Goal: Transaction & Acquisition: Purchase product/service

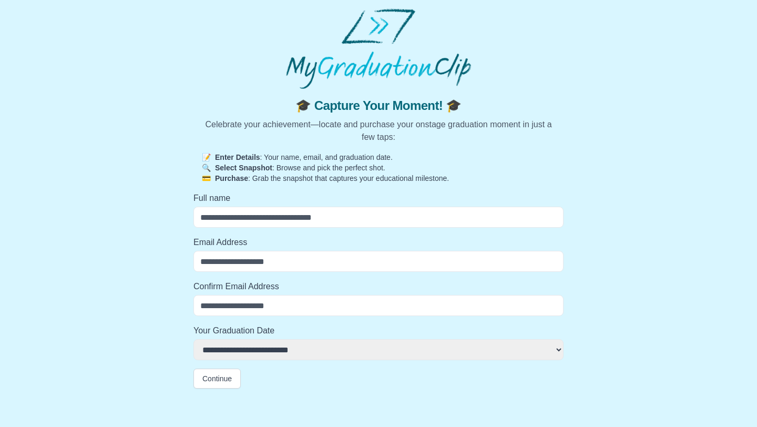
click at [375, 224] on input "Full name" at bounding box center [378, 217] width 370 height 21
type input "*"
select select
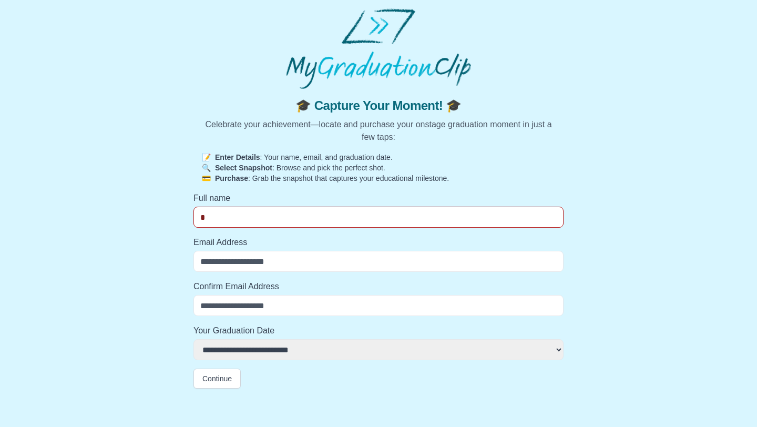
type input "**"
select select
type input "***"
select select
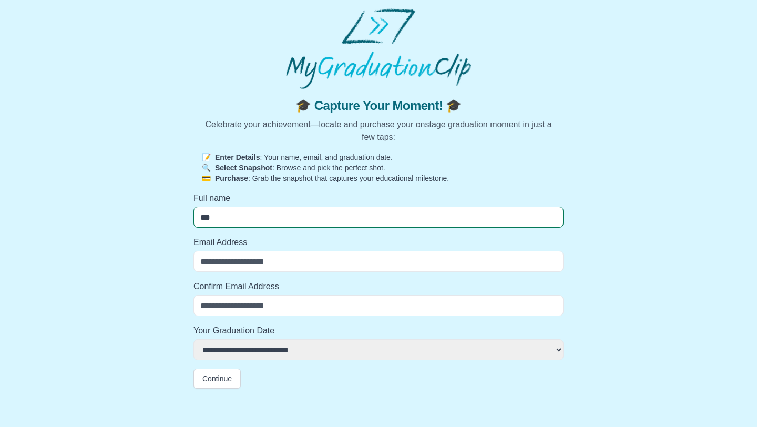
type input "****"
select select
type input "****"
select select
type input "******"
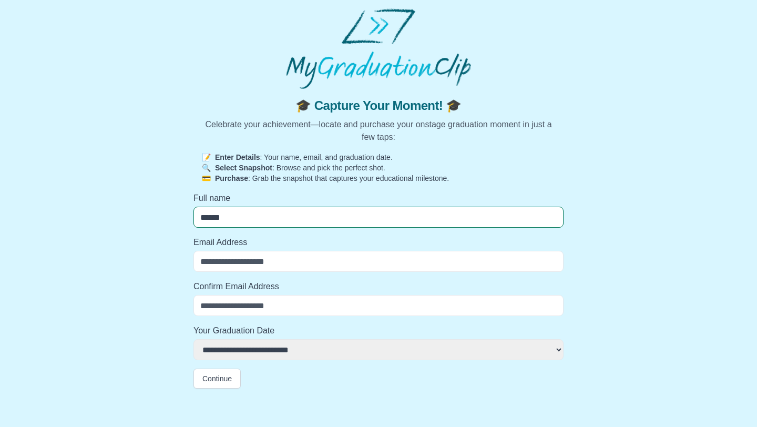
select select
type input "*******"
select select
type input "********"
select select
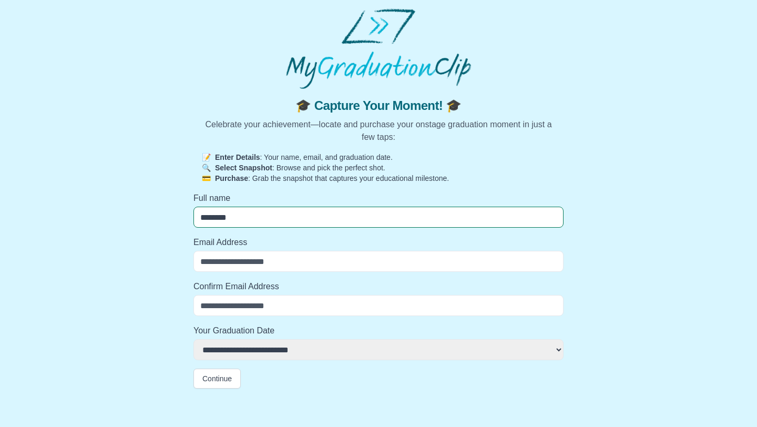
type input "*********"
select select
type input "**********"
select select
type input "**********"
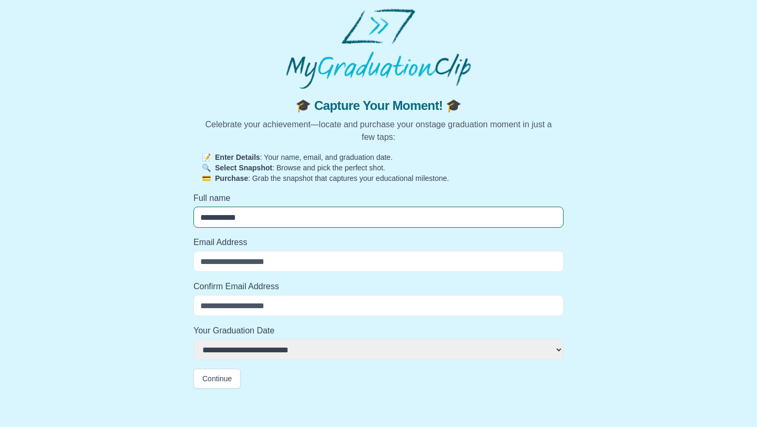
select select
type input "**********"
select select
type input "**********"
select select
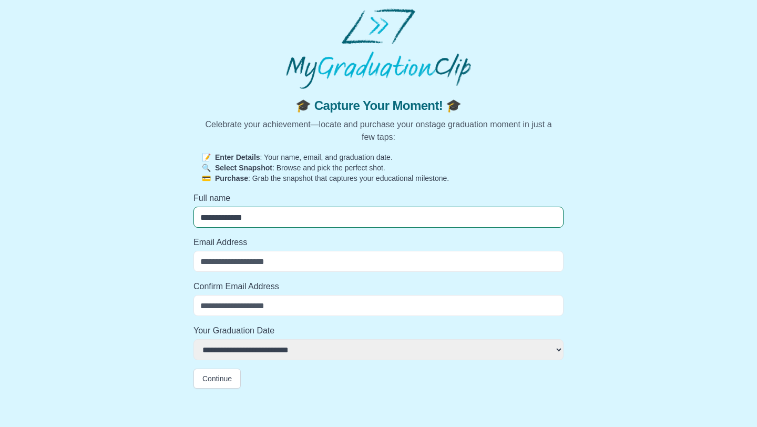
type input "**********"
select select
click at [210, 256] on input "Email Address" at bounding box center [378, 261] width 370 height 21
type input "*"
select select
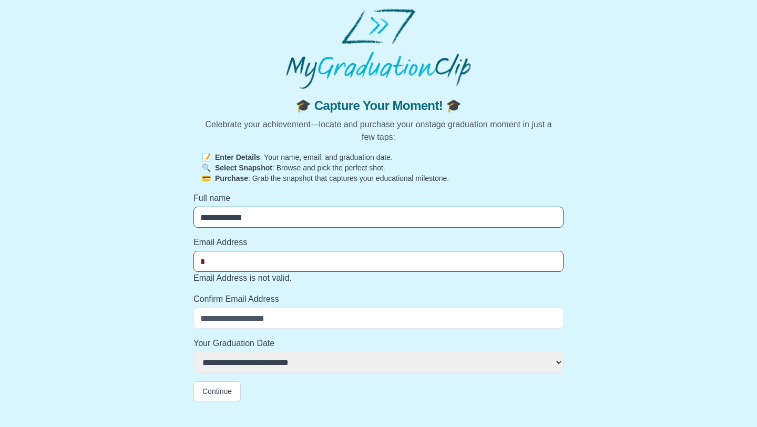
type input "**"
select select
type input "***"
select select
type input "****"
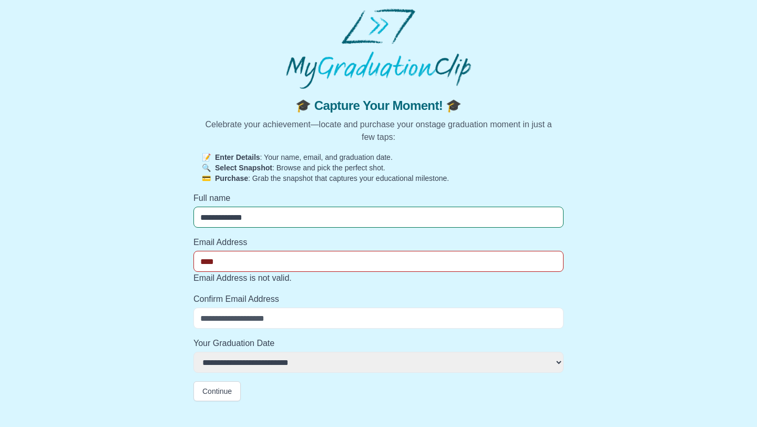
select select
type input "*****"
select select
type input "******"
select select
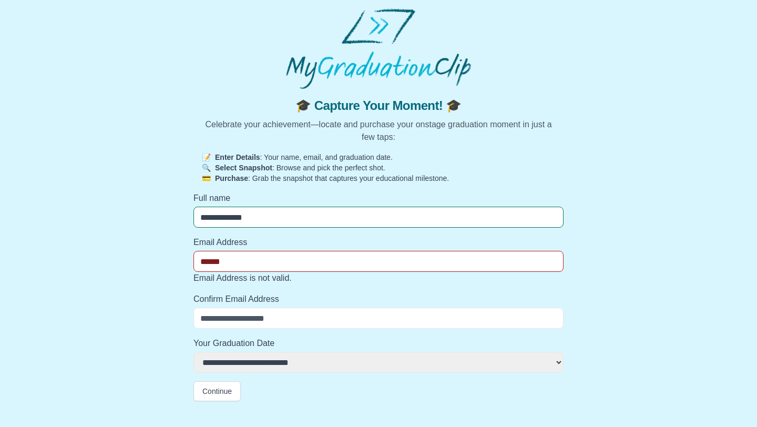
type input "*******"
select select
type input "********"
select select
type input "*********"
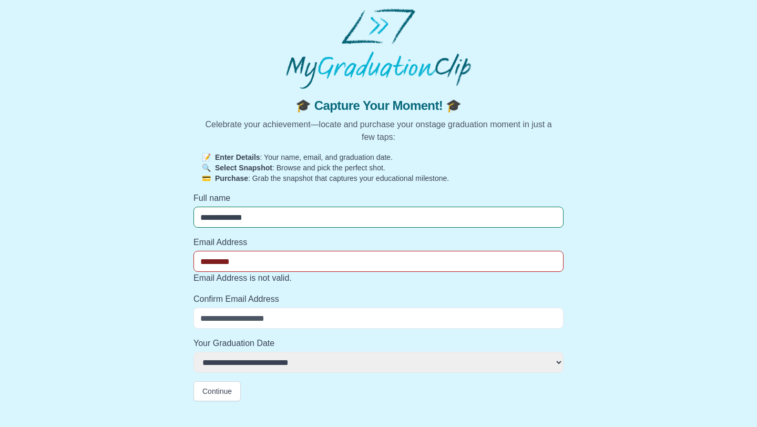
select select
type input "**********"
select select
type input "**********"
select select
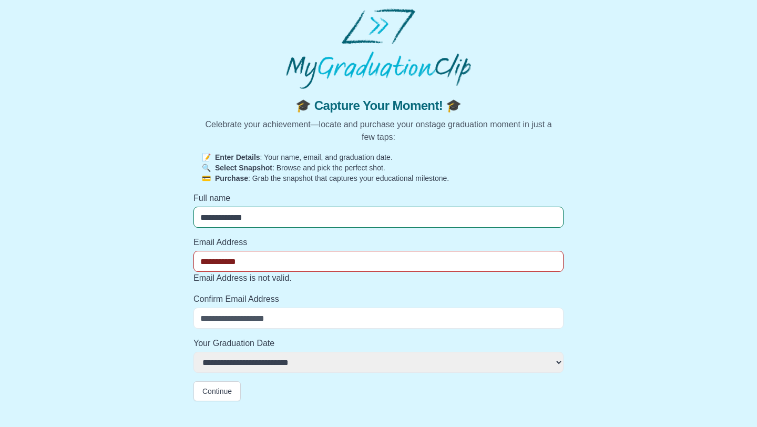
type input "**********"
select select
type input "**********"
select select
type input "**********"
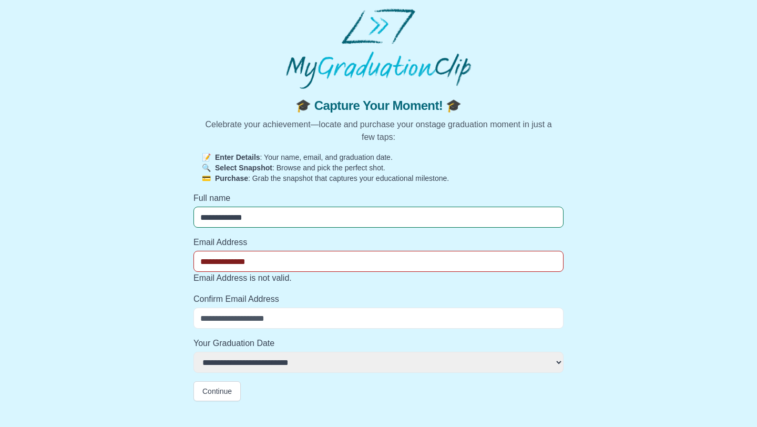
select select
type input "**********"
select select
type input "**********"
select select
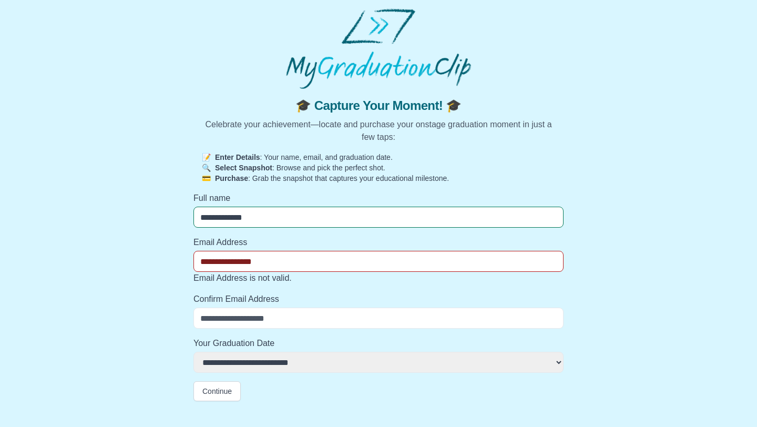
type input "**********"
select select
type input "**********"
select select
type input "**********"
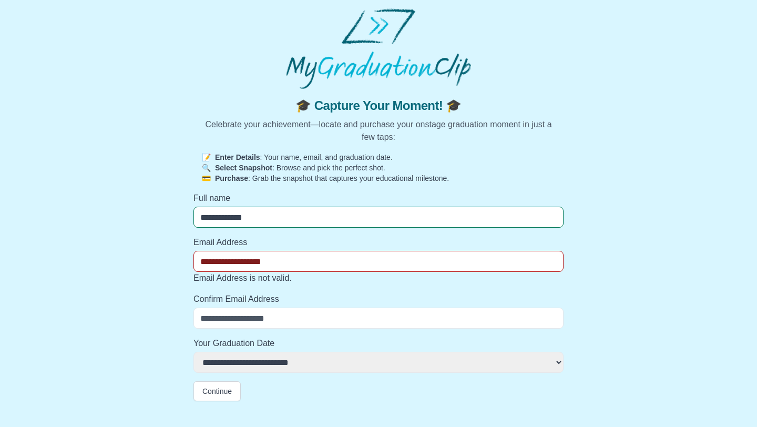
select select
type input "**********"
select select
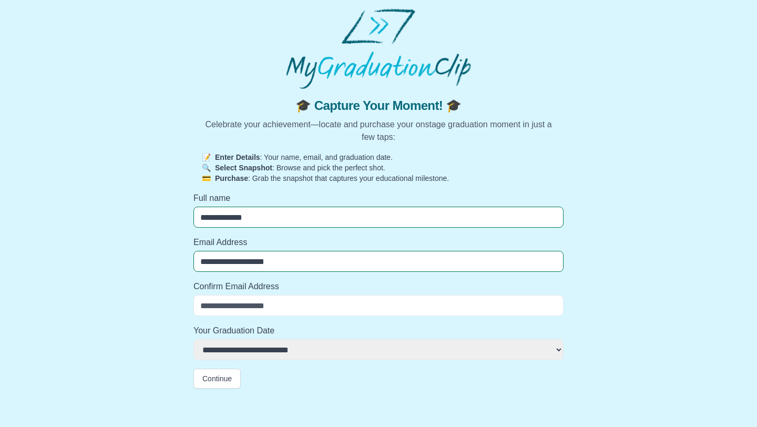
type input "**********"
select select
type input "**********"
select select
click at [206, 299] on input "Confirm Email Address" at bounding box center [378, 305] width 370 height 21
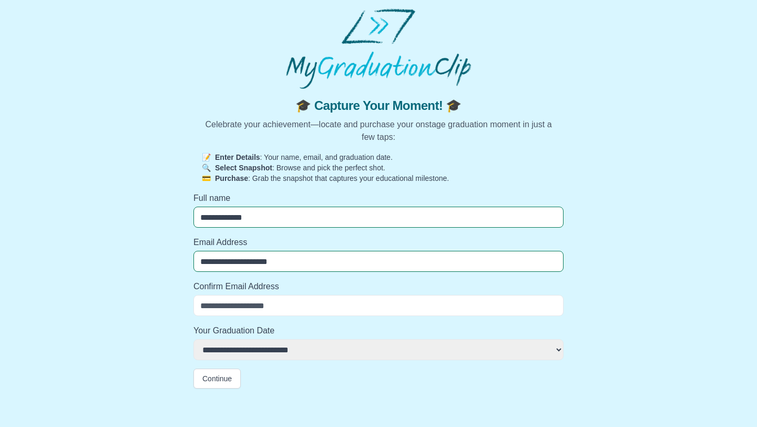
type input "*"
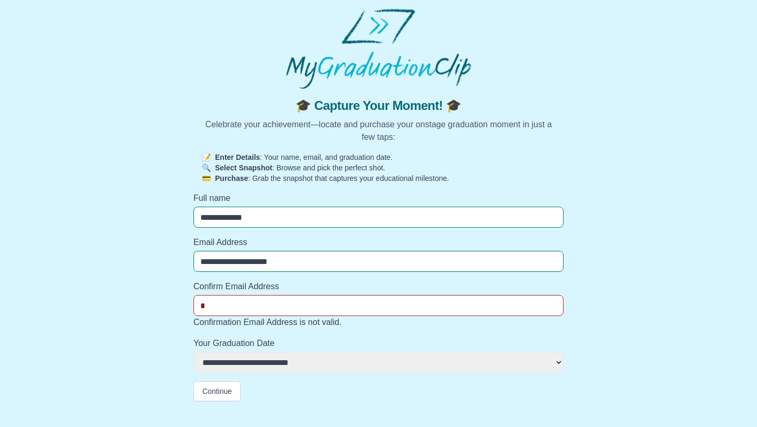
select select
type input "**"
select select
type input "***"
select select
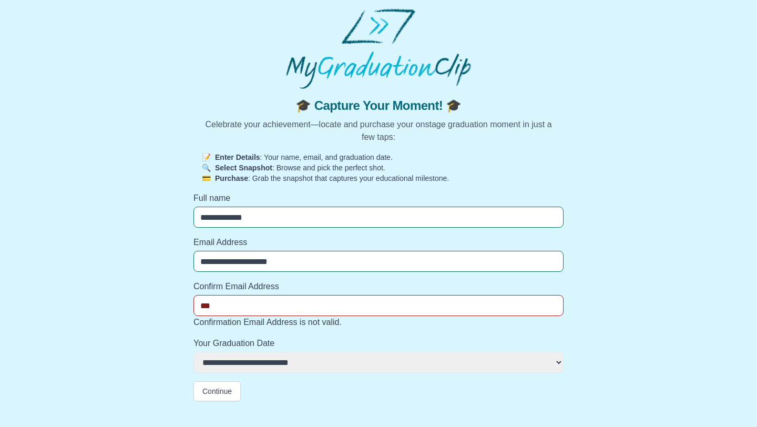
type input "****"
select select
type input "*****"
select select
type input "******"
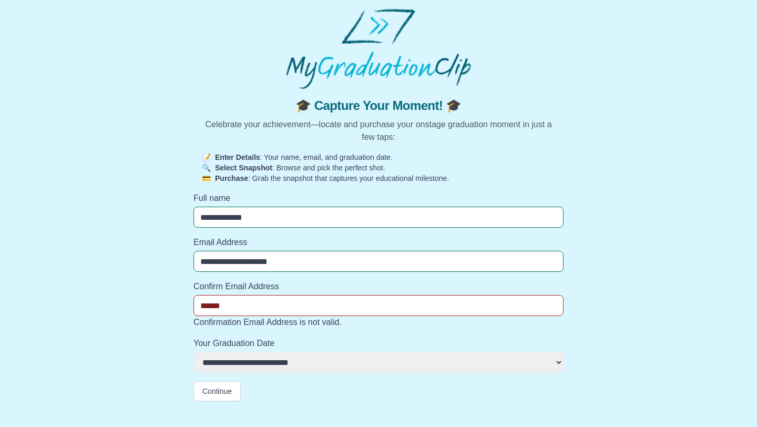
select select
type input "*******"
select select
type input "********"
select select
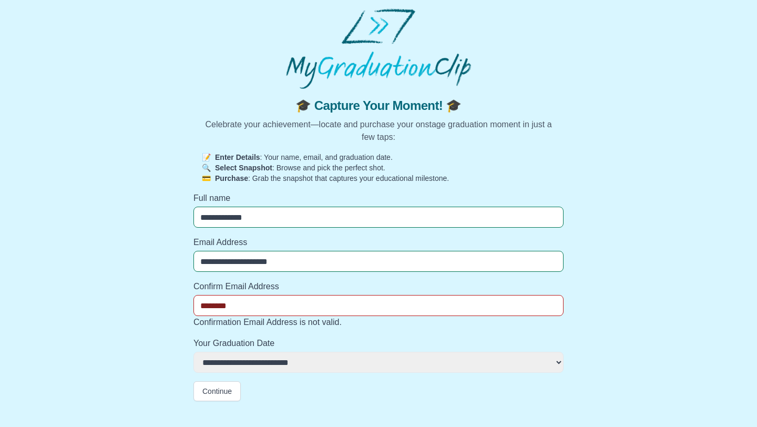
type input "*********"
select select
type input "**********"
select select
type input "**********"
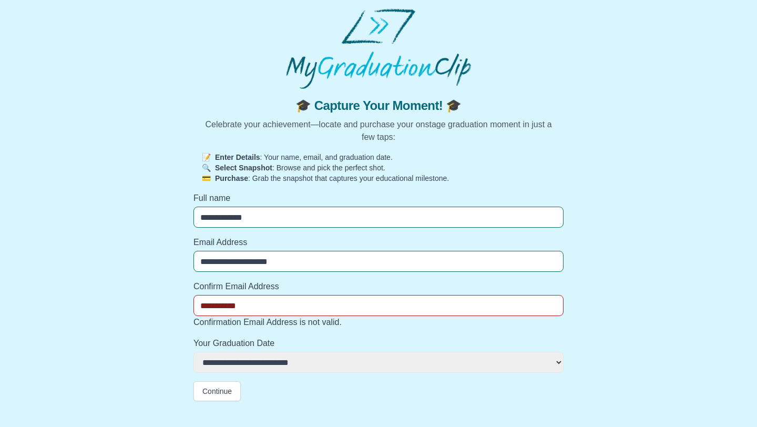
select select
type input "**********"
select select
type input "**********"
select select
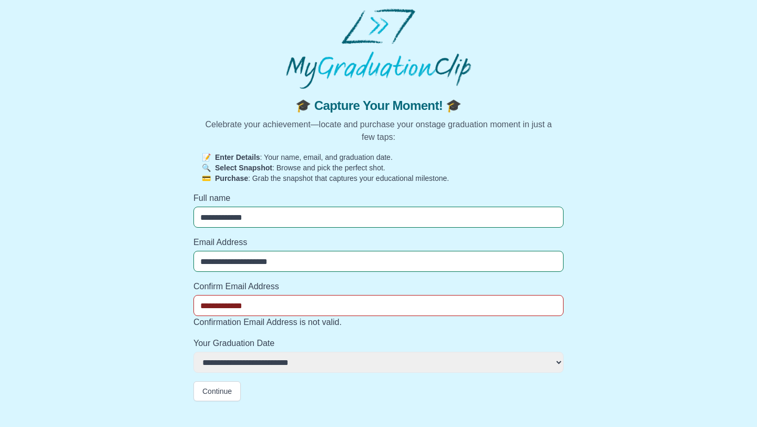
type input "**********"
select select
type input "**********"
select select
type input "**********"
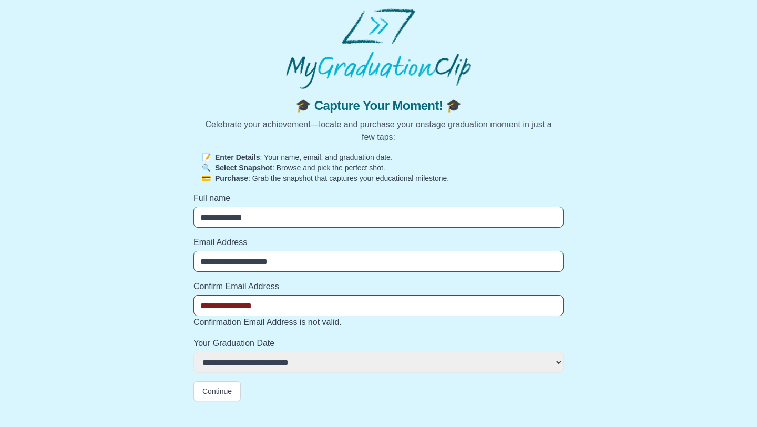
select select
type input "**********"
select select
type input "**********"
select select
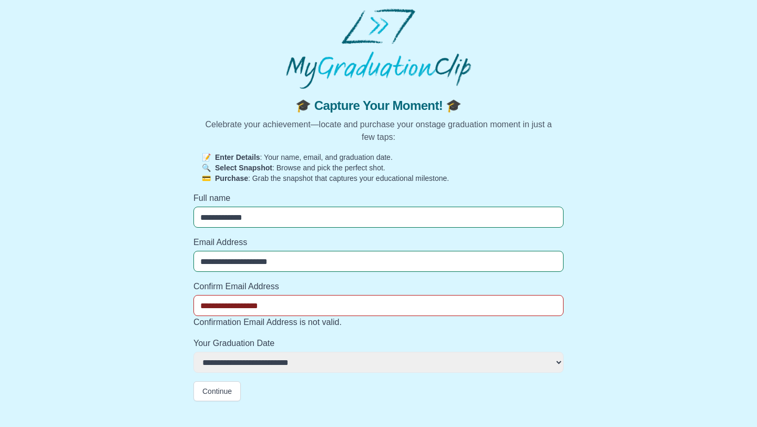
type input "**********"
select select
type input "**********"
select select
type input "**********"
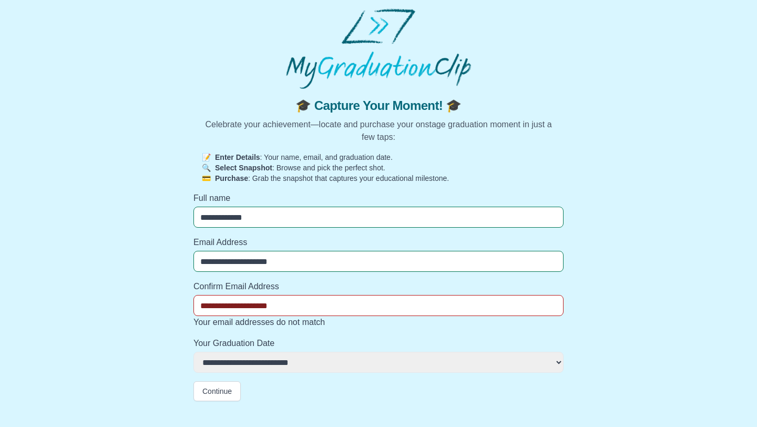
select select
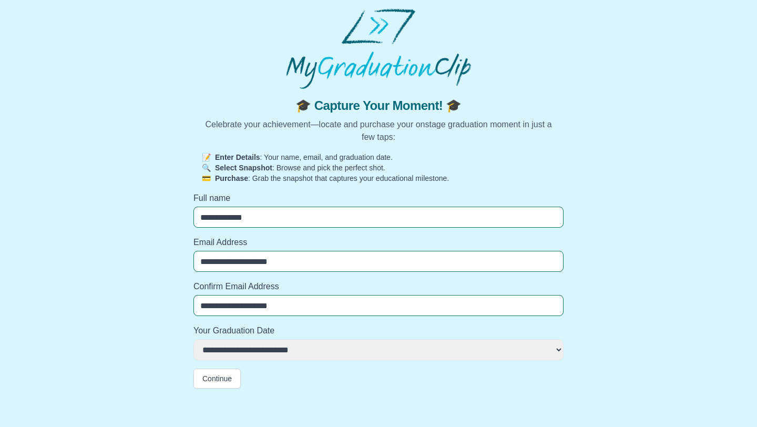
type input "**********"
click at [200, 346] on select "**********" at bounding box center [378, 349] width 370 height 21
select select "**********"
click at [193, 339] on select "**********" at bounding box center [378, 349] width 370 height 21
click at [223, 382] on button "Continue" at bounding box center [216, 378] width 47 height 20
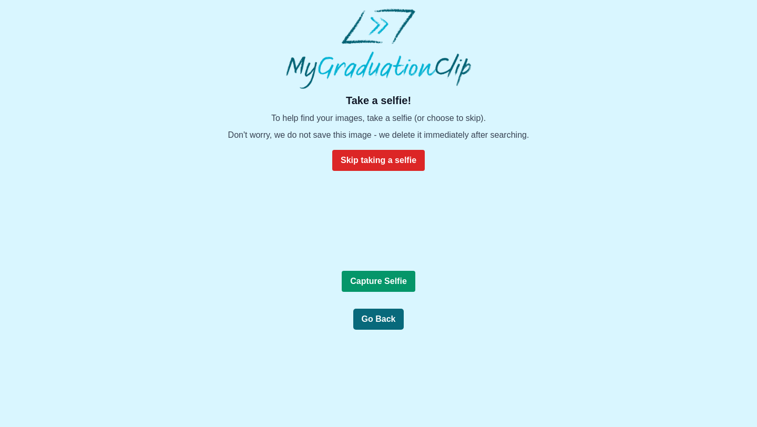
scroll to position [52, 0]
click at [399, 285] on b "Capture Selfie" at bounding box center [378, 280] width 57 height 9
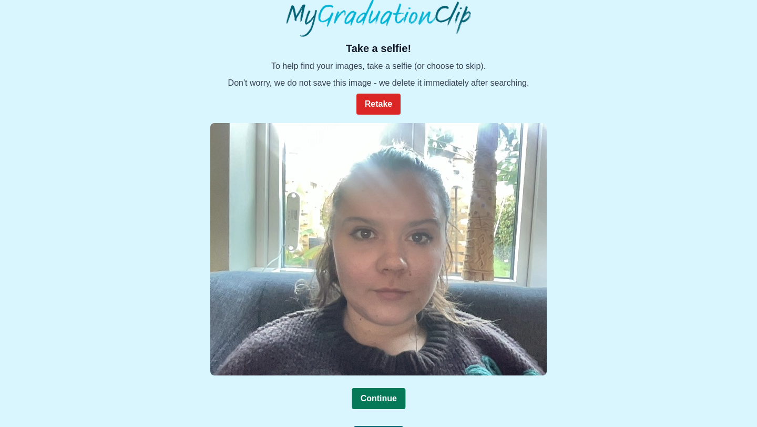
click at [373, 399] on b "Continue" at bounding box center [378, 398] width 36 height 9
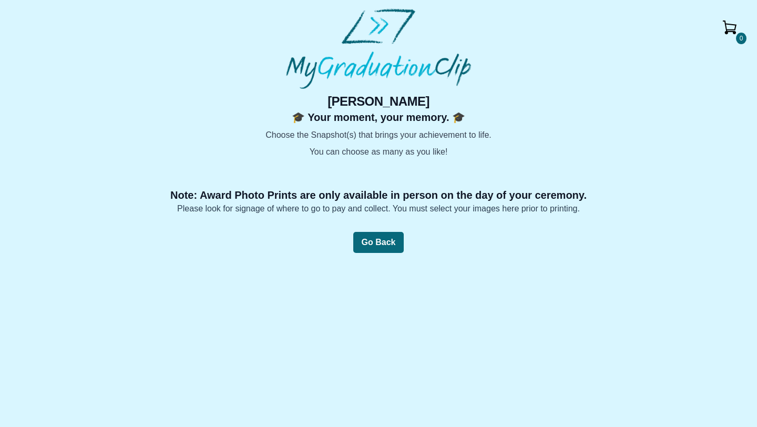
scroll to position [69, 0]
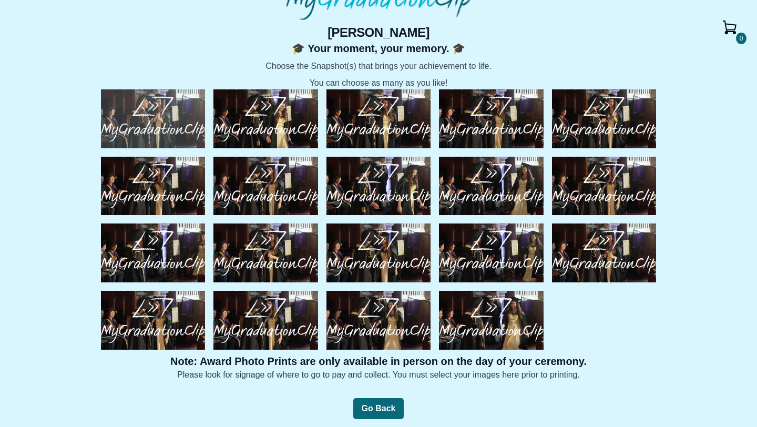
click at [183, 119] on img at bounding box center [153, 118] width 104 height 59
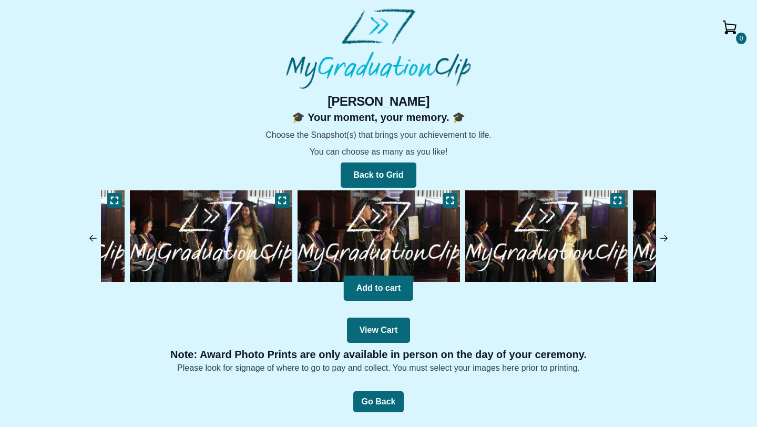
scroll to position [0, 0]
click at [448, 198] on icon at bounding box center [450, 200] width 8 height 8
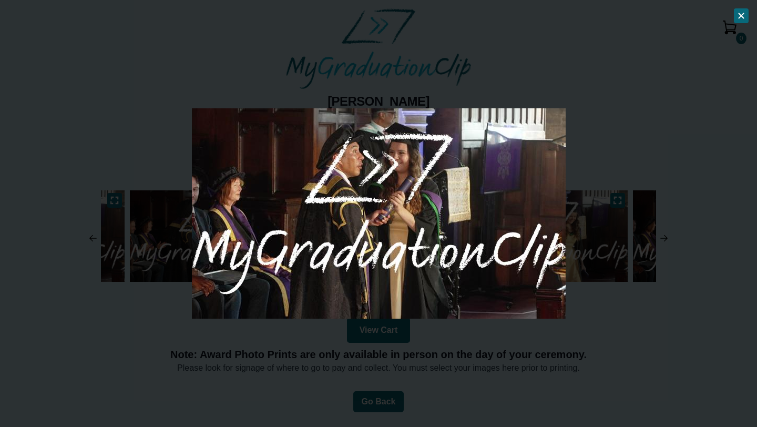
click at [612, 318] on div at bounding box center [378, 213] width 757 height 427
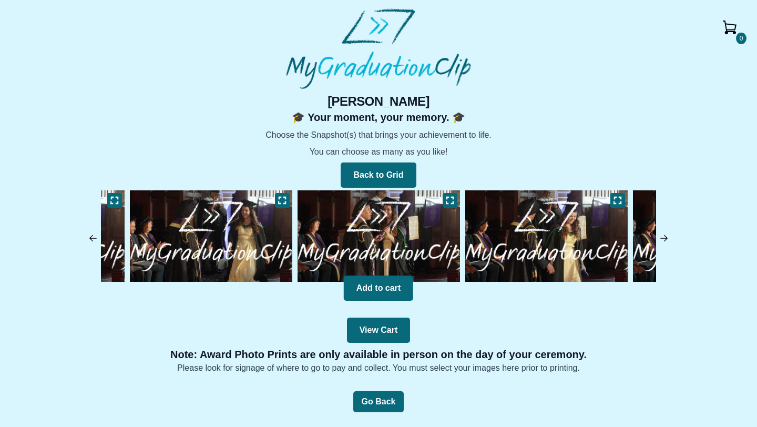
click at [522, 237] on img at bounding box center [547, 236] width 168 height 97
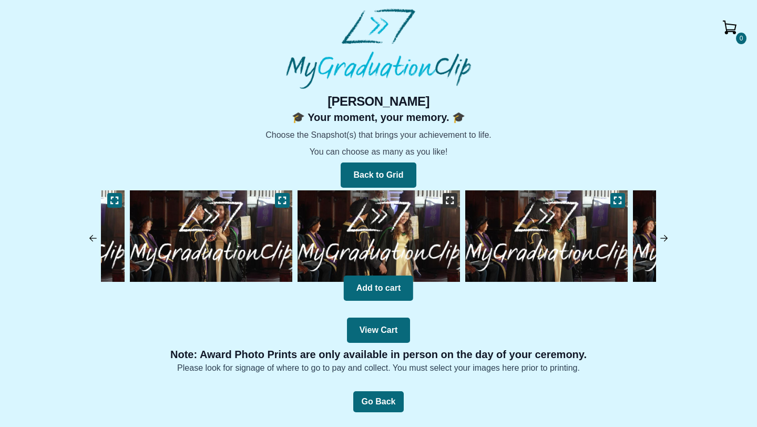
click at [446, 202] on icon at bounding box center [449, 200] width 7 height 7
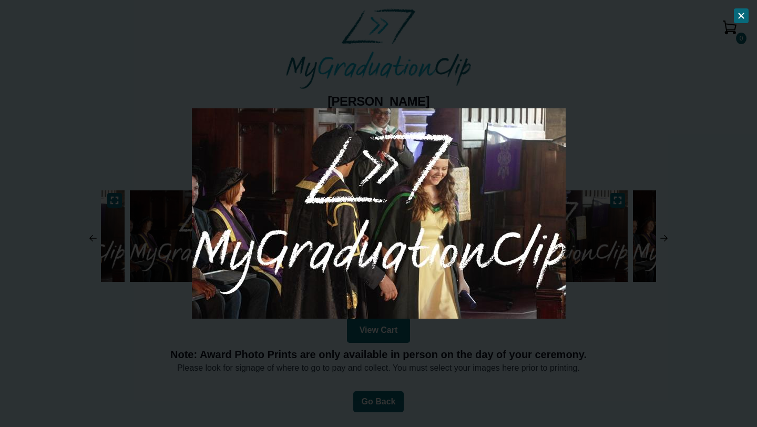
click at [603, 342] on div at bounding box center [378, 213] width 757 height 427
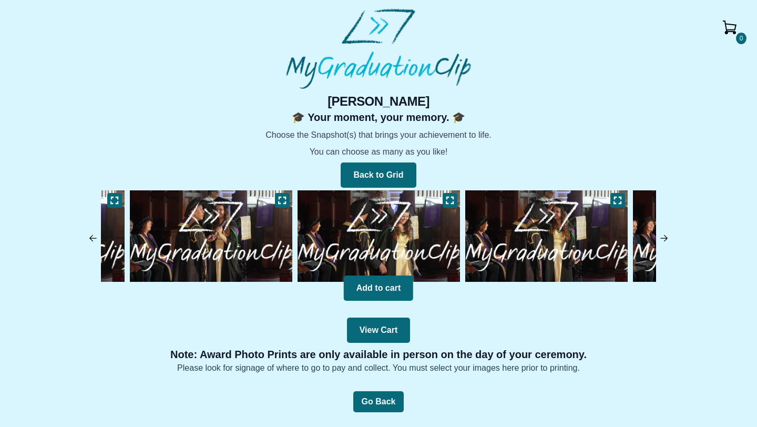
click at [530, 243] on img at bounding box center [547, 236] width 168 height 97
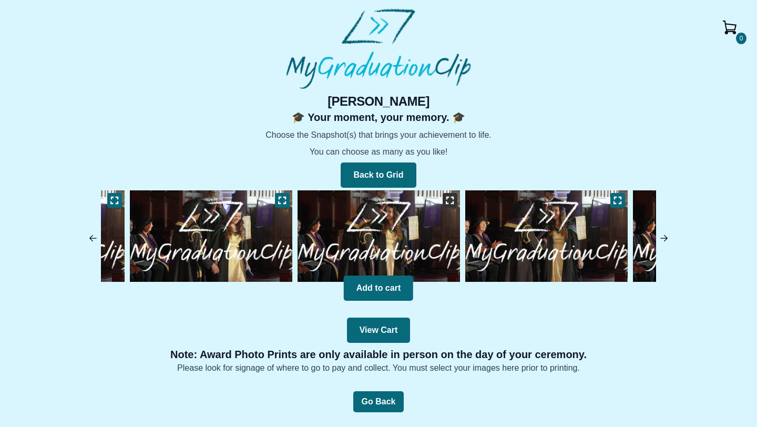
click at [454, 200] on button at bounding box center [450, 200] width 15 height 15
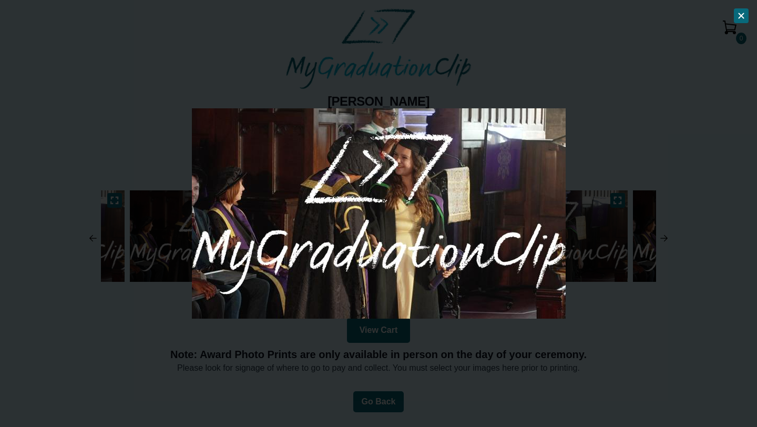
click at [589, 307] on div at bounding box center [378, 213] width 757 height 427
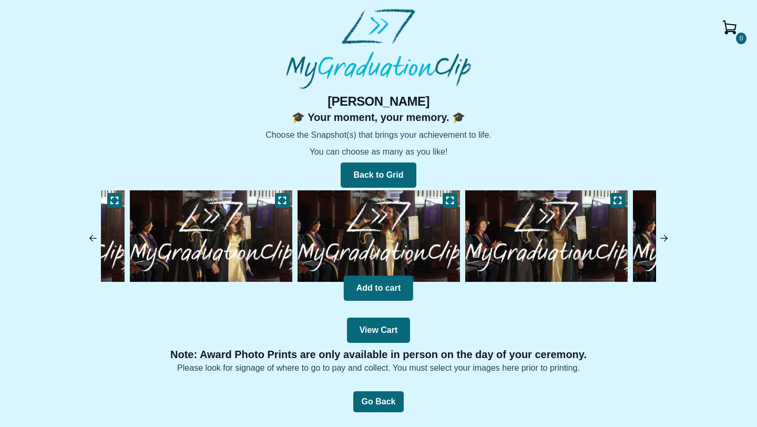
click at [501, 222] on img at bounding box center [547, 236] width 168 height 97
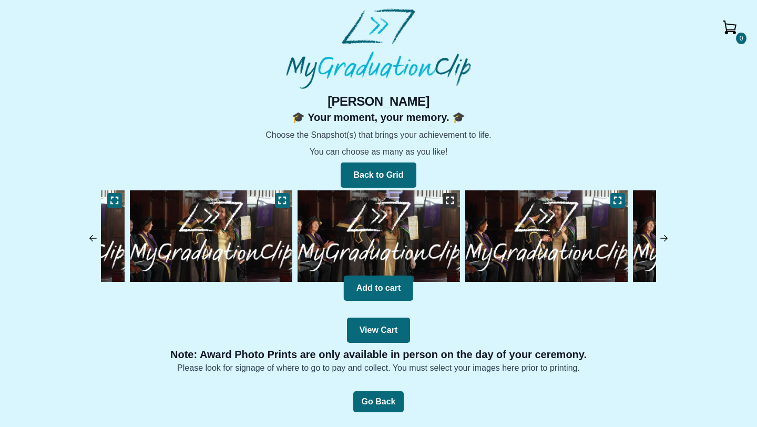
click at [447, 201] on icon at bounding box center [450, 200] width 8 height 8
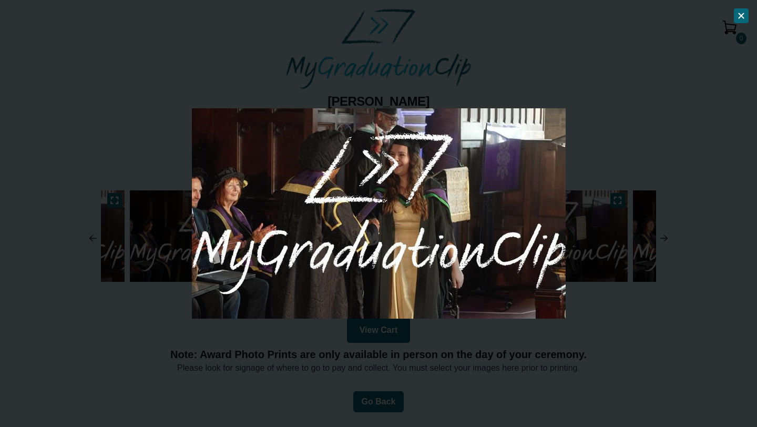
click at [593, 313] on div at bounding box center [378, 213] width 757 height 427
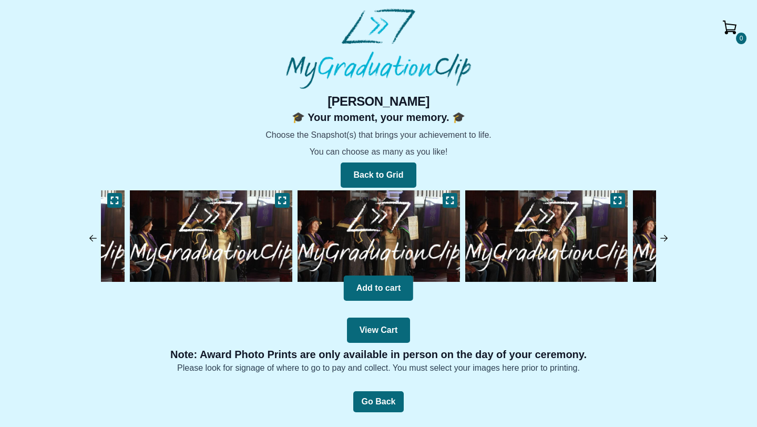
click at [507, 242] on img at bounding box center [547, 236] width 168 height 97
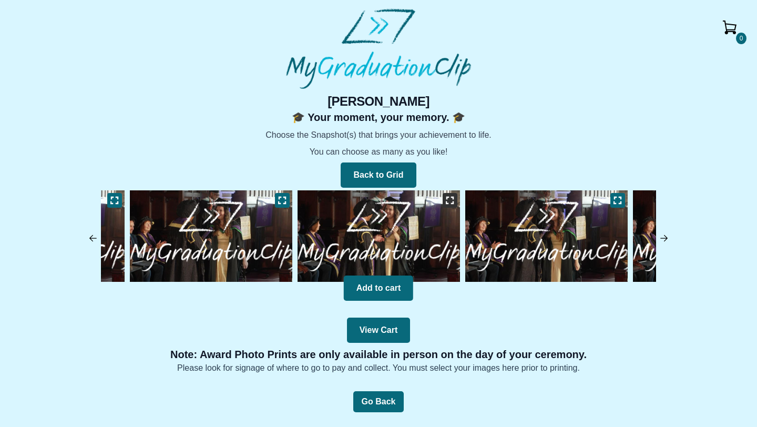
click at [453, 197] on icon at bounding box center [449, 200] width 7 height 7
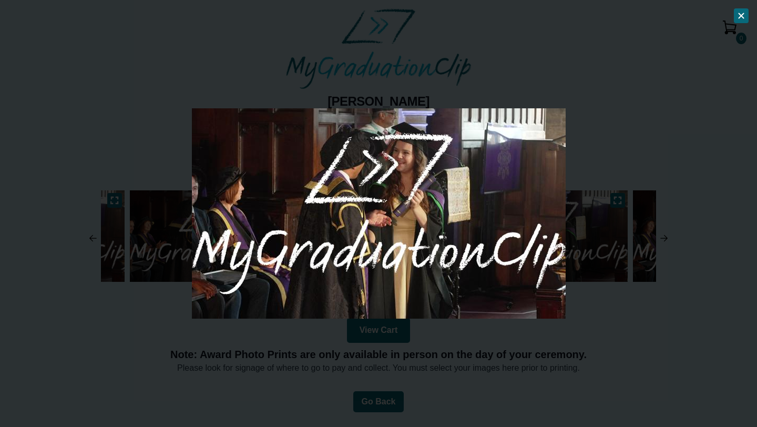
click at [600, 322] on div at bounding box center [378, 213] width 757 height 427
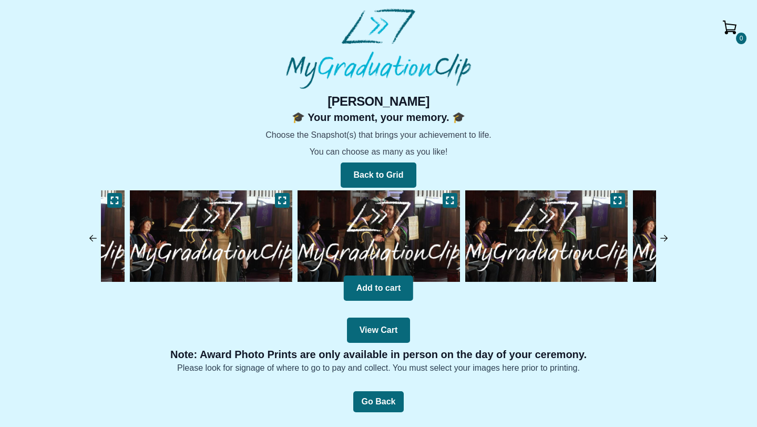
click at [504, 252] on img at bounding box center [547, 236] width 168 height 97
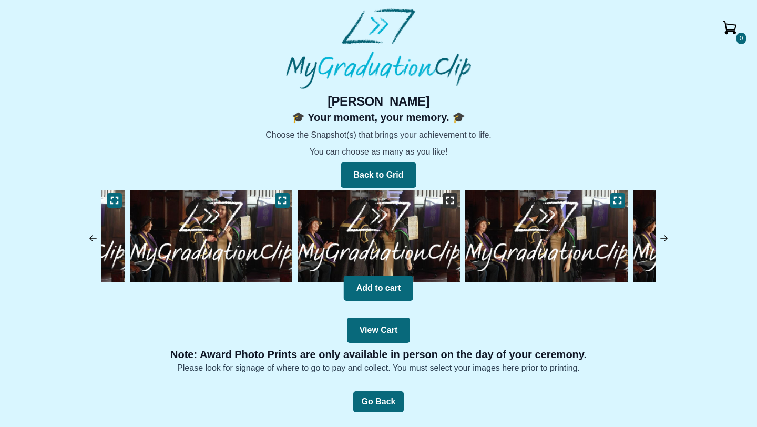
click at [452, 201] on icon at bounding box center [450, 200] width 8 height 8
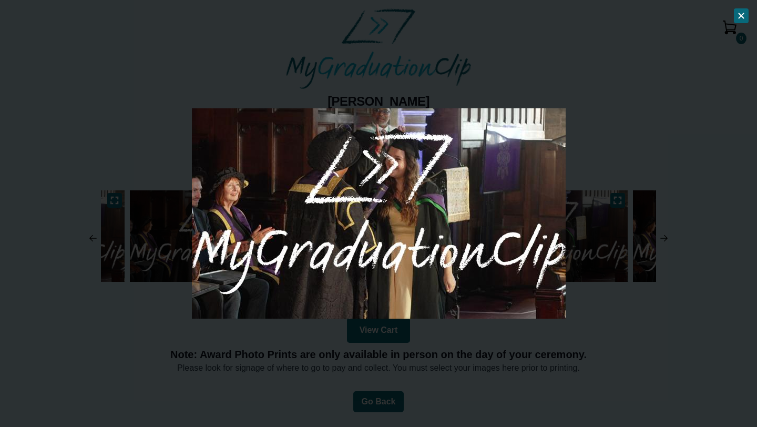
click at [604, 307] on div at bounding box center [378, 213] width 757 height 427
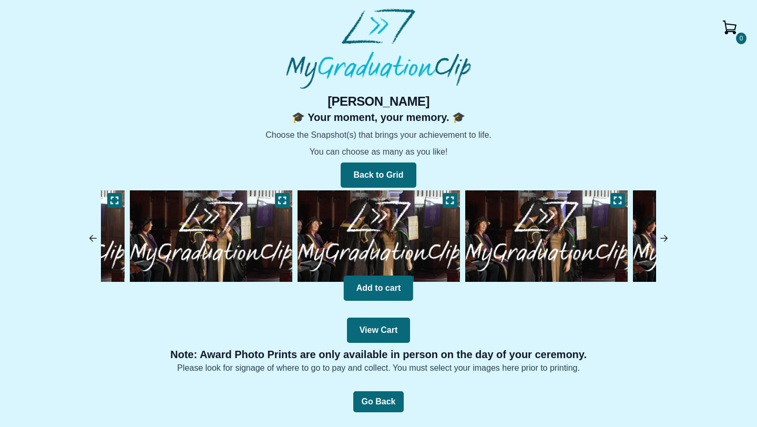
click at [481, 234] on img at bounding box center [547, 236] width 168 height 97
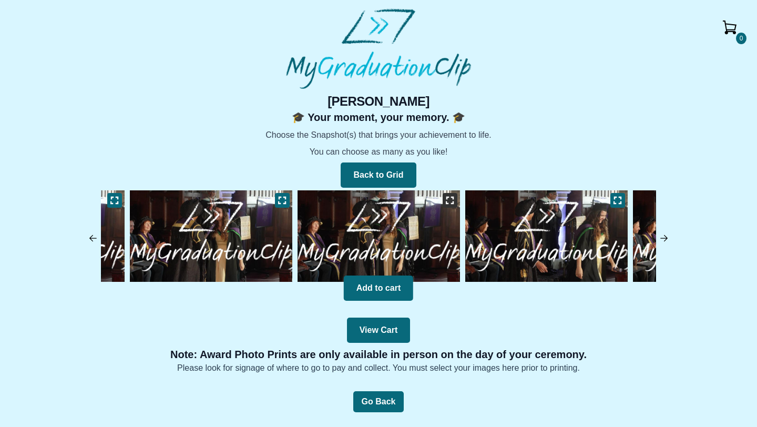
click at [446, 197] on icon at bounding box center [450, 200] width 8 height 8
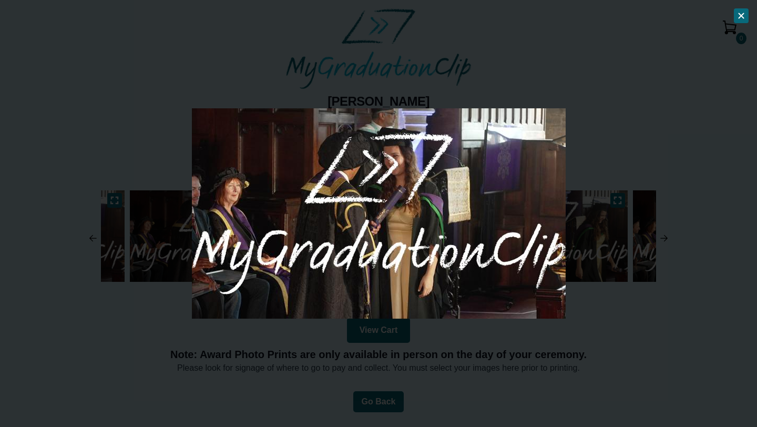
click at [584, 297] on div at bounding box center [378, 213] width 757 height 427
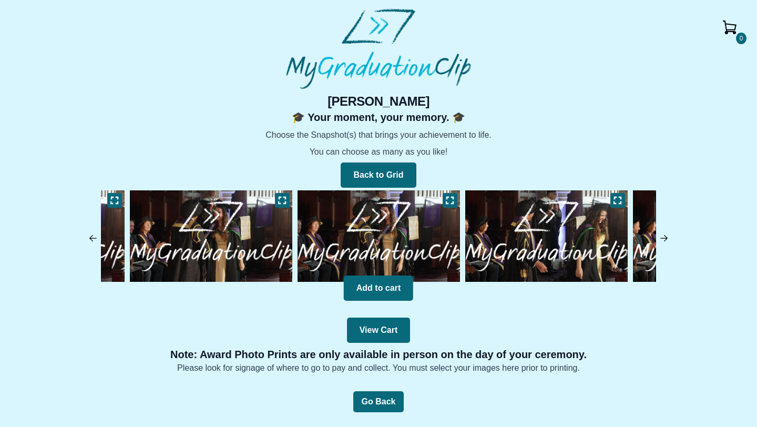
click at [513, 238] on img at bounding box center [547, 236] width 168 height 97
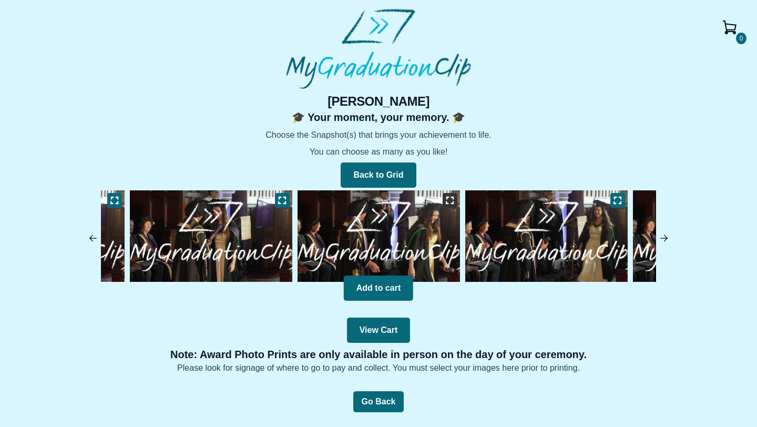
click at [456, 196] on button at bounding box center [450, 200] width 15 height 15
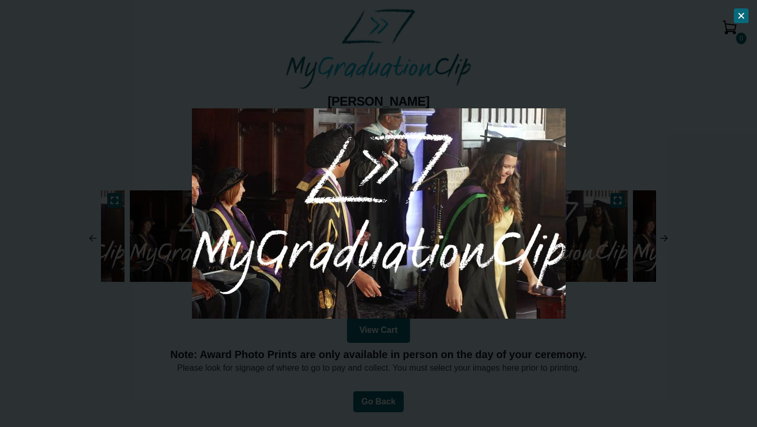
click at [597, 309] on div at bounding box center [378, 213] width 757 height 427
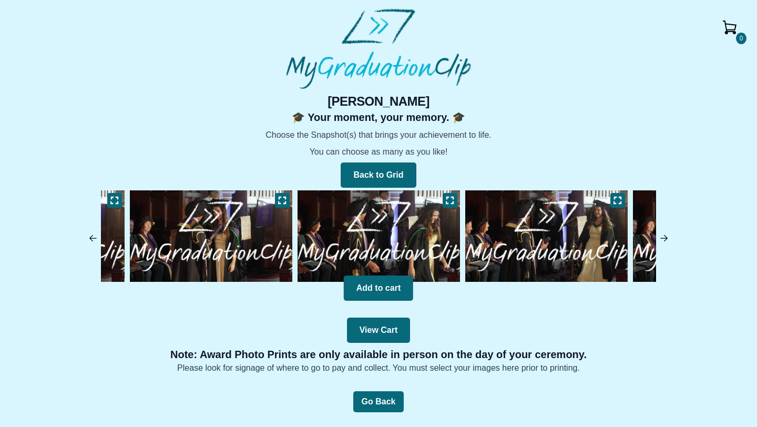
click at [491, 238] on img at bounding box center [547, 236] width 168 height 97
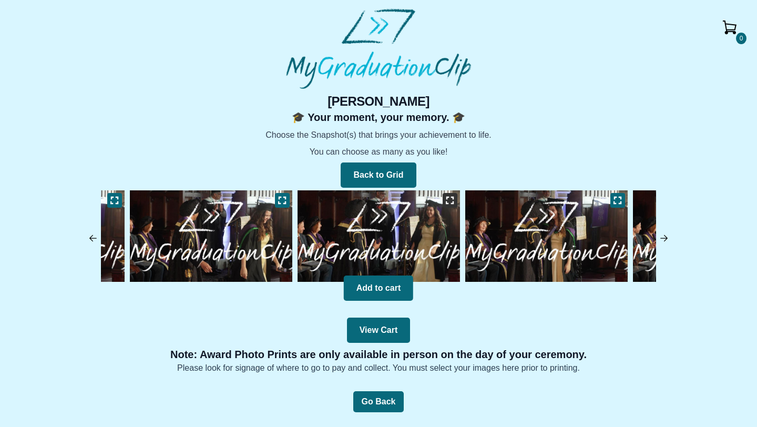
click at [451, 200] on icon at bounding box center [450, 200] width 8 height 8
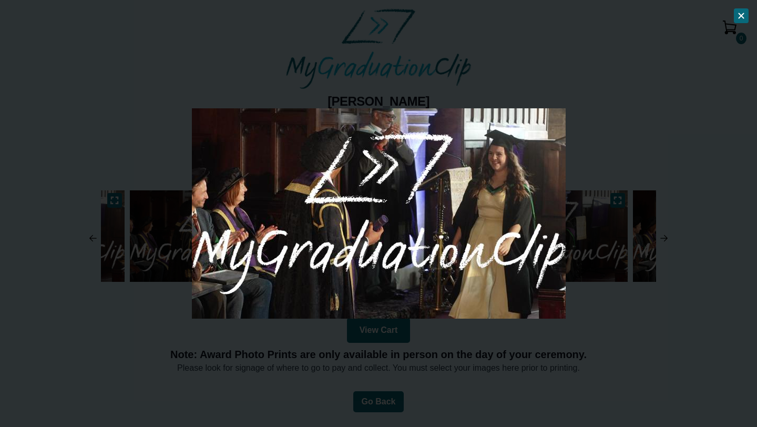
click at [561, 126] on img at bounding box center [379, 213] width 374 height 210
click at [592, 169] on div at bounding box center [378, 213] width 757 height 427
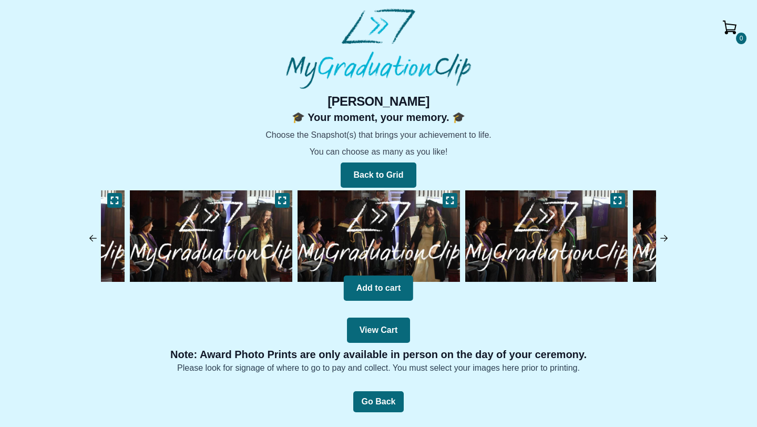
click at [508, 230] on img at bounding box center [547, 236] width 168 height 97
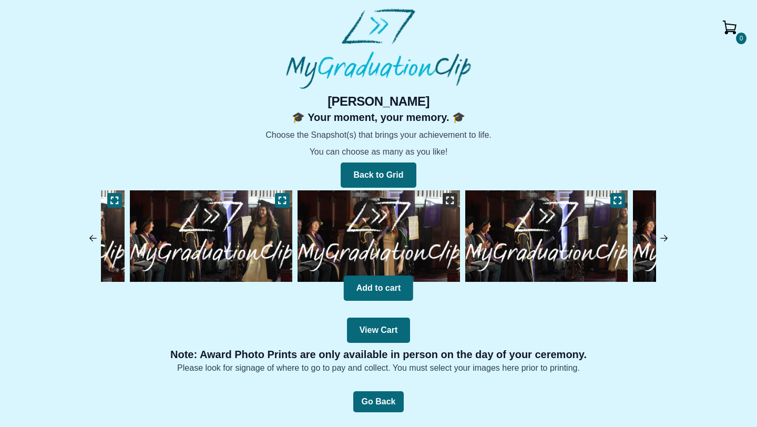
click at [443, 201] on button at bounding box center [450, 200] width 15 height 15
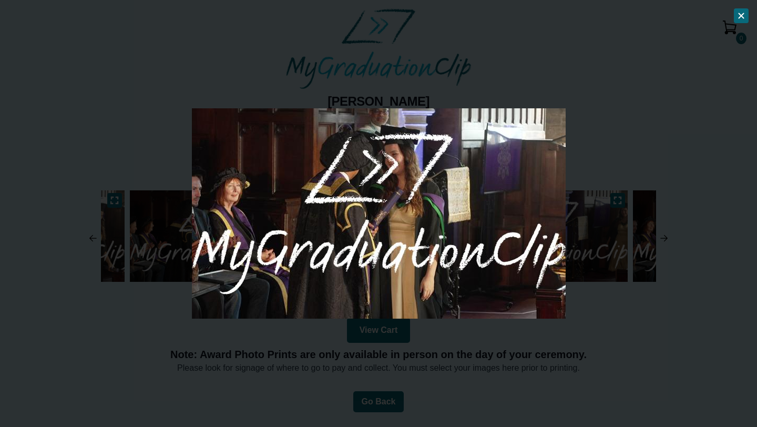
click at [591, 202] on div at bounding box center [378, 213] width 757 height 427
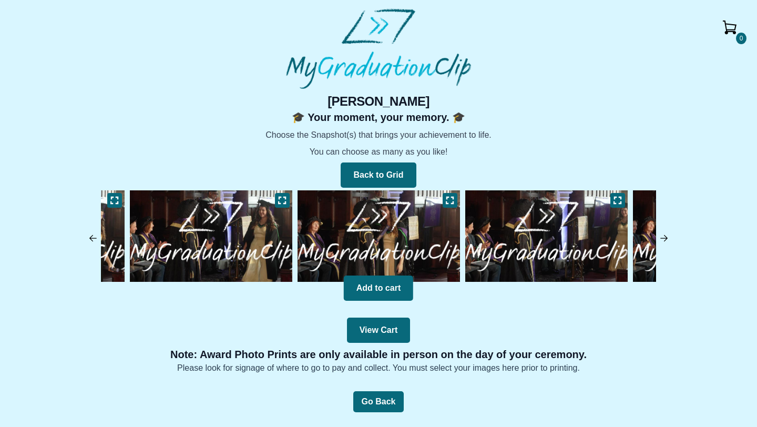
click at [527, 254] on img at bounding box center [547, 236] width 168 height 97
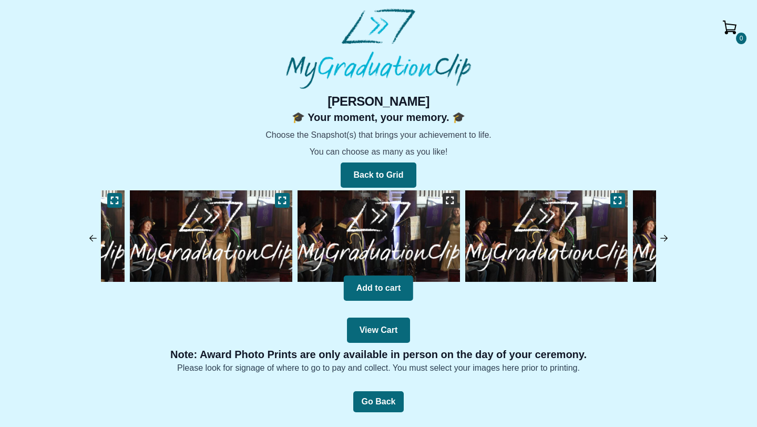
click at [449, 197] on icon at bounding box center [450, 200] width 8 height 8
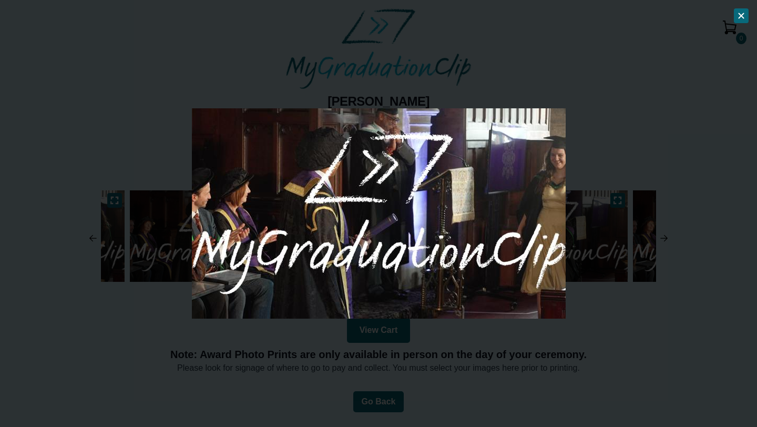
click at [587, 294] on div at bounding box center [378, 213] width 757 height 427
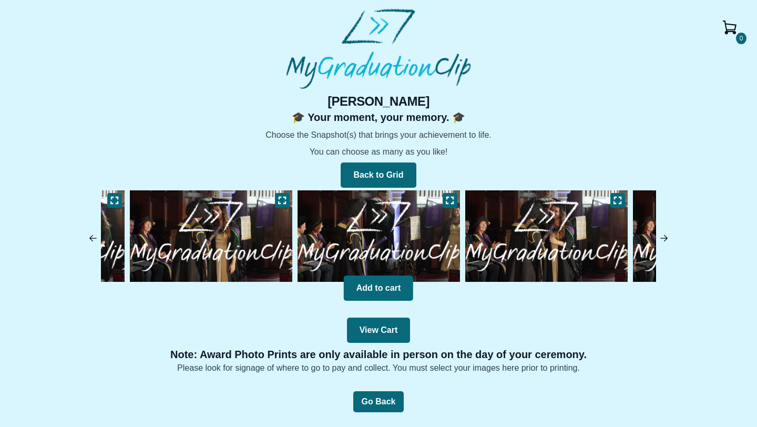
click at [539, 254] on img at bounding box center [547, 236] width 168 height 97
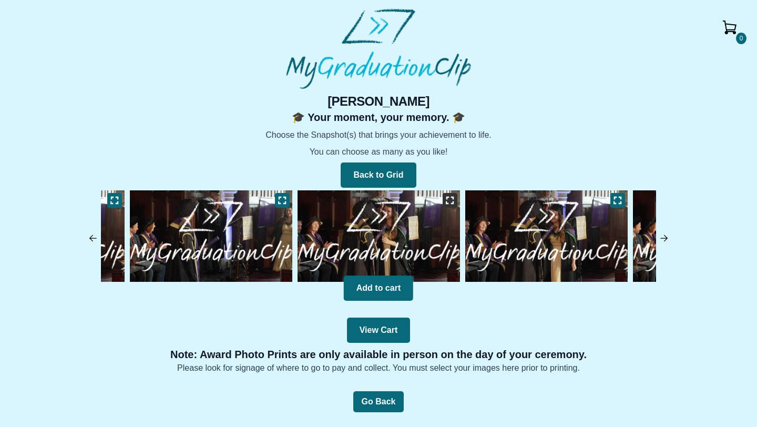
click at [455, 199] on button at bounding box center [450, 200] width 15 height 15
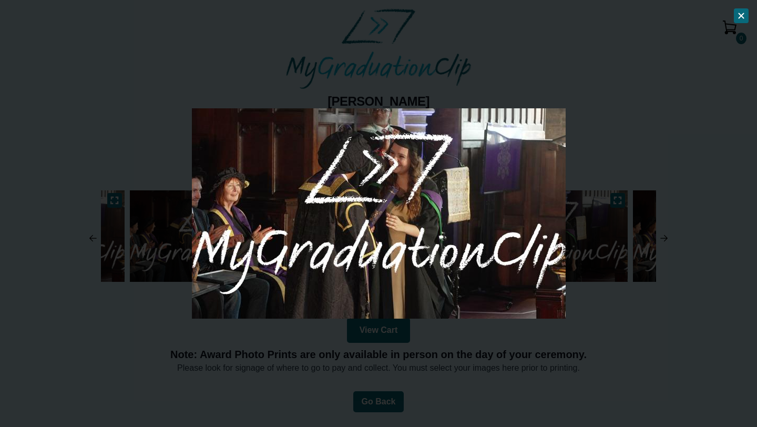
click at [583, 289] on div at bounding box center [378, 213] width 757 height 427
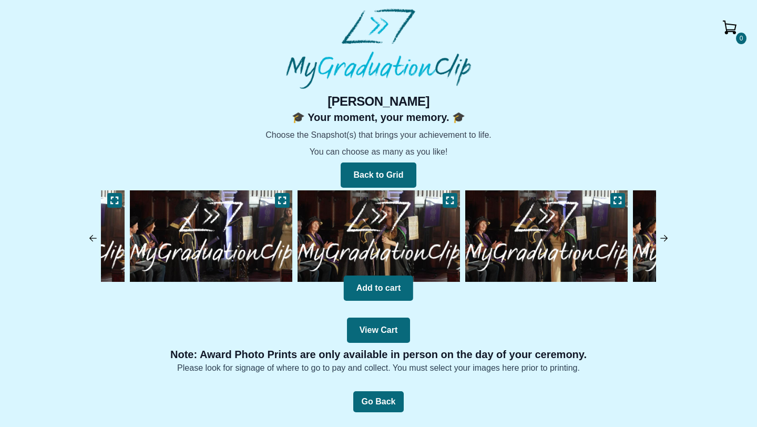
click at [486, 236] on img at bounding box center [547, 236] width 168 height 97
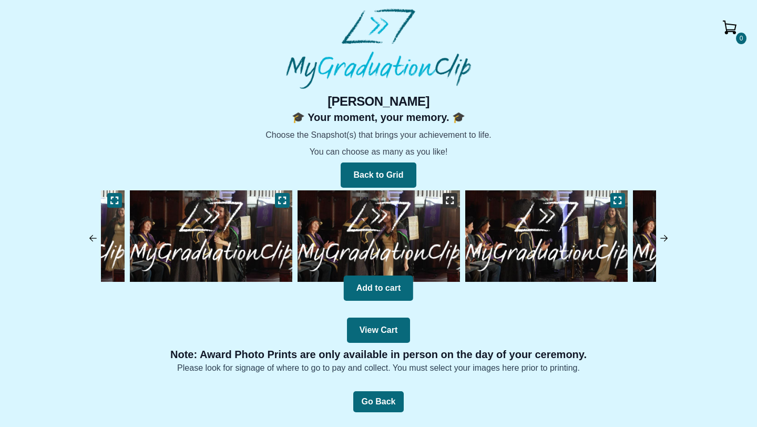
click at [454, 198] on icon at bounding box center [450, 200] width 8 height 8
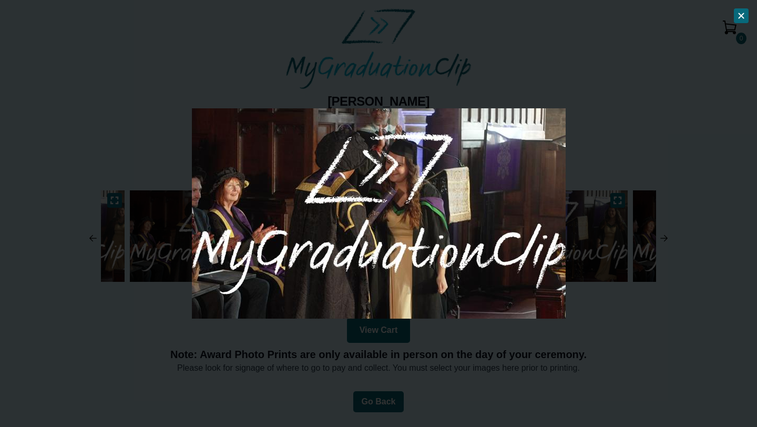
click at [598, 338] on div at bounding box center [378, 213] width 757 height 427
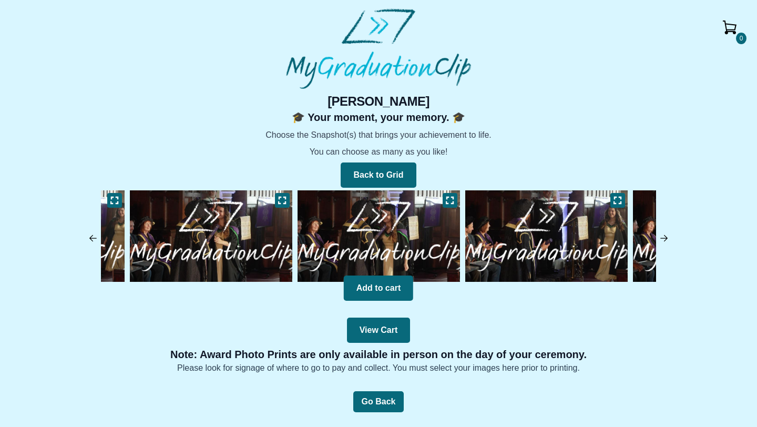
click at [526, 249] on img at bounding box center [547, 236] width 168 height 97
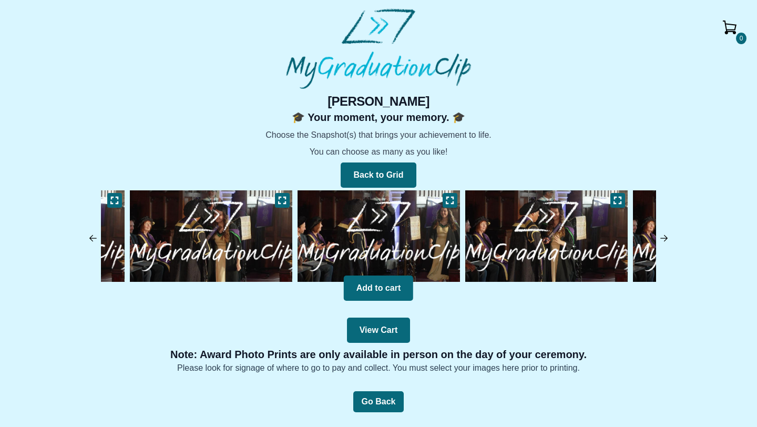
click at [529, 211] on img at bounding box center [547, 236] width 168 height 97
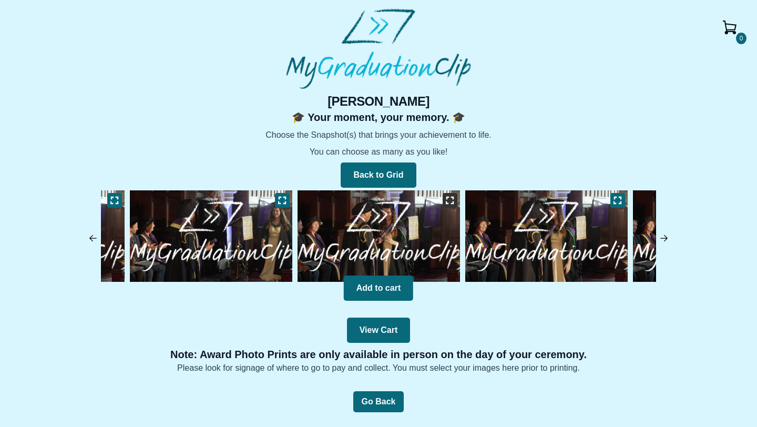
click at [448, 198] on icon at bounding box center [450, 200] width 8 height 8
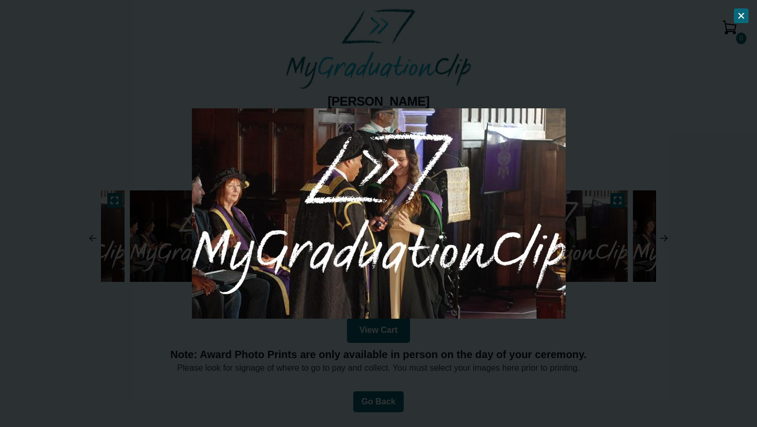
click at [574, 312] on div at bounding box center [378, 213] width 757 height 427
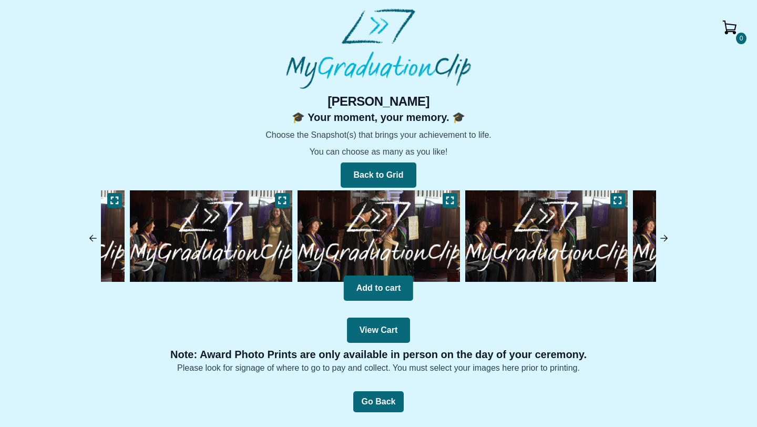
click at [510, 253] on img at bounding box center [547, 236] width 168 height 97
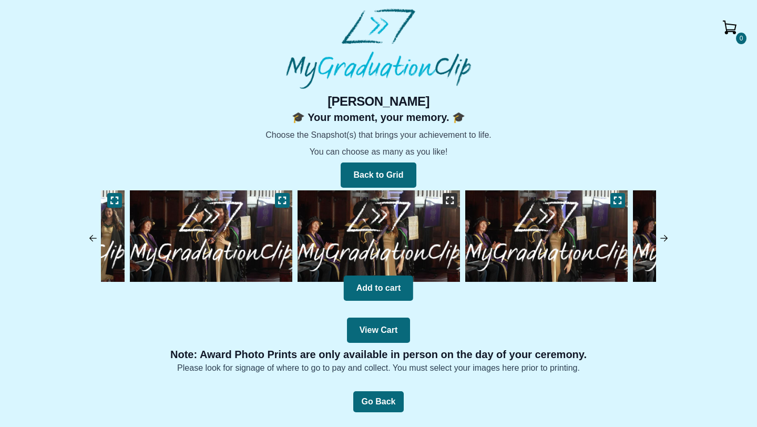
click at [448, 202] on icon at bounding box center [450, 200] width 8 height 8
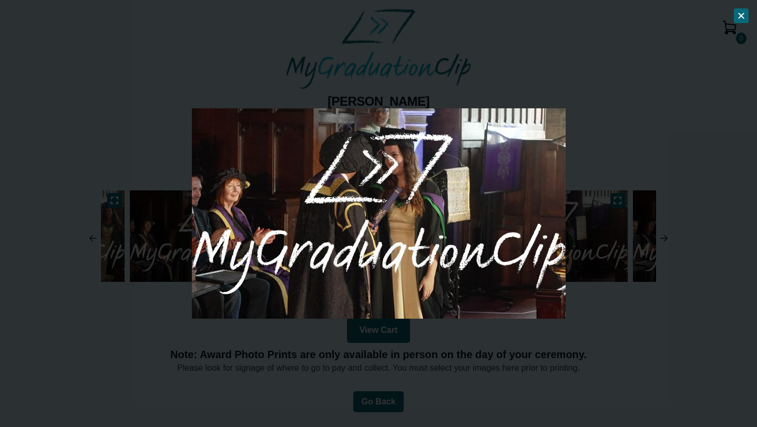
click at [560, 276] on img at bounding box center [379, 213] width 374 height 210
click at [606, 319] on div at bounding box center [378, 213] width 757 height 427
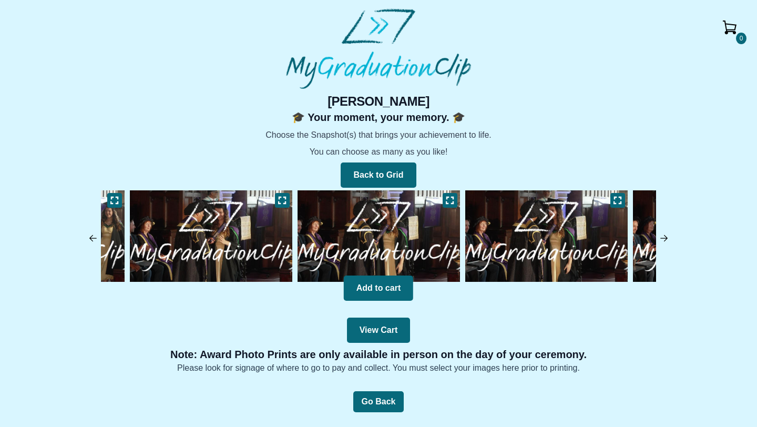
click at [537, 246] on img at bounding box center [547, 236] width 168 height 97
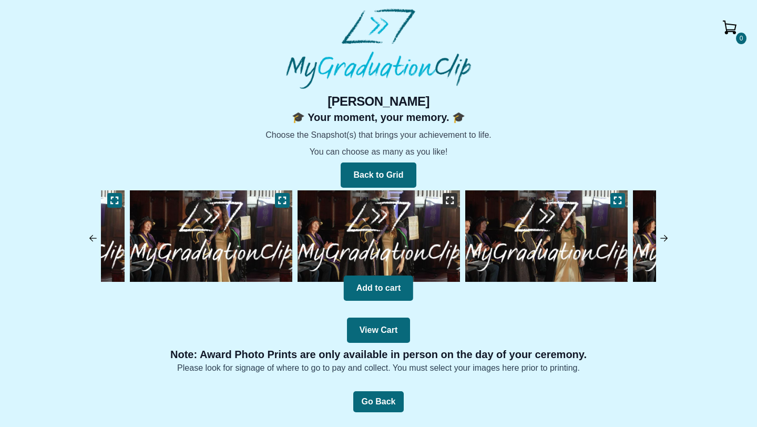
click at [449, 196] on icon at bounding box center [450, 200] width 8 height 8
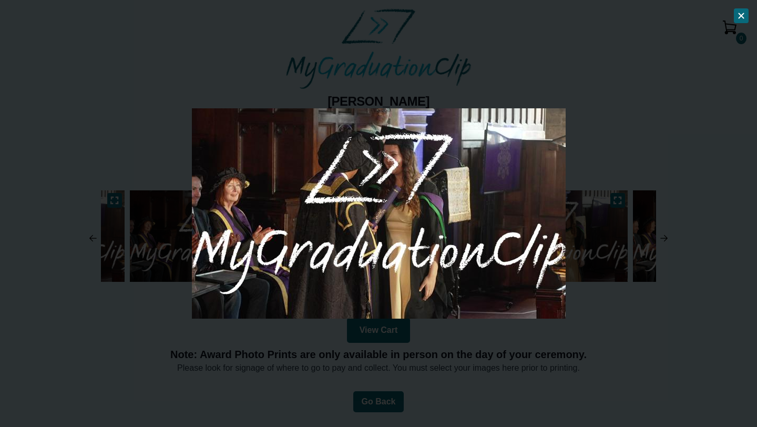
click at [589, 307] on div at bounding box center [378, 213] width 757 height 427
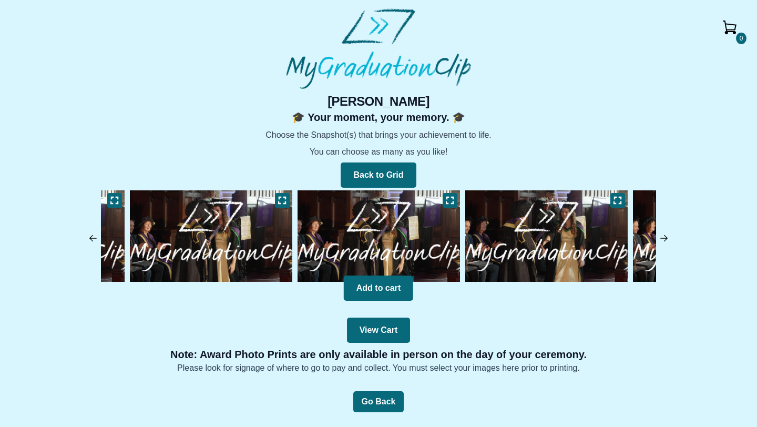
click at [538, 248] on img at bounding box center [547, 236] width 168 height 97
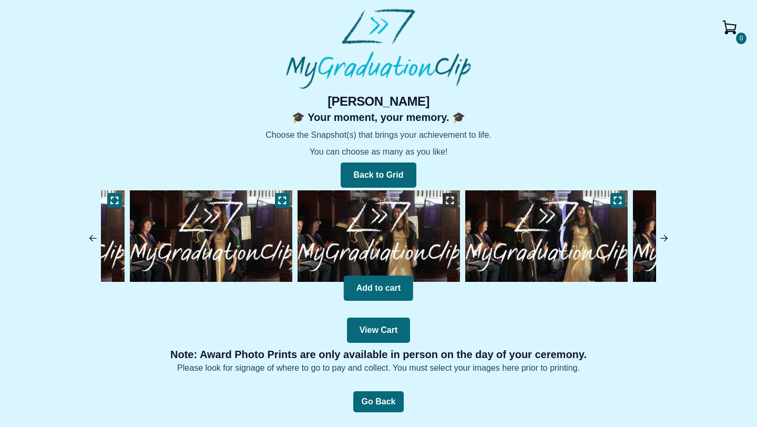
click at [448, 204] on icon at bounding box center [450, 200] width 8 height 8
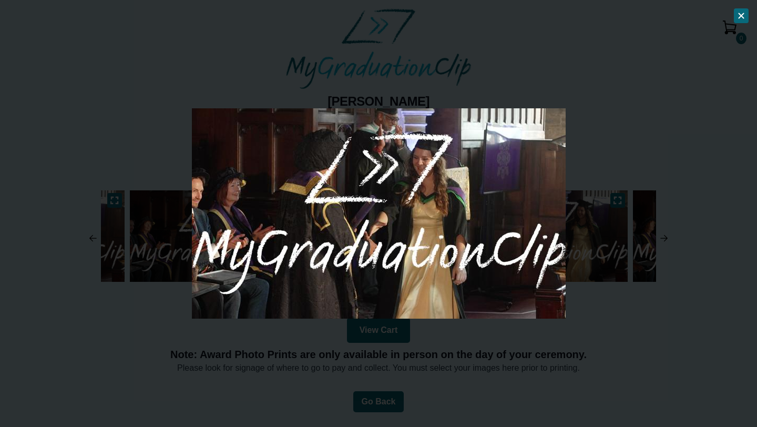
click at [597, 320] on div at bounding box center [378, 213] width 757 height 427
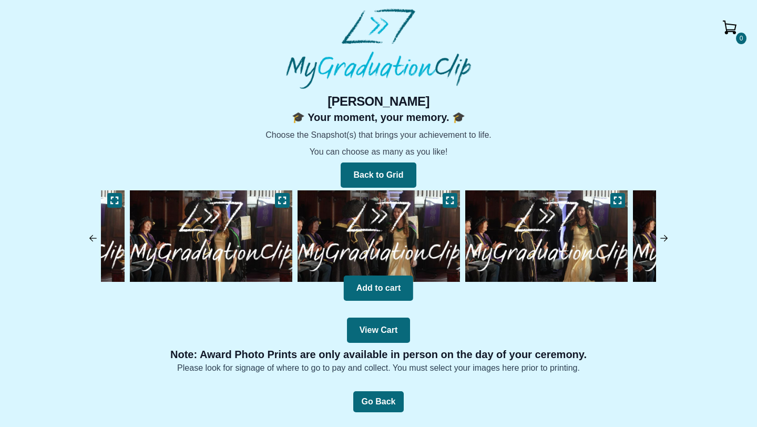
click at [501, 211] on img at bounding box center [547, 236] width 168 height 97
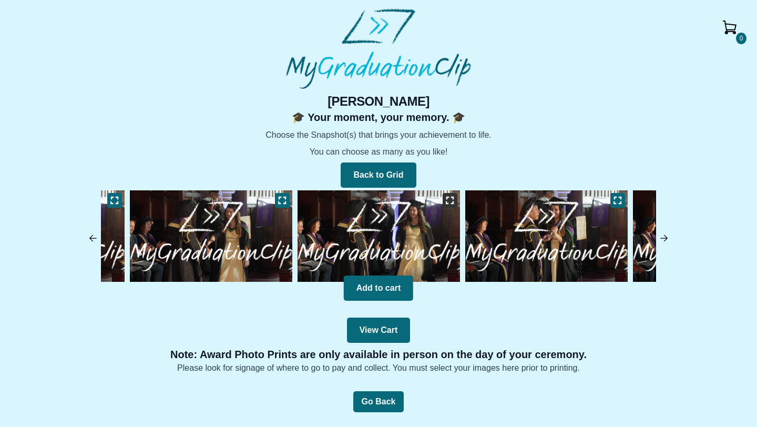
click at [453, 200] on icon at bounding box center [450, 200] width 8 height 8
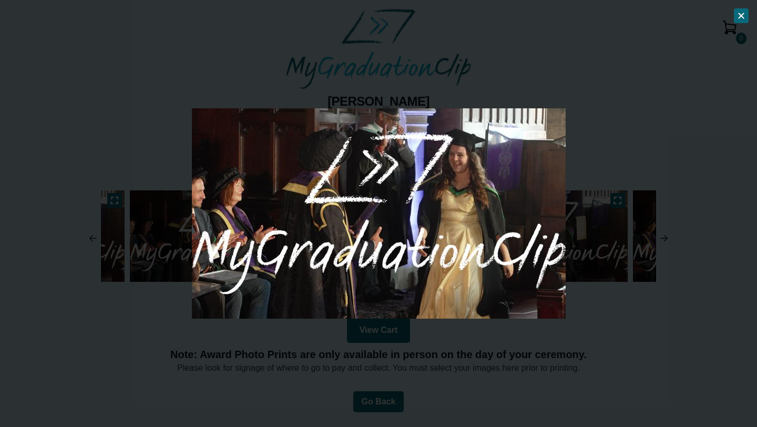
click at [618, 282] on div at bounding box center [378, 213] width 757 height 427
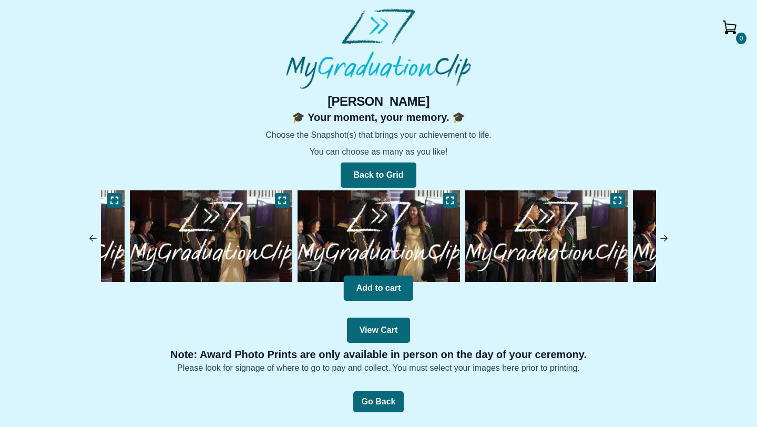
click at [503, 182] on div "Back to Grid" at bounding box center [378, 172] width 555 height 29
click at [530, 237] on img at bounding box center [547, 236] width 168 height 97
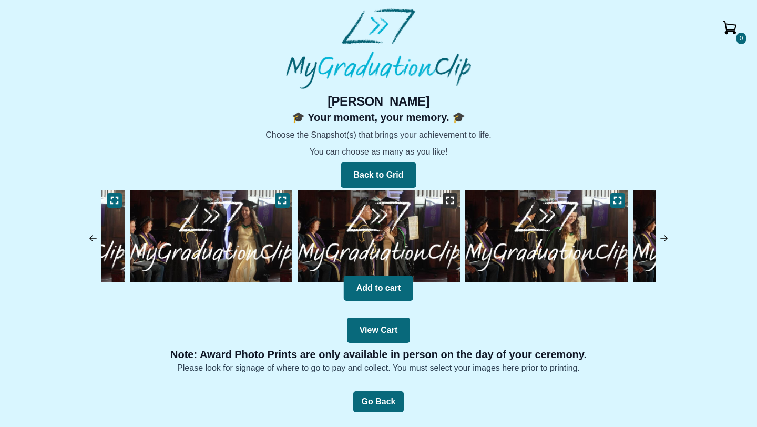
click at [447, 203] on icon at bounding box center [449, 200] width 7 height 7
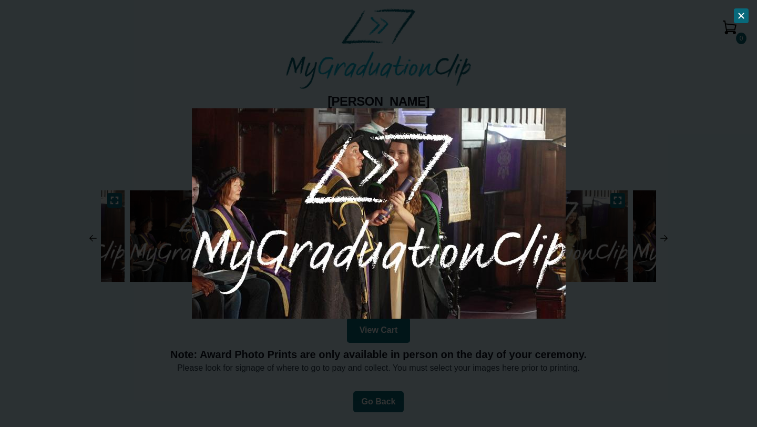
click at [618, 303] on div at bounding box center [378, 213] width 757 height 427
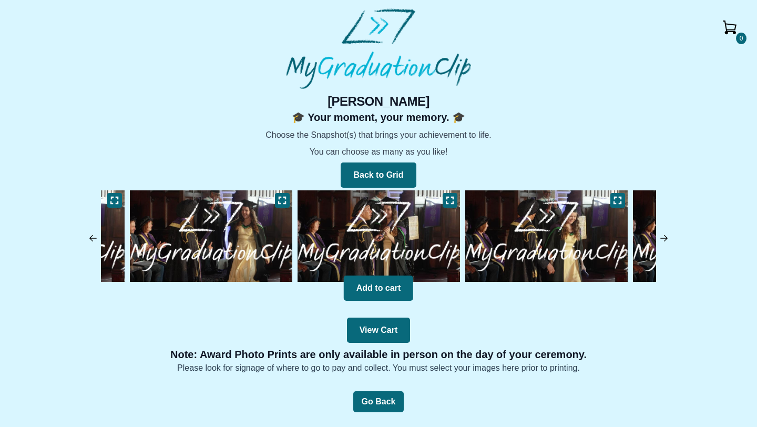
click at [530, 243] on img at bounding box center [547, 236] width 168 height 97
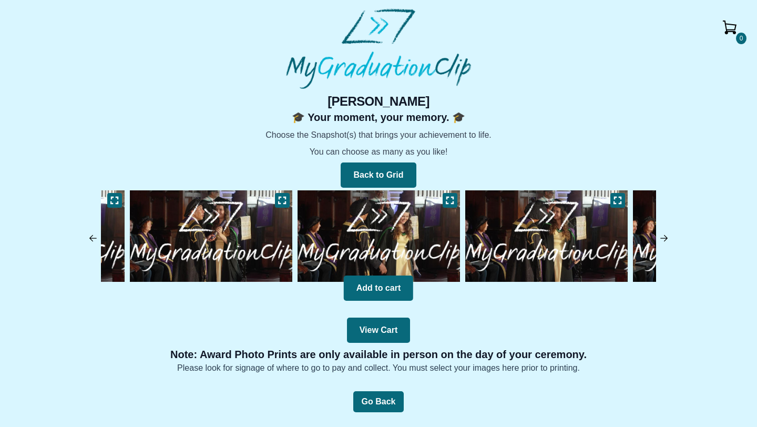
click at [535, 243] on img at bounding box center [547, 236] width 168 height 97
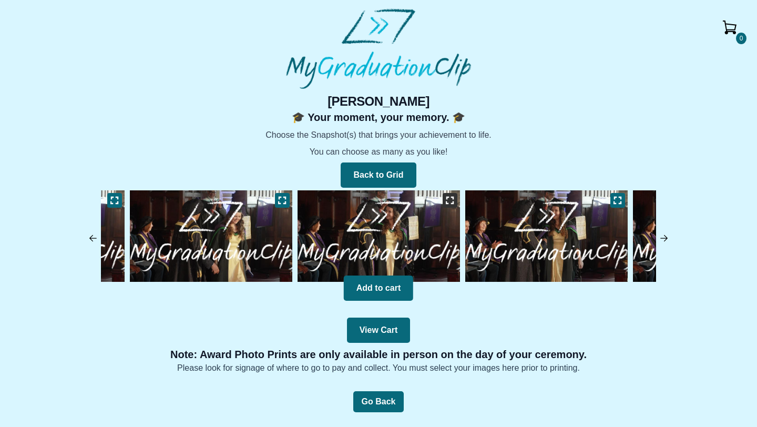
click at [444, 198] on button at bounding box center [450, 200] width 15 height 15
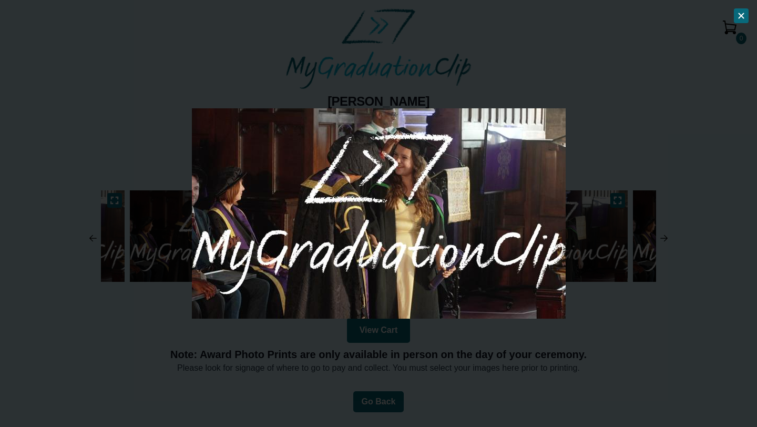
click at [598, 296] on div at bounding box center [378, 213] width 757 height 427
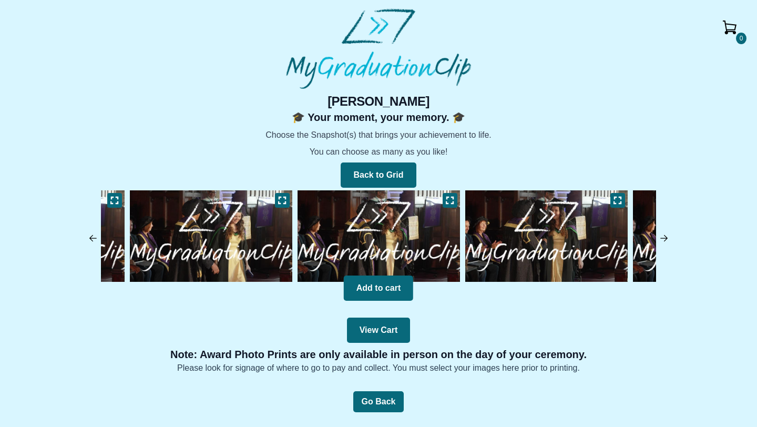
click at [518, 226] on img at bounding box center [547, 236] width 168 height 97
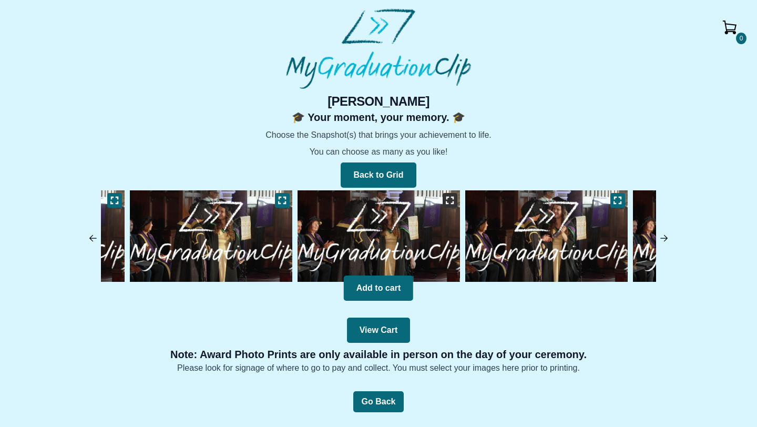
click at [443, 202] on button at bounding box center [450, 200] width 15 height 15
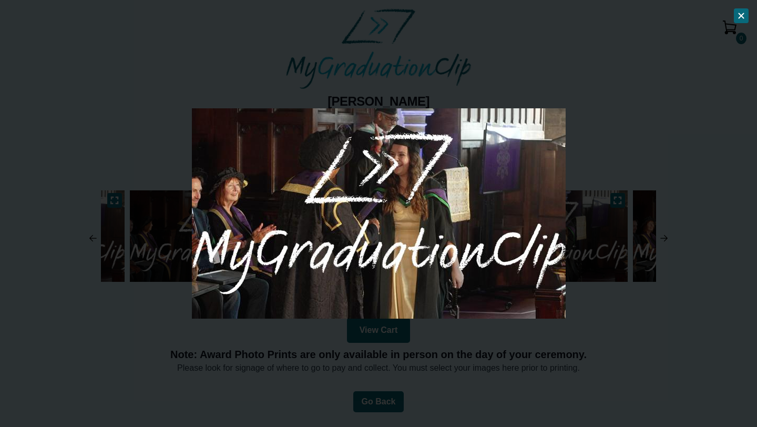
click at [600, 286] on div at bounding box center [378, 213] width 757 height 427
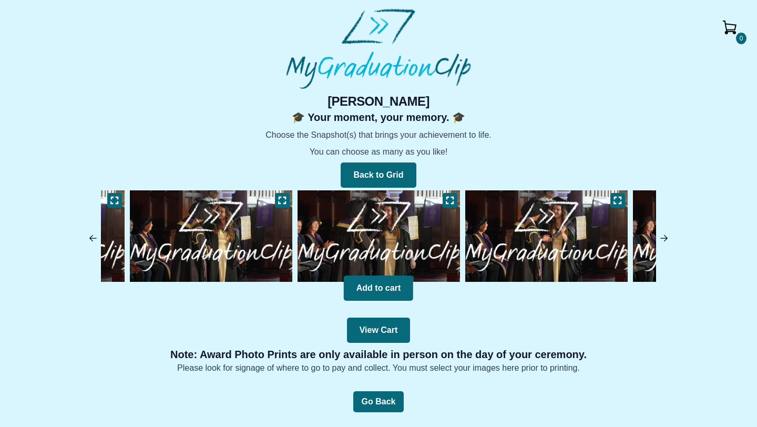
click at [529, 234] on img at bounding box center [547, 236] width 168 height 97
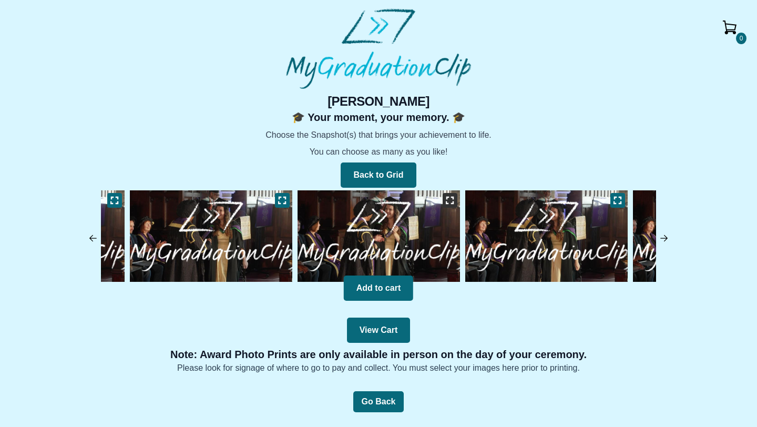
click at [449, 200] on icon at bounding box center [450, 200] width 8 height 8
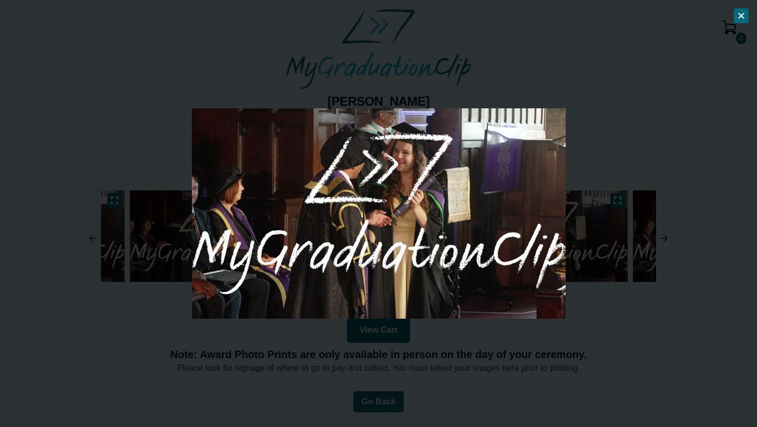
click at [592, 316] on div at bounding box center [378, 213] width 757 height 427
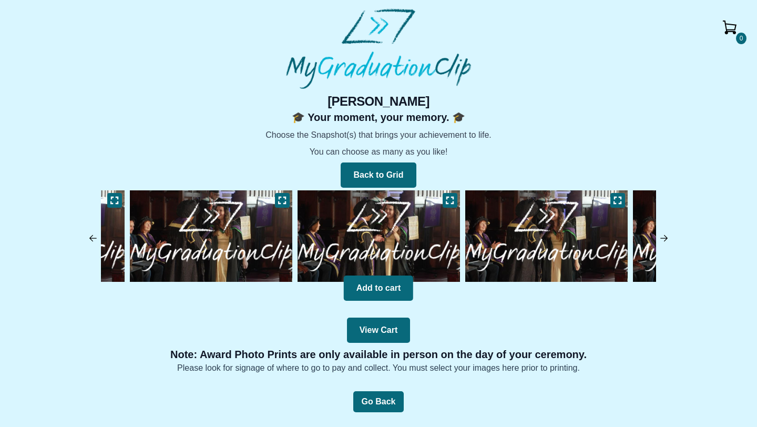
click at [515, 245] on img at bounding box center [547, 236] width 168 height 97
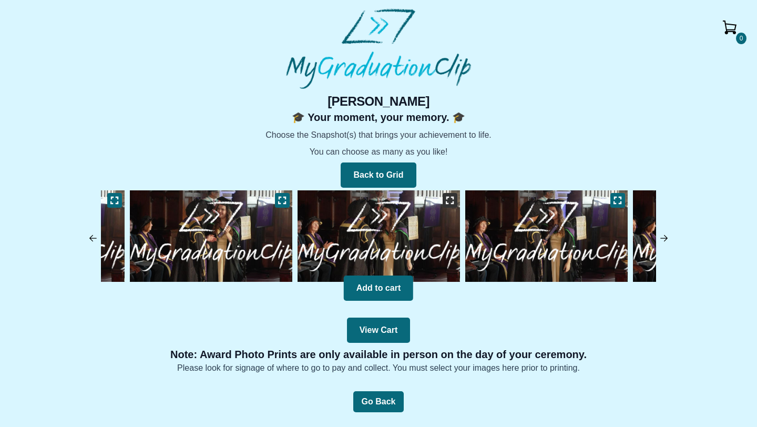
click at [447, 198] on icon at bounding box center [449, 200] width 7 height 7
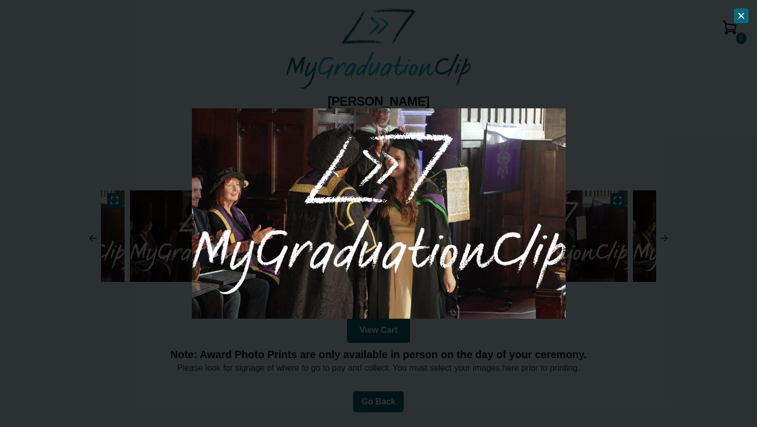
click at [637, 346] on div at bounding box center [378, 213] width 757 height 427
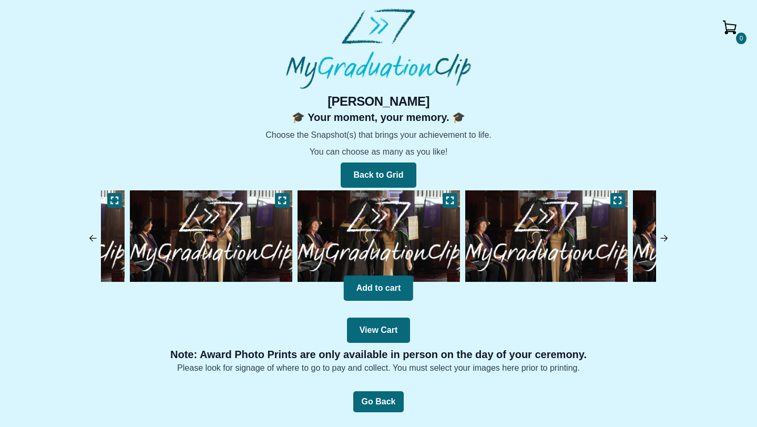
click at [514, 249] on img at bounding box center [547, 236] width 168 height 97
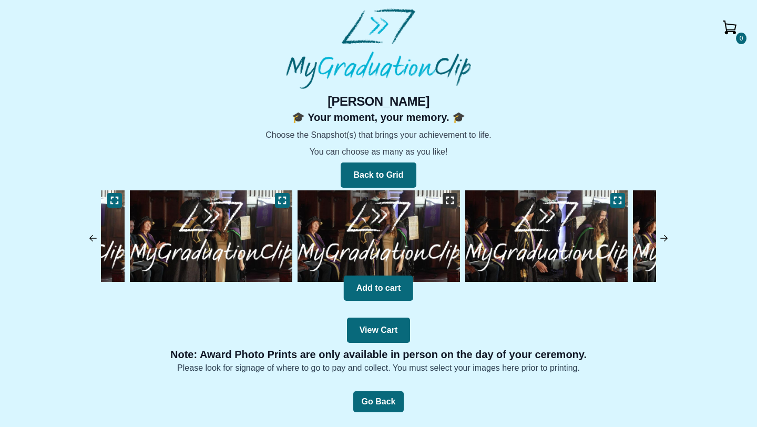
click at [447, 204] on icon at bounding box center [450, 200] width 8 height 8
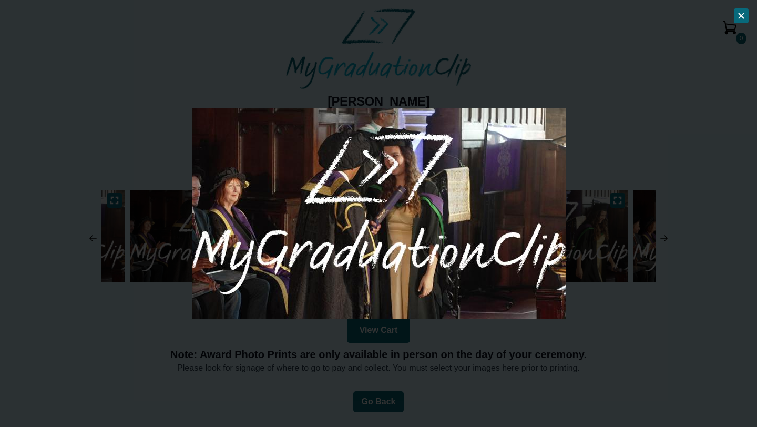
click at [581, 293] on div at bounding box center [378, 213] width 757 height 427
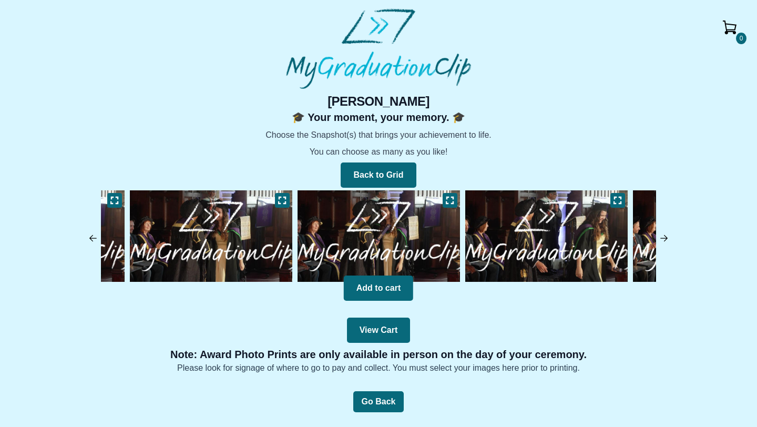
click at [664, 237] on img at bounding box center [664, 238] width 11 height 11
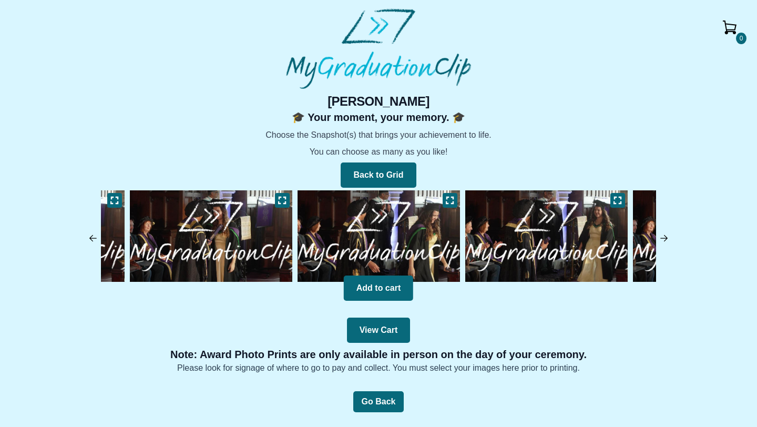
click at [666, 235] on img at bounding box center [664, 238] width 11 height 11
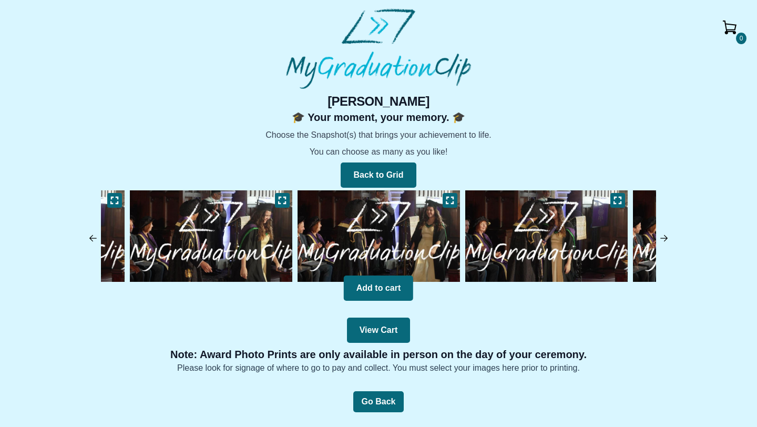
click at [523, 214] on img at bounding box center [547, 236] width 168 height 97
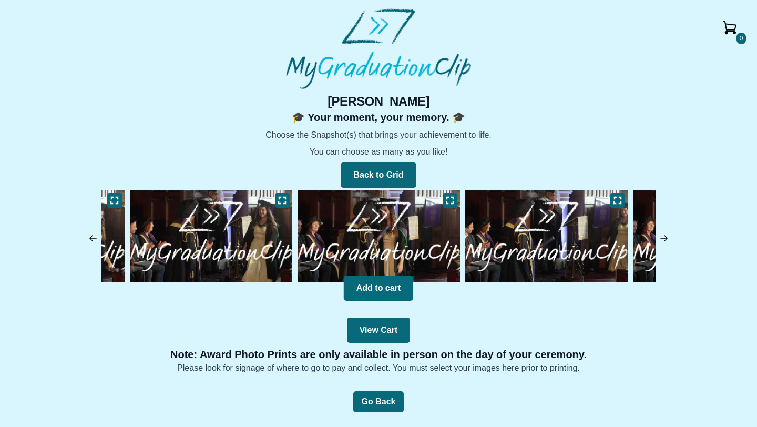
click at [259, 217] on img at bounding box center [211, 236] width 168 height 97
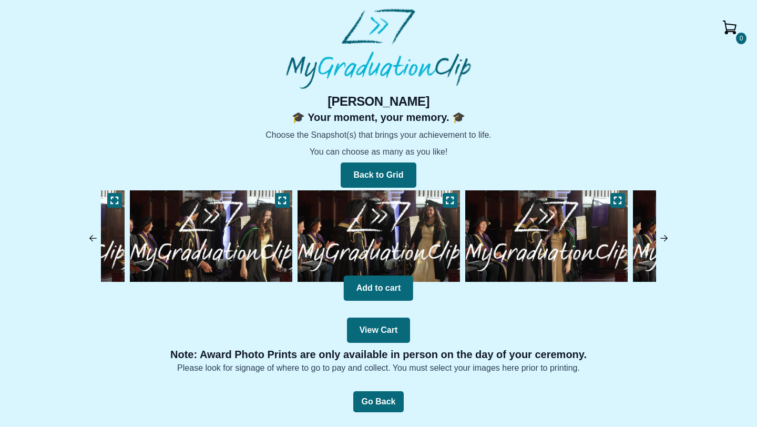
click at [311, 225] on img at bounding box center [379, 236] width 168 height 97
click at [372, 225] on img at bounding box center [379, 236] width 168 height 97
click at [455, 193] on button at bounding box center [450, 200] width 15 height 15
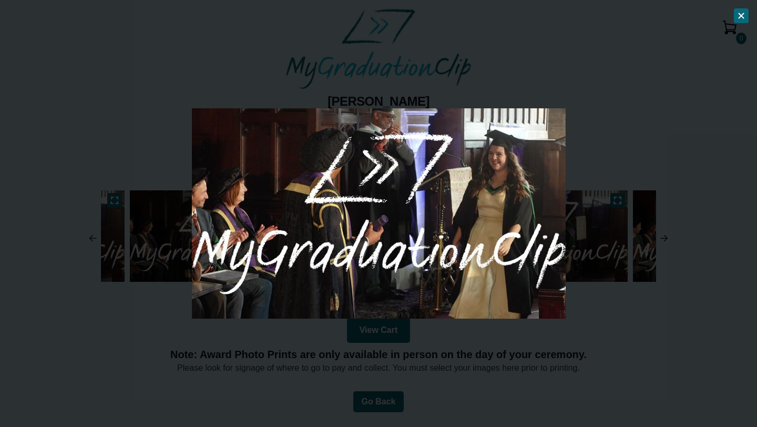
click at [623, 338] on div at bounding box center [378, 213] width 757 height 427
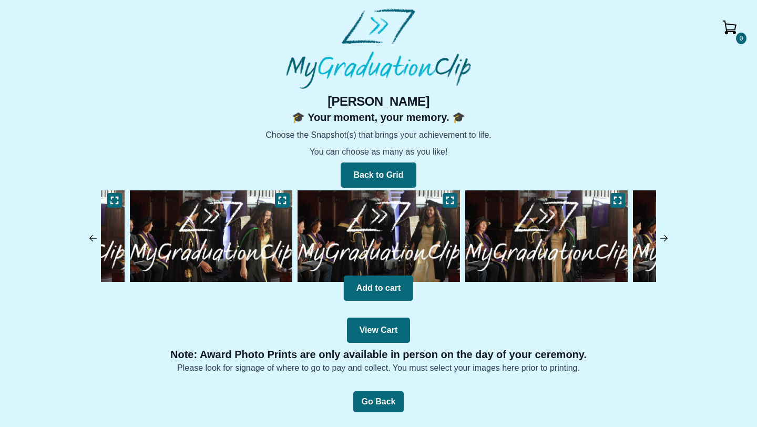
click at [547, 247] on img at bounding box center [547, 236] width 168 height 97
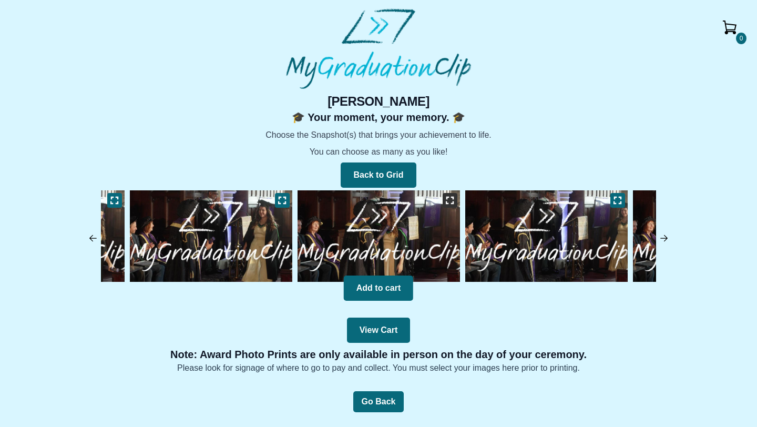
click at [445, 199] on button at bounding box center [450, 200] width 15 height 15
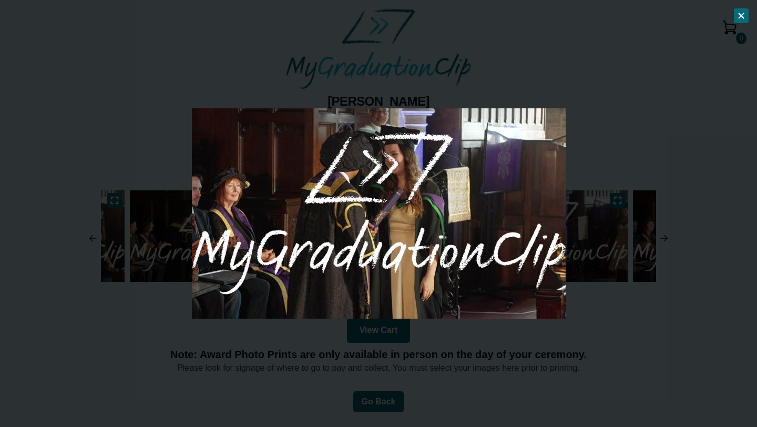
click at [551, 284] on img at bounding box center [379, 213] width 374 height 210
click at [590, 295] on div at bounding box center [378, 213] width 757 height 427
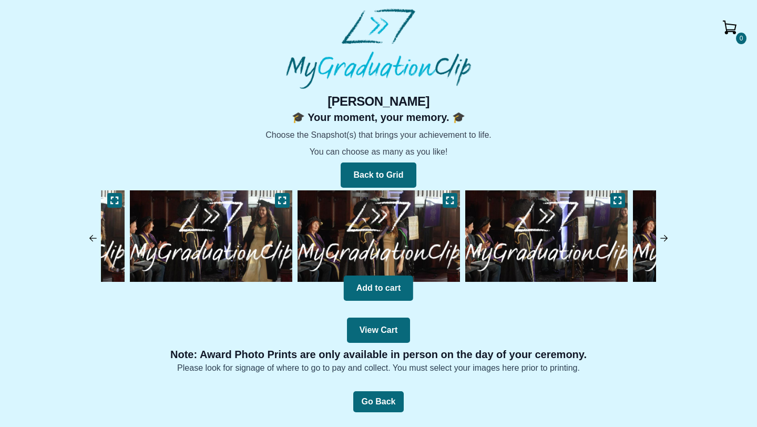
click at [666, 240] on img at bounding box center [664, 238] width 11 height 11
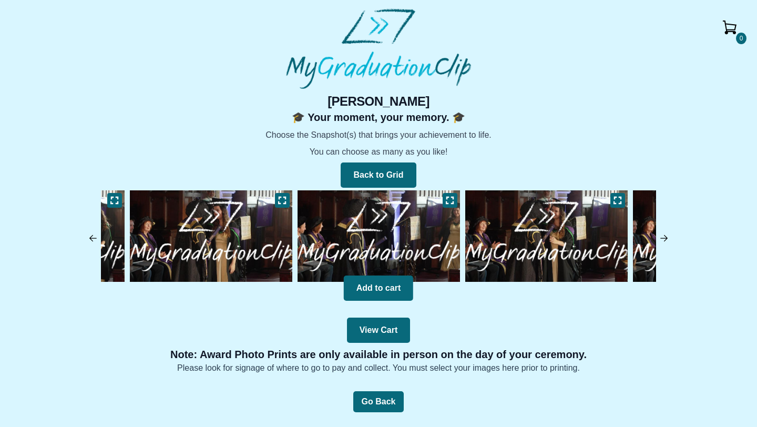
click at [582, 240] on img at bounding box center [547, 236] width 168 height 97
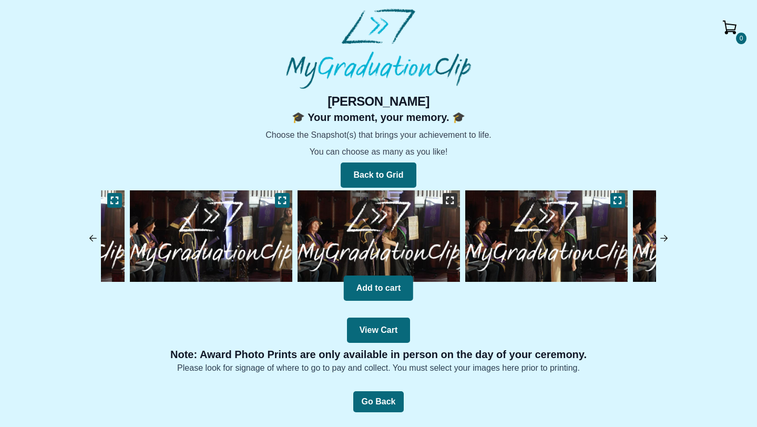
click at [446, 200] on icon at bounding box center [450, 200] width 8 height 8
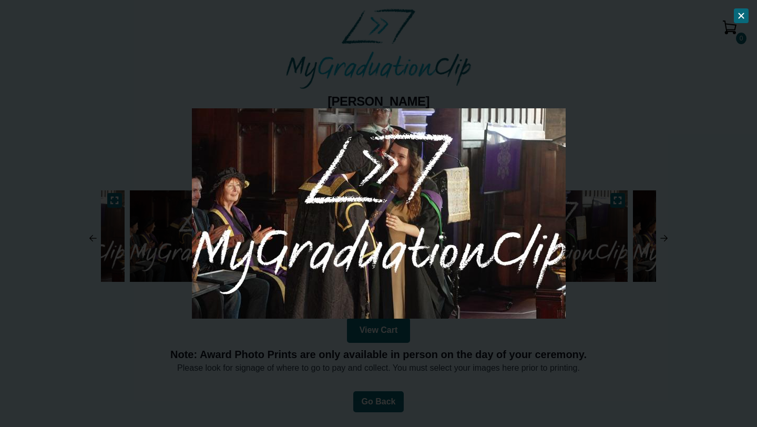
click at [629, 345] on div at bounding box center [378, 213] width 757 height 427
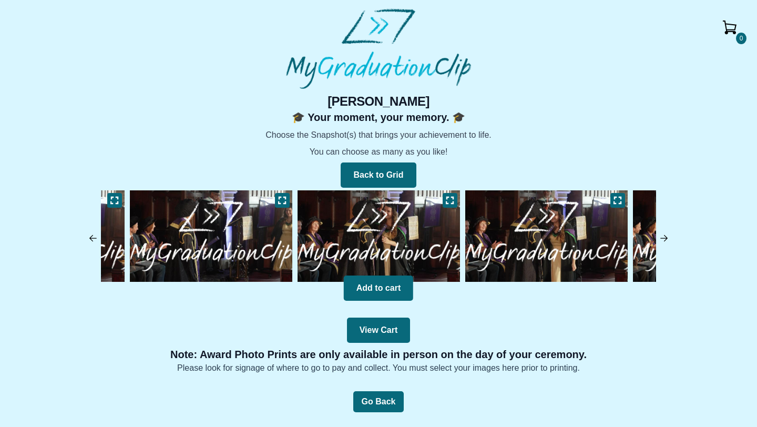
click at [550, 230] on img at bounding box center [547, 236] width 168 height 97
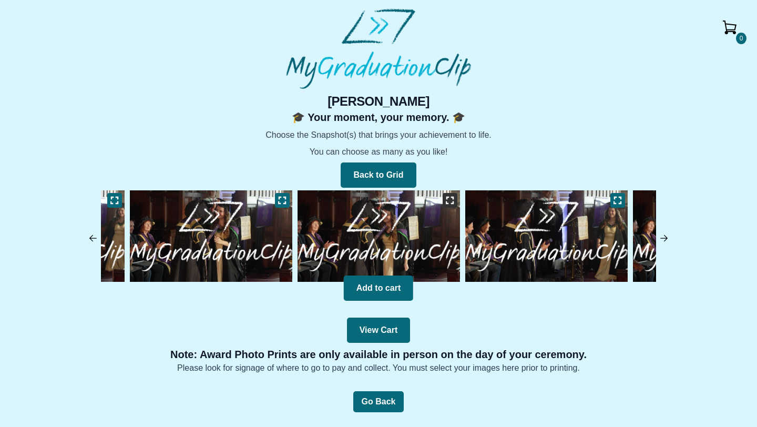
click at [457, 198] on button at bounding box center [450, 200] width 15 height 15
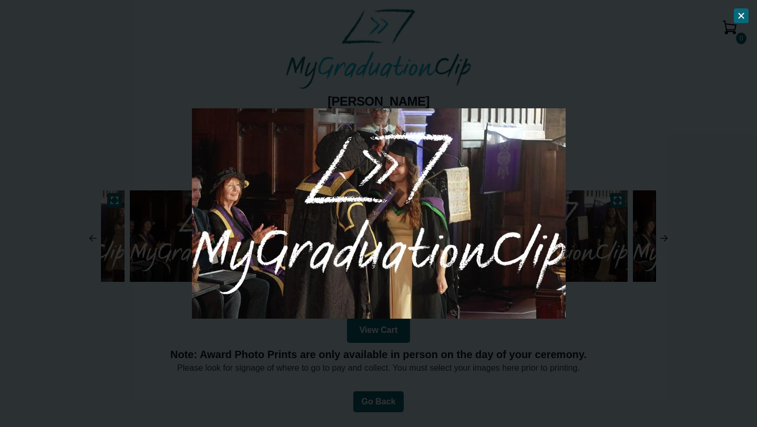
click at [589, 297] on div at bounding box center [378, 213] width 757 height 427
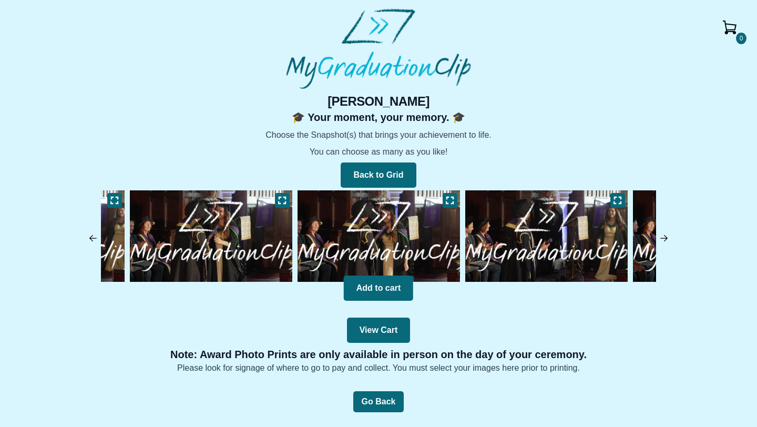
click at [546, 231] on img at bounding box center [547, 236] width 168 height 97
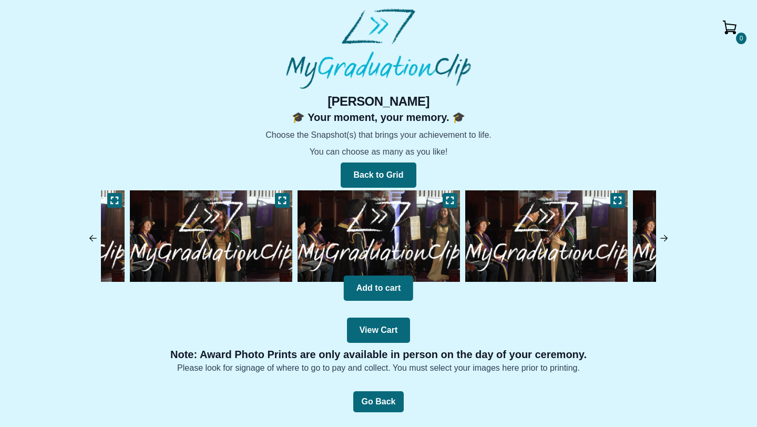
click at [567, 214] on img at bounding box center [547, 236] width 168 height 97
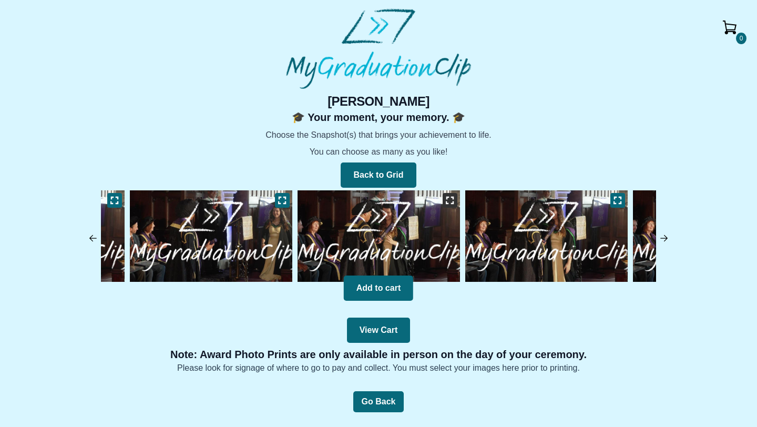
click at [446, 200] on icon at bounding box center [450, 200] width 8 height 8
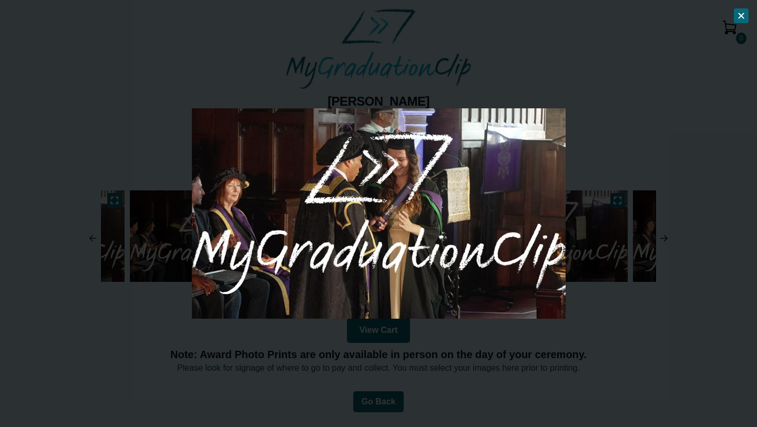
click at [573, 316] on div at bounding box center [378, 213] width 757 height 427
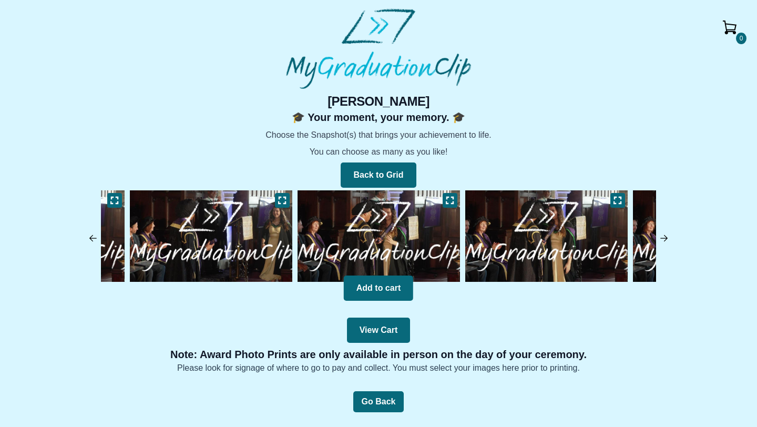
click at [599, 228] on img at bounding box center [547, 236] width 168 height 97
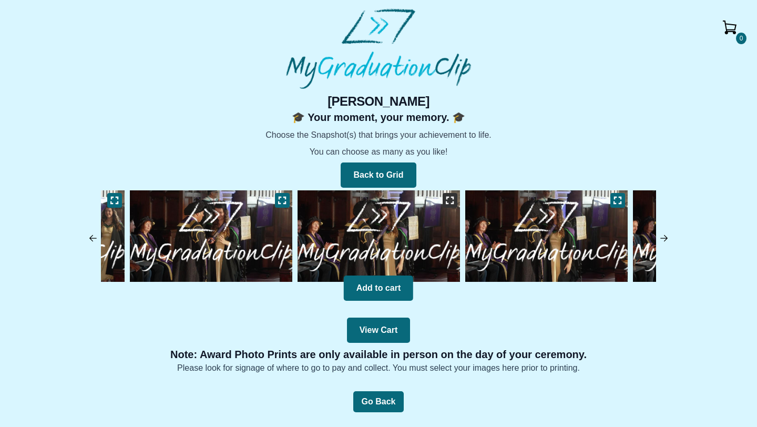
click at [449, 197] on icon at bounding box center [450, 200] width 8 height 8
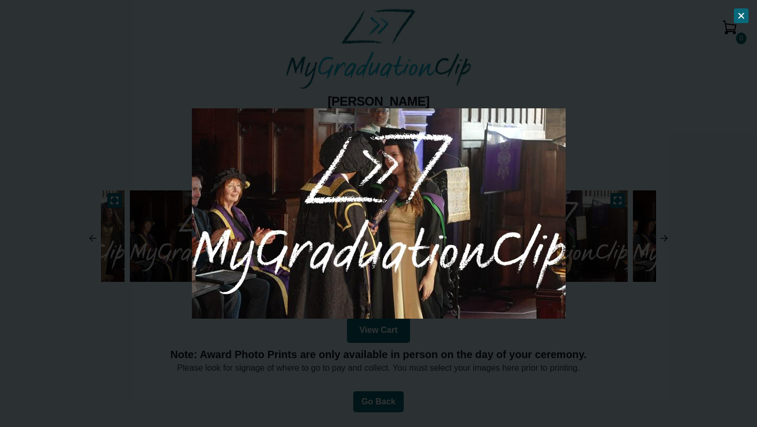
click at [629, 367] on div at bounding box center [378, 213] width 757 height 427
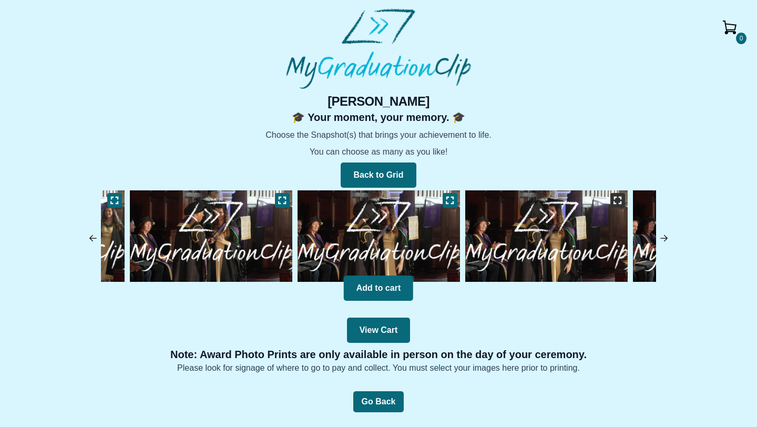
click at [612, 199] on button at bounding box center [617, 200] width 15 height 15
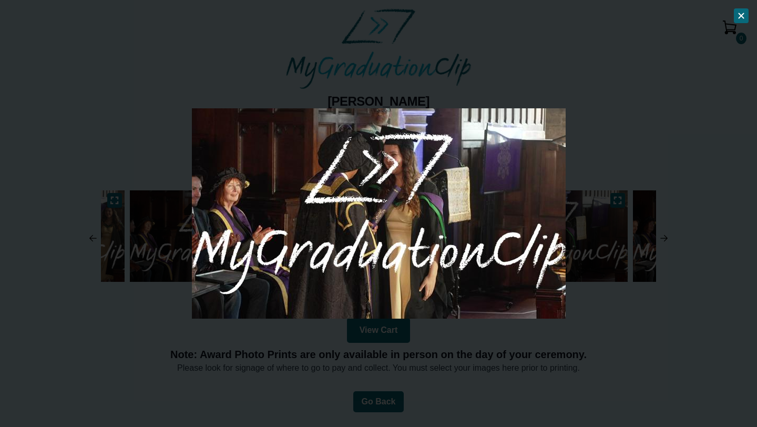
click at [607, 327] on div at bounding box center [378, 213] width 757 height 427
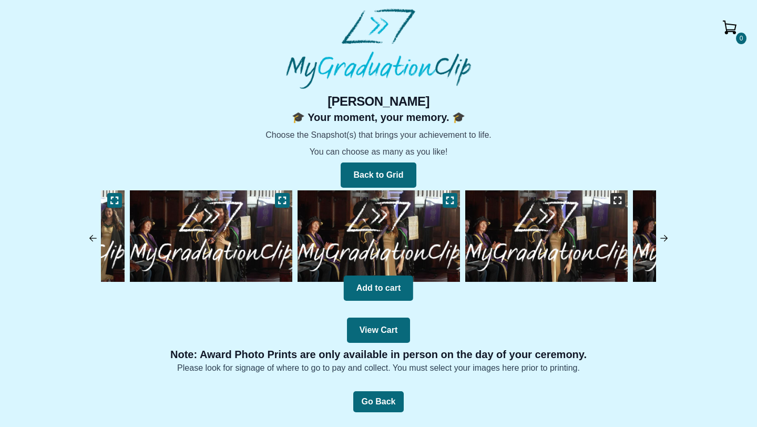
click at [612, 200] on button at bounding box center [617, 200] width 15 height 15
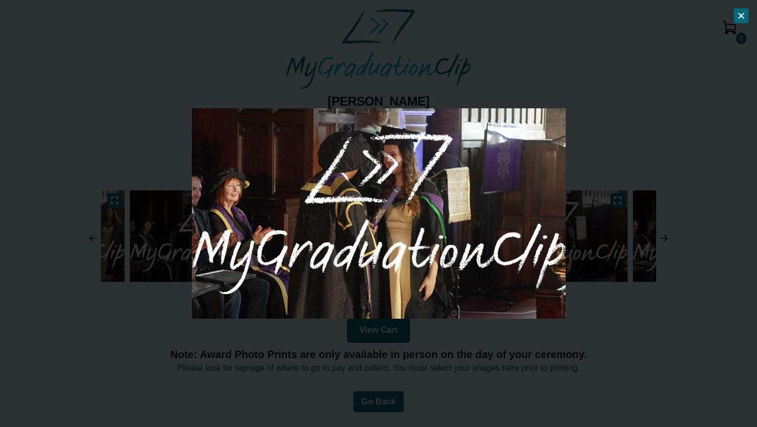
click at [578, 292] on div at bounding box center [378, 213] width 757 height 427
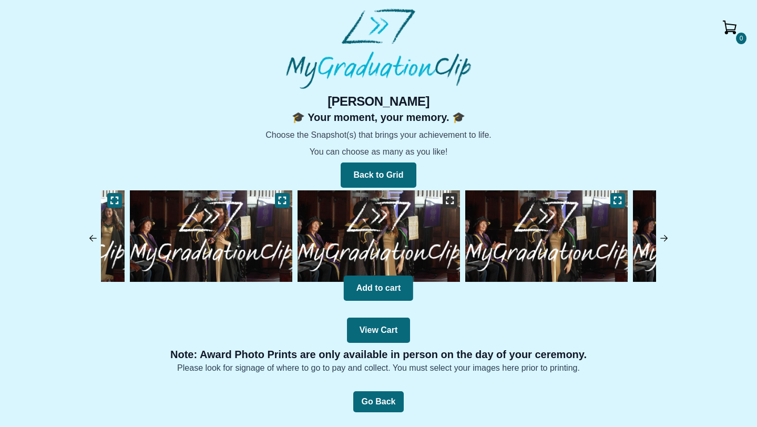
click at [451, 193] on button at bounding box center [450, 200] width 15 height 15
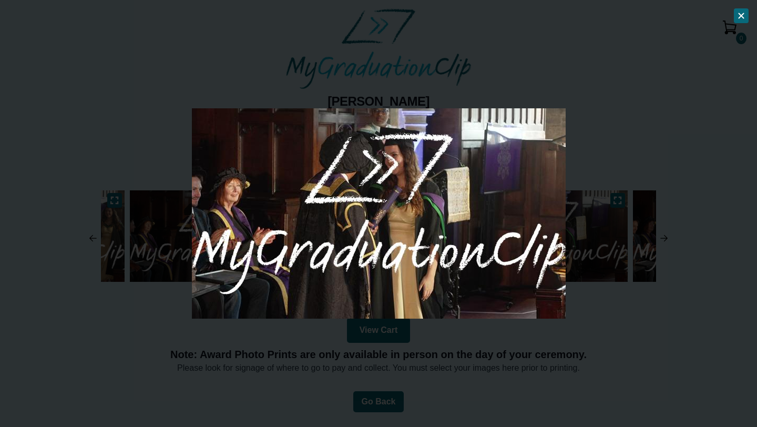
click at [659, 351] on div at bounding box center [378, 213] width 757 height 427
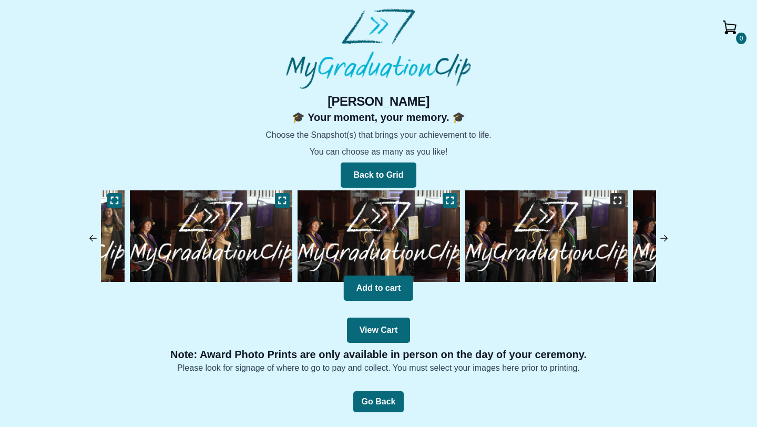
click at [618, 204] on button at bounding box center [617, 200] width 15 height 15
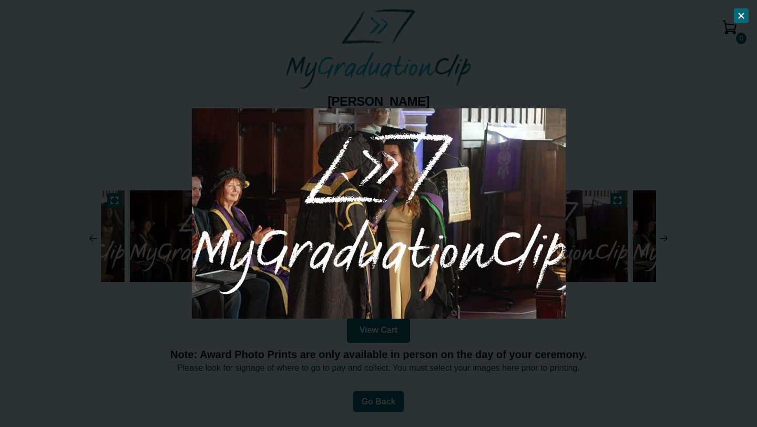
click at [604, 341] on div at bounding box center [378, 213] width 757 height 427
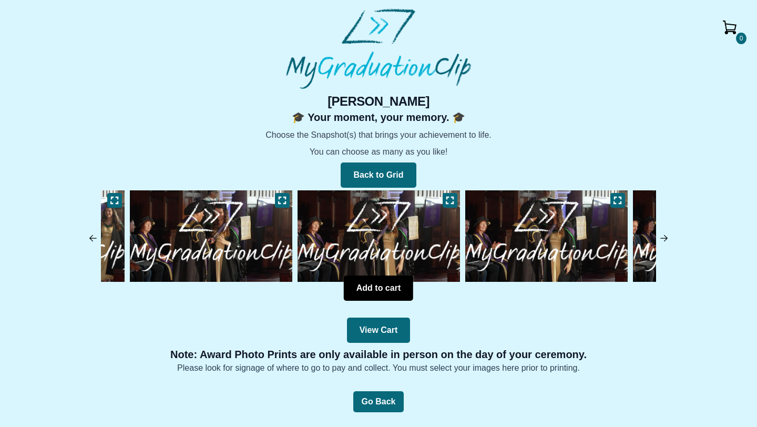
click at [364, 288] on button "Add to cart" at bounding box center [378, 287] width 69 height 25
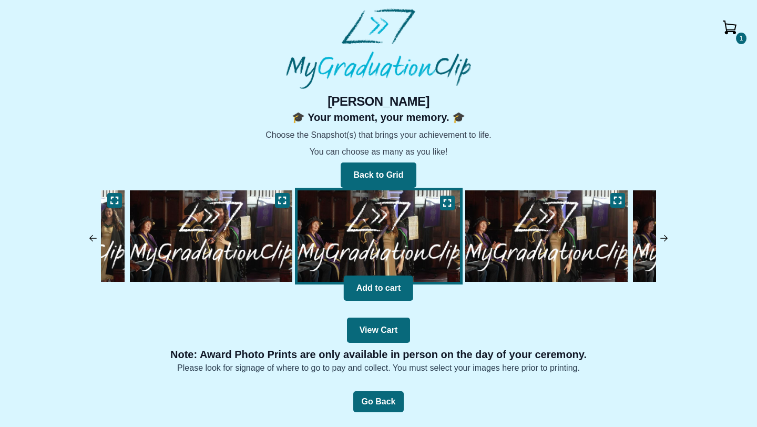
click at [563, 231] on img at bounding box center [547, 236] width 168 height 97
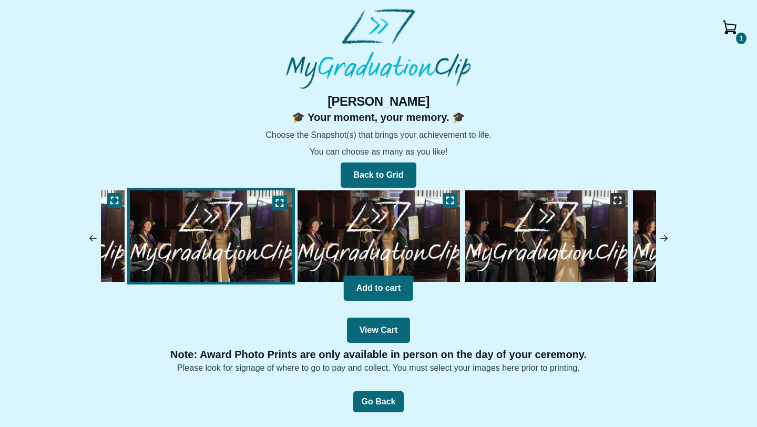
click at [612, 201] on button at bounding box center [617, 200] width 15 height 15
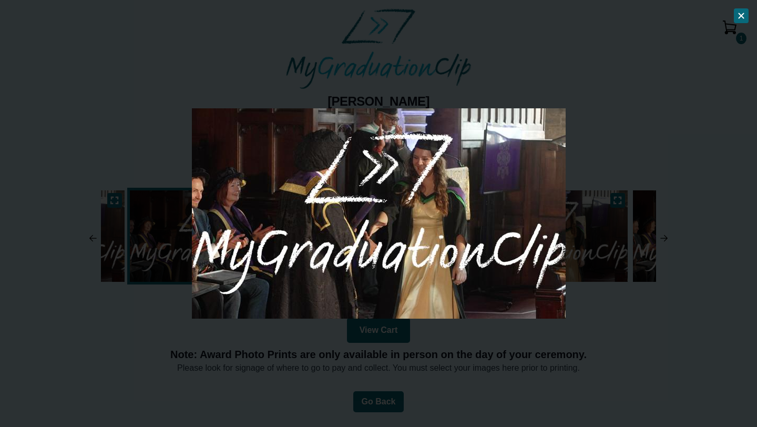
click at [626, 344] on div at bounding box center [378, 213] width 757 height 427
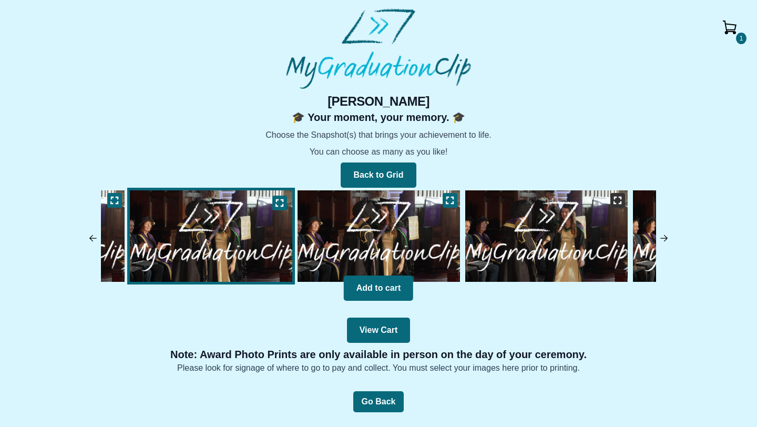
click at [614, 197] on icon at bounding box center [617, 200] width 7 height 7
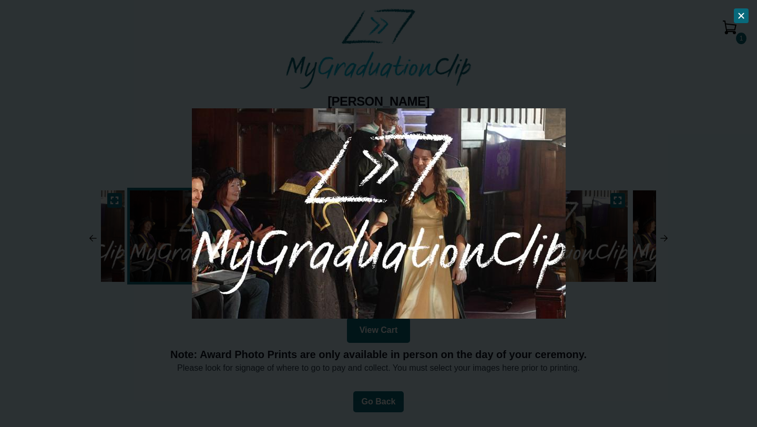
click at [630, 313] on div at bounding box center [378, 213] width 757 height 427
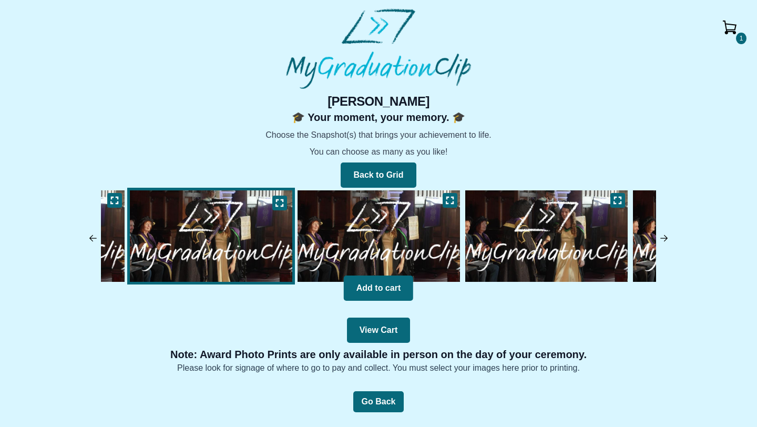
click at [665, 237] on img at bounding box center [664, 238] width 11 height 11
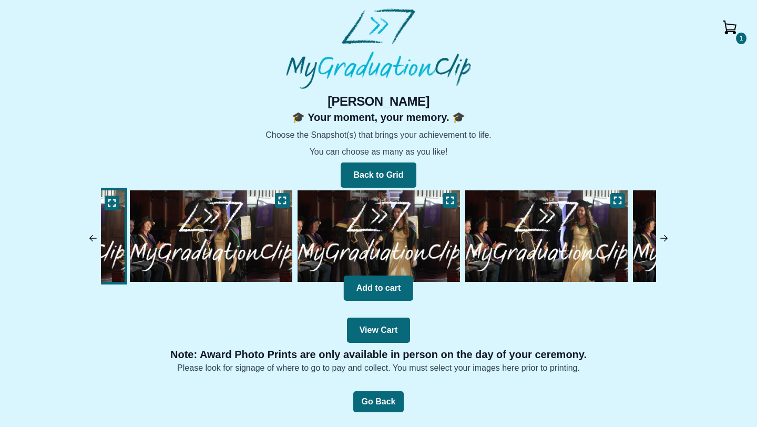
click at [665, 237] on img at bounding box center [664, 238] width 11 height 11
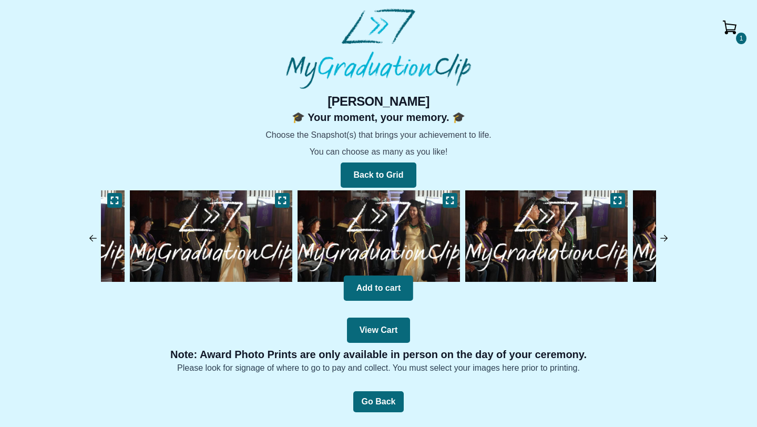
click at [665, 237] on img at bounding box center [664, 238] width 11 height 11
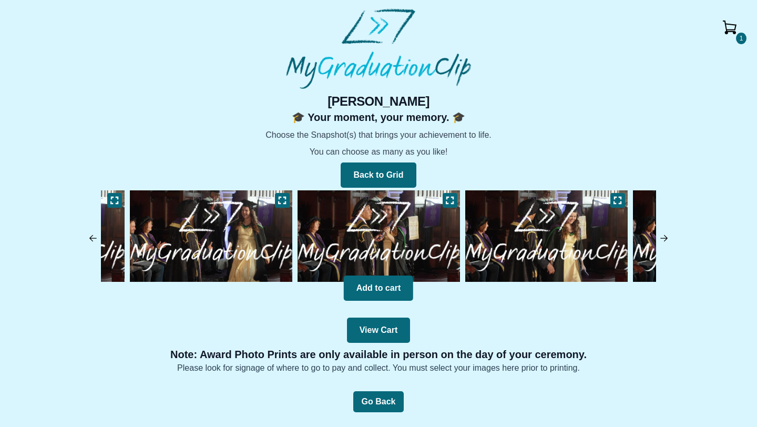
click at [665, 237] on img at bounding box center [664, 238] width 11 height 11
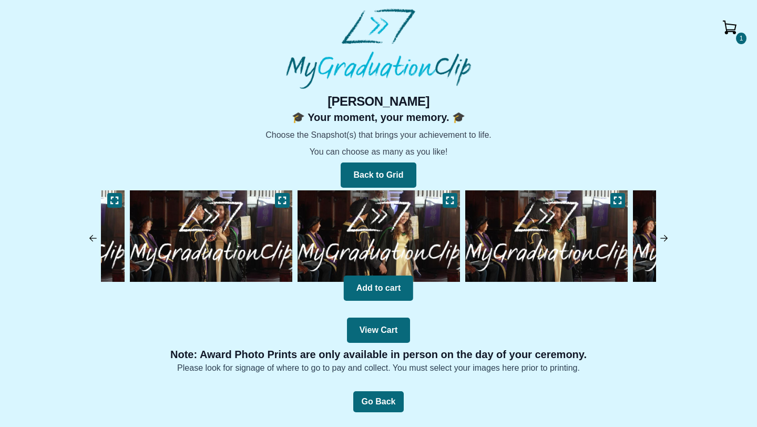
click at [665, 237] on img at bounding box center [664, 238] width 11 height 11
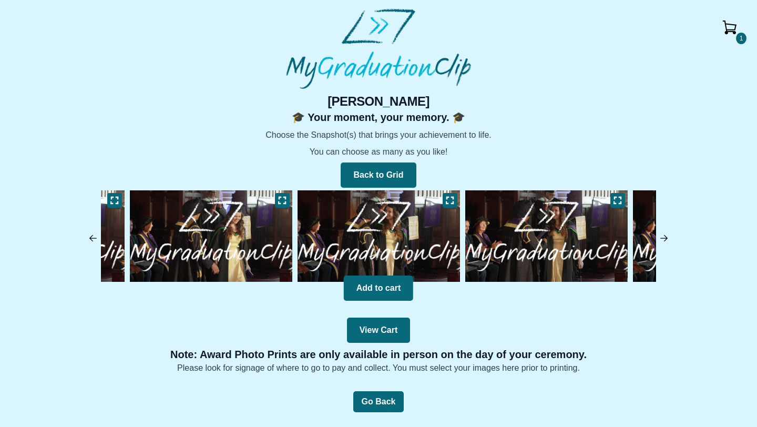
click at [665, 237] on img at bounding box center [664, 238] width 11 height 11
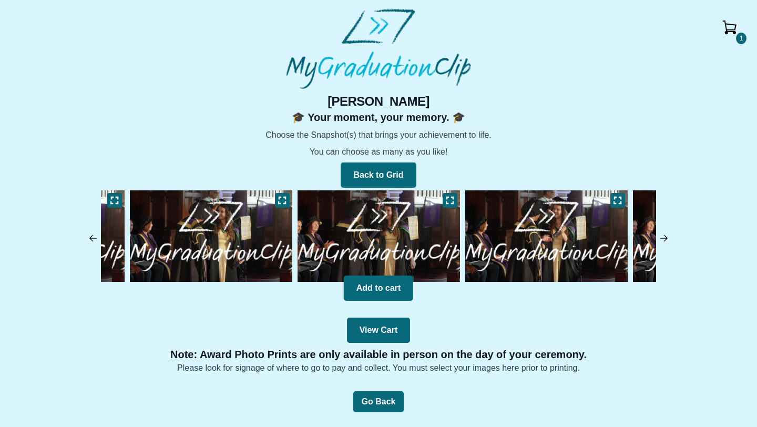
click at [665, 237] on img at bounding box center [664, 238] width 11 height 11
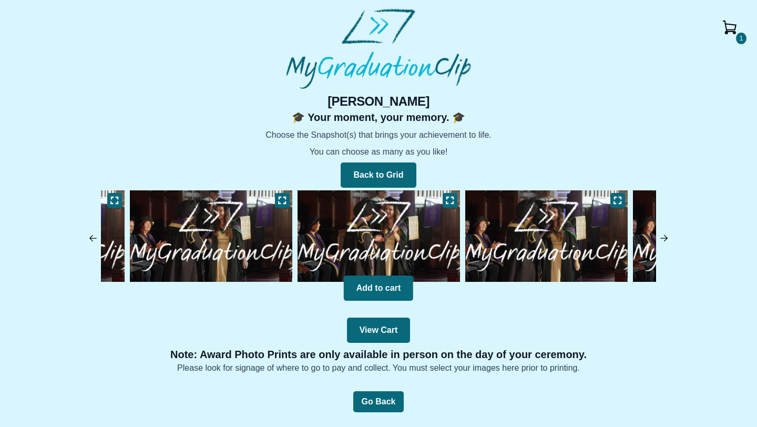
click at [665, 237] on img at bounding box center [664, 238] width 11 height 11
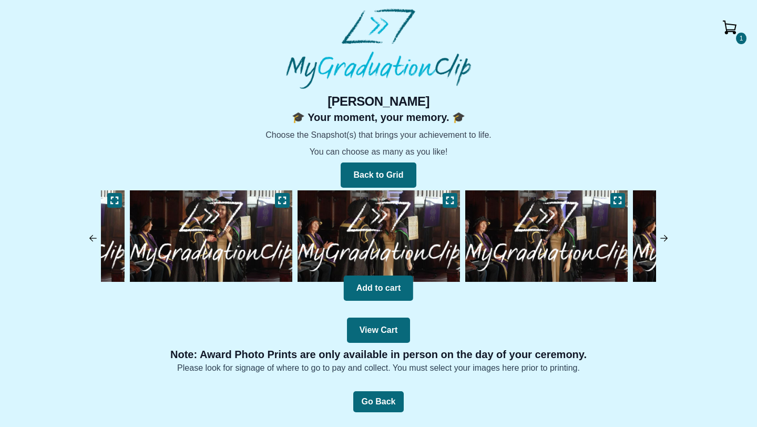
click at [665, 237] on img at bounding box center [664, 238] width 11 height 11
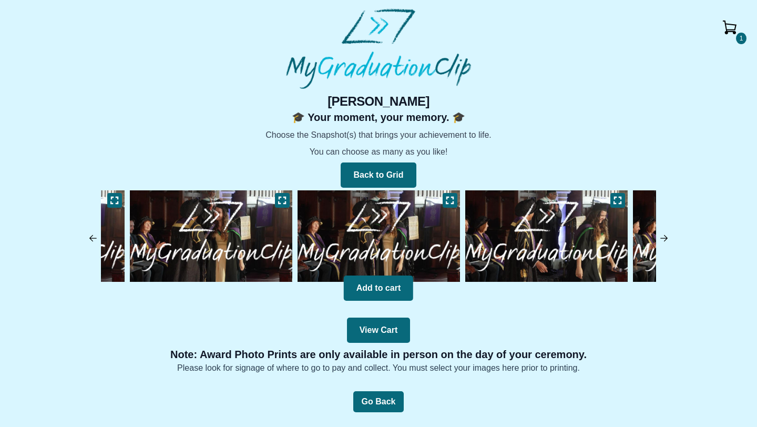
click at [665, 237] on img at bounding box center [664, 238] width 11 height 11
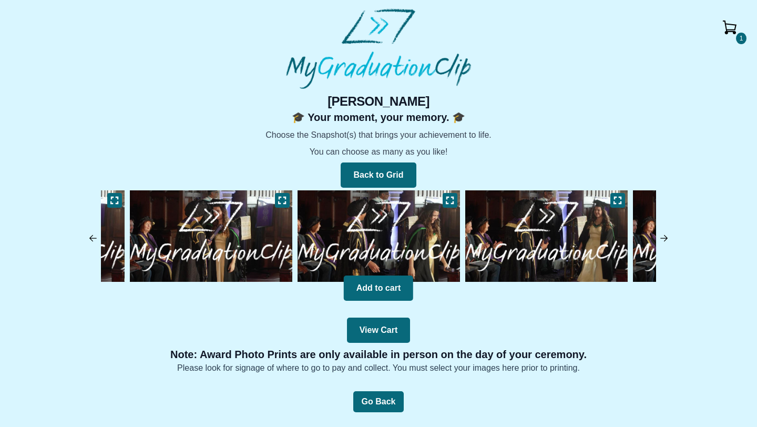
click at [665, 237] on img at bounding box center [664, 238] width 11 height 11
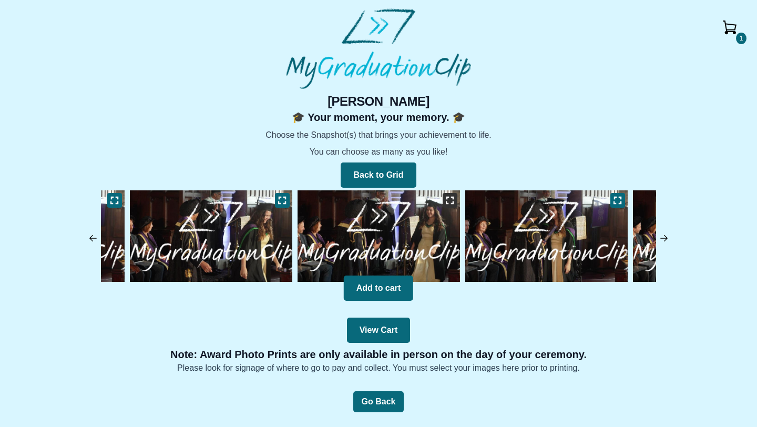
click at [447, 203] on icon at bounding box center [449, 200] width 7 height 7
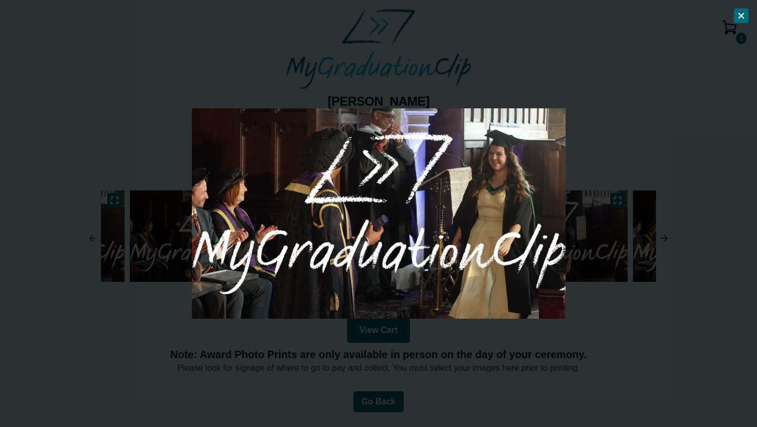
click at [652, 309] on div at bounding box center [378, 213] width 757 height 427
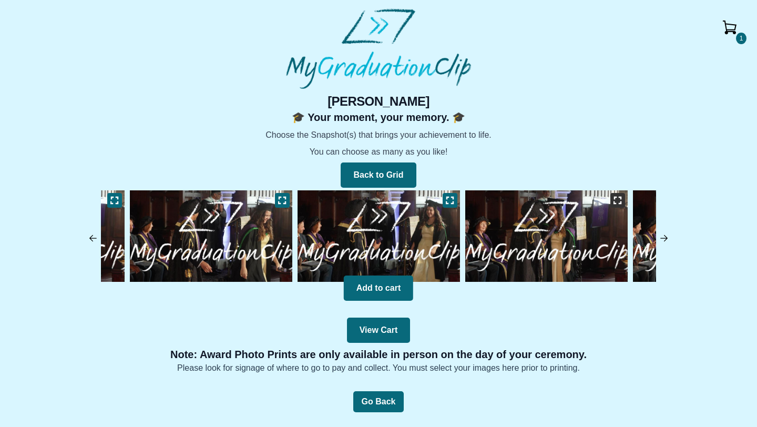
click at [617, 200] on icon at bounding box center [617, 200] width 8 height 8
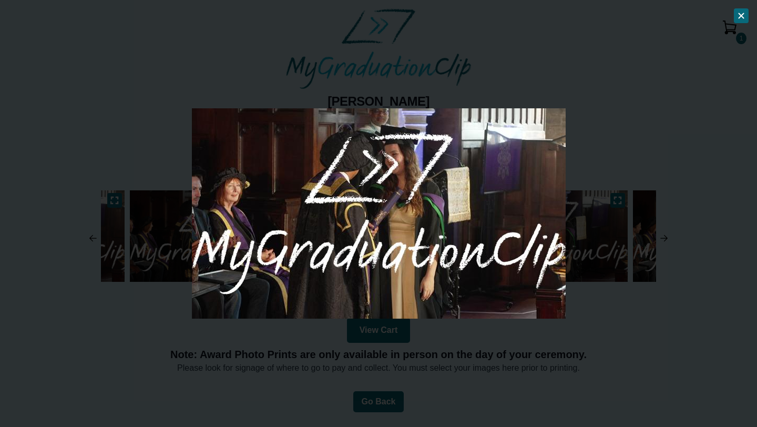
click at [669, 344] on div at bounding box center [378, 213] width 757 height 427
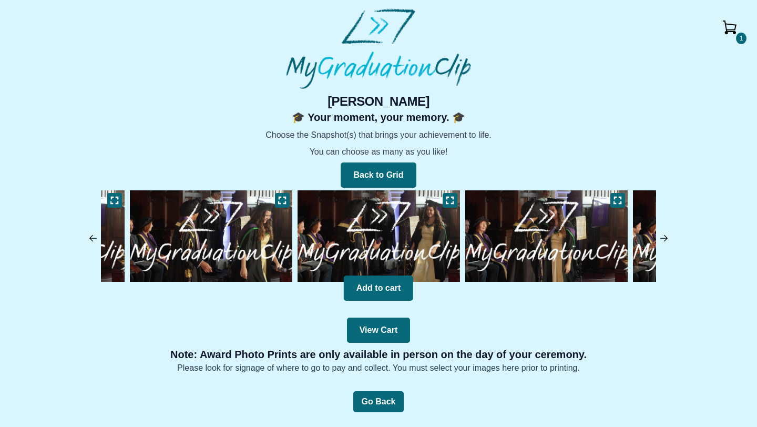
click at [667, 238] on img at bounding box center [664, 238] width 11 height 11
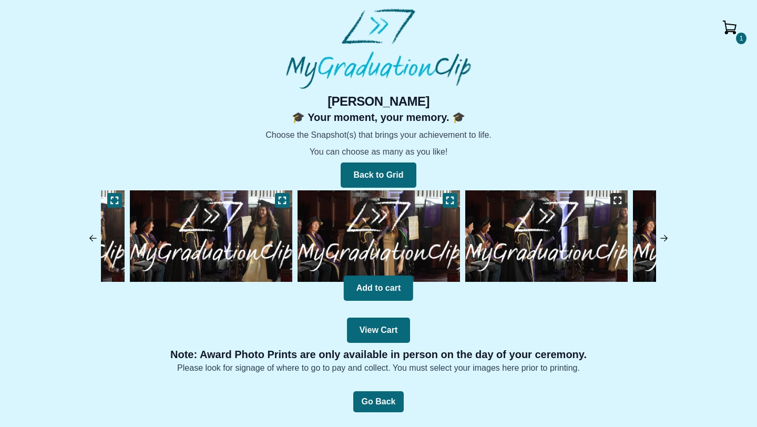
click at [612, 199] on button at bounding box center [617, 200] width 15 height 15
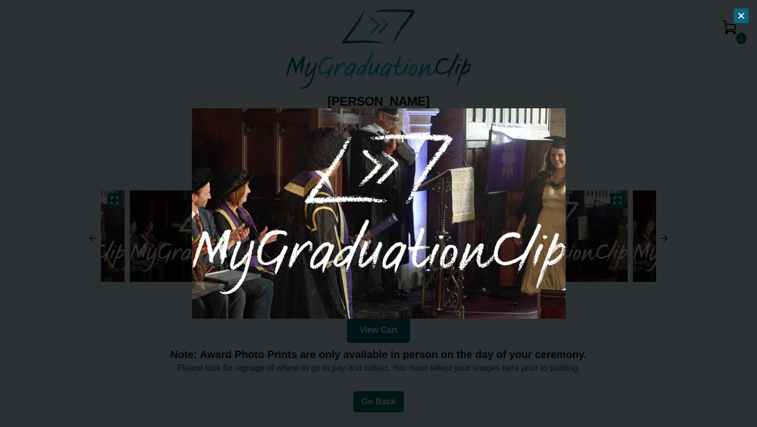
click at [691, 338] on div at bounding box center [378, 213] width 757 height 427
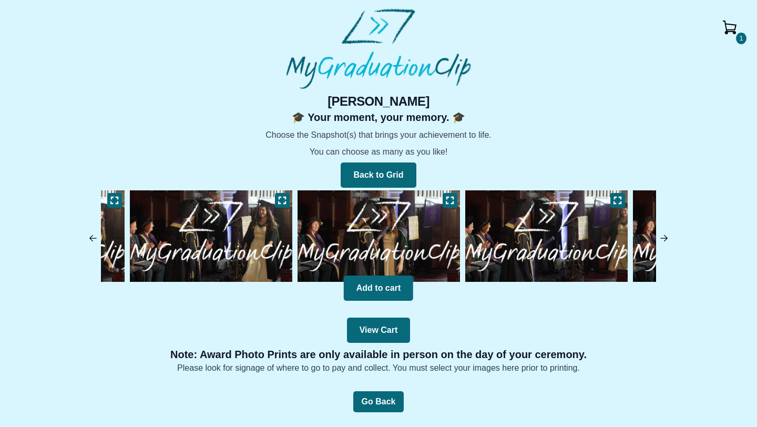
click at [668, 237] on img at bounding box center [664, 238] width 11 height 11
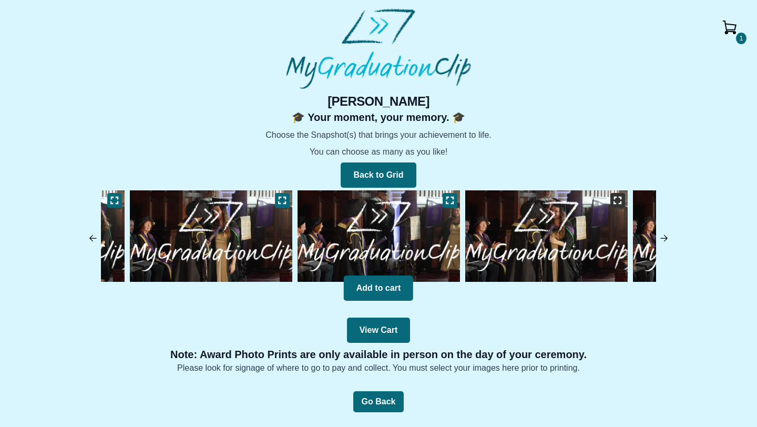
click at [614, 200] on icon at bounding box center [617, 200] width 8 height 8
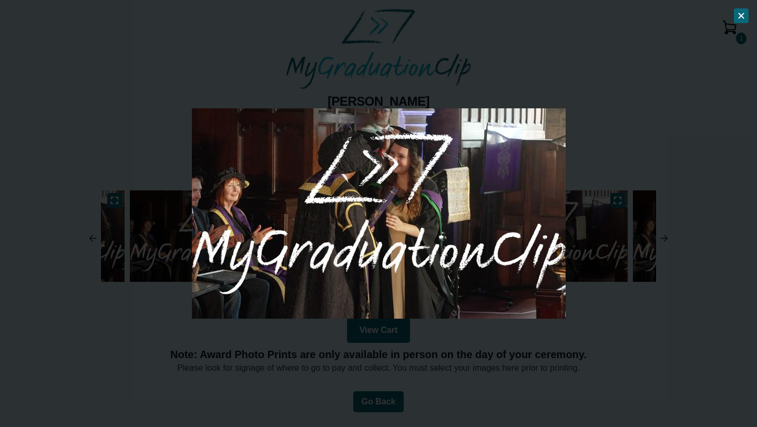
click at [688, 291] on div at bounding box center [378, 213] width 757 height 427
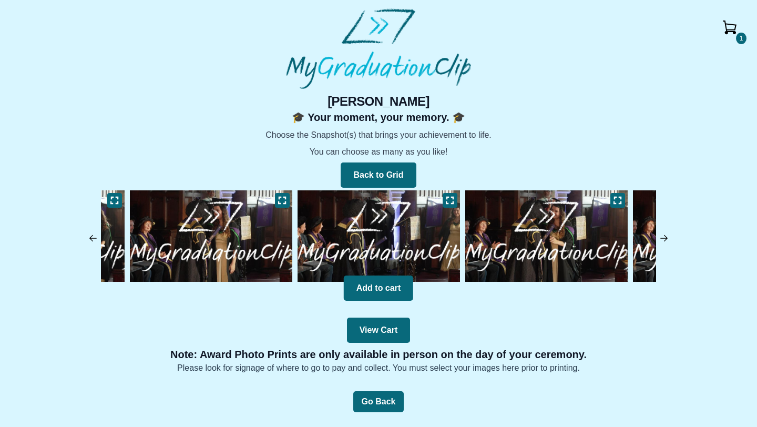
click at [663, 235] on img at bounding box center [664, 238] width 11 height 11
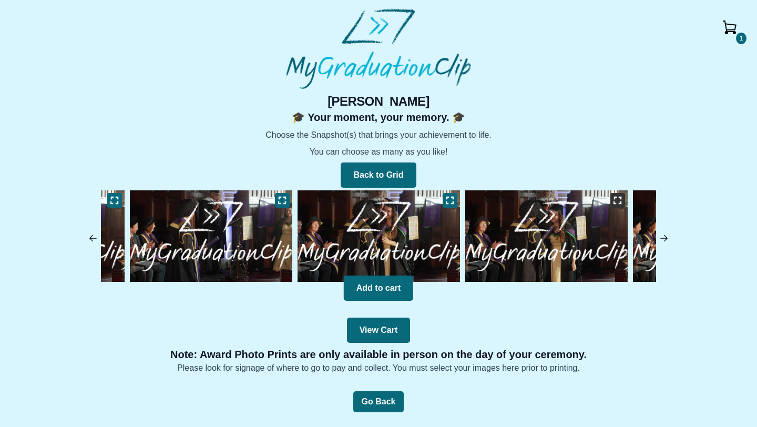
click at [616, 204] on icon at bounding box center [617, 200] width 8 height 8
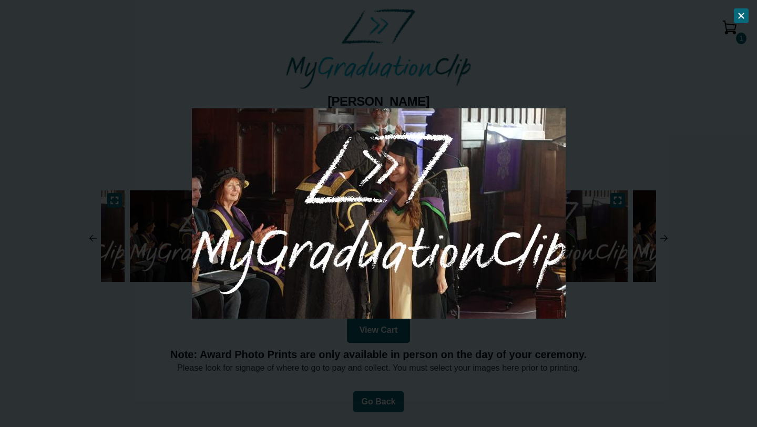
click at [693, 276] on div at bounding box center [378, 213] width 757 height 427
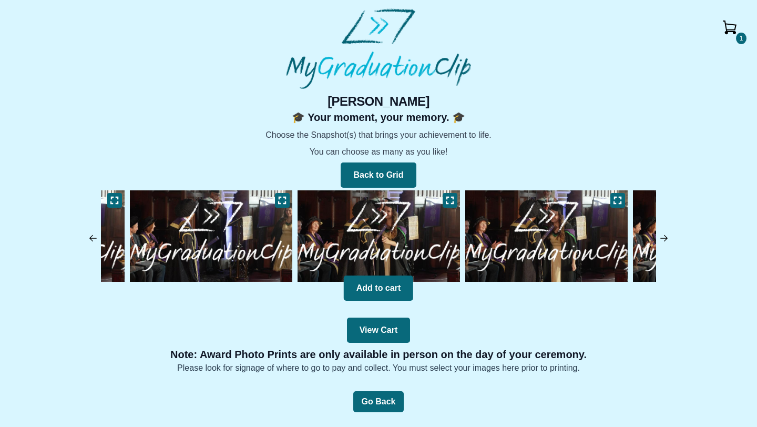
click at [662, 238] on img at bounding box center [664, 238] width 11 height 11
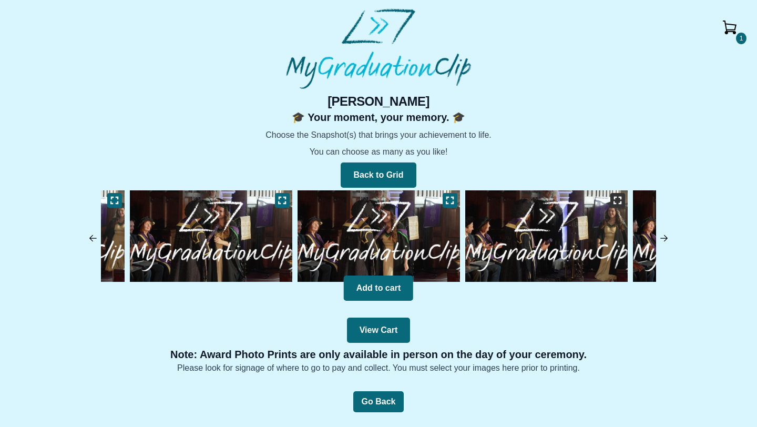
click at [614, 201] on icon at bounding box center [617, 200] width 8 height 8
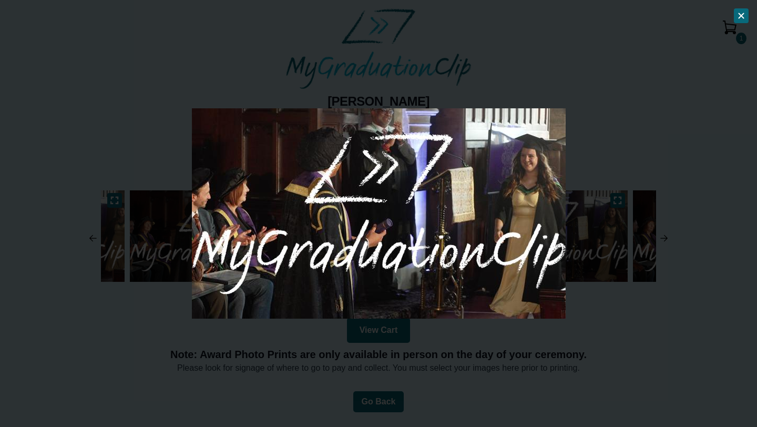
click at [696, 284] on div at bounding box center [378, 213] width 757 height 427
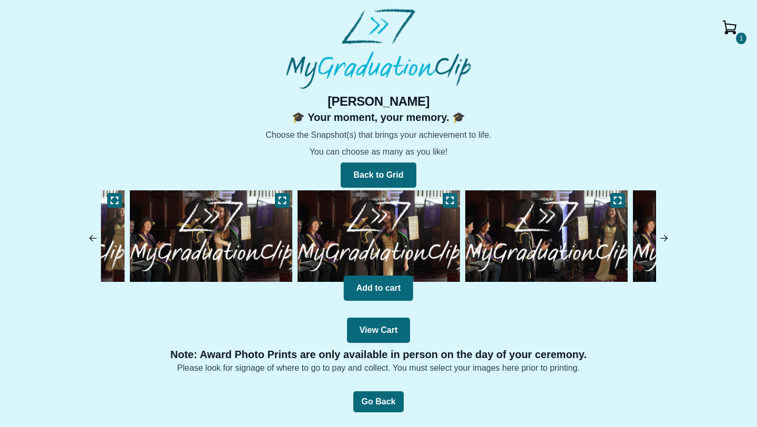
click at [664, 234] on img at bounding box center [664, 238] width 11 height 11
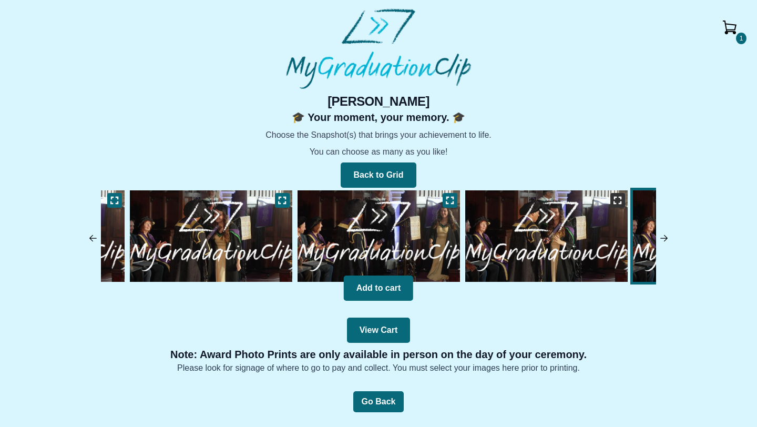
click at [617, 202] on icon at bounding box center [617, 200] width 8 height 8
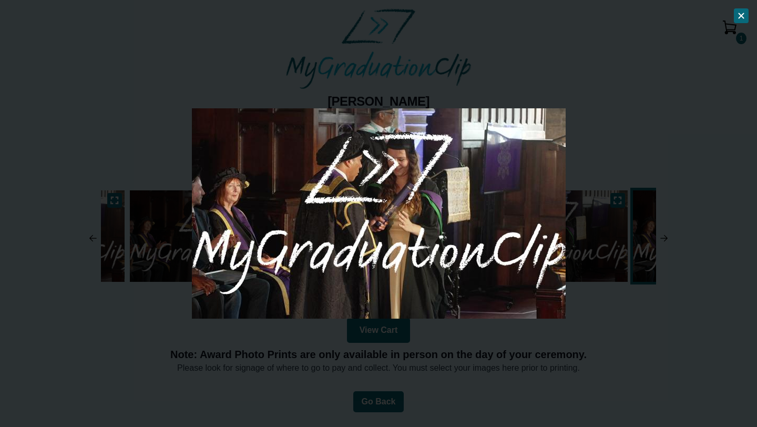
click at [692, 289] on div at bounding box center [378, 213] width 757 height 427
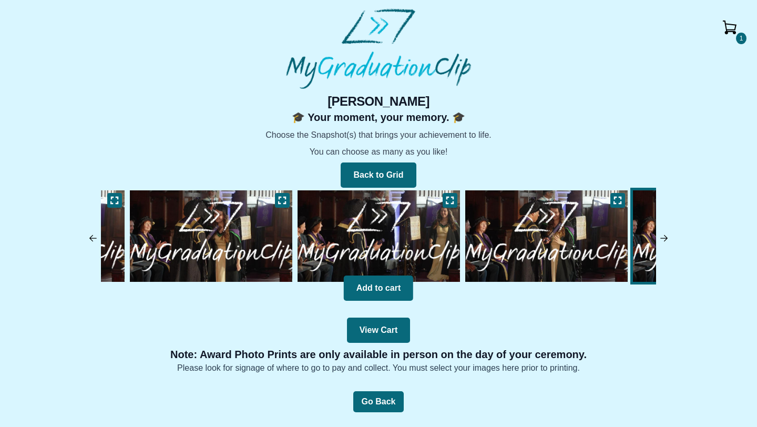
click at [664, 237] on img at bounding box center [664, 238] width 11 height 11
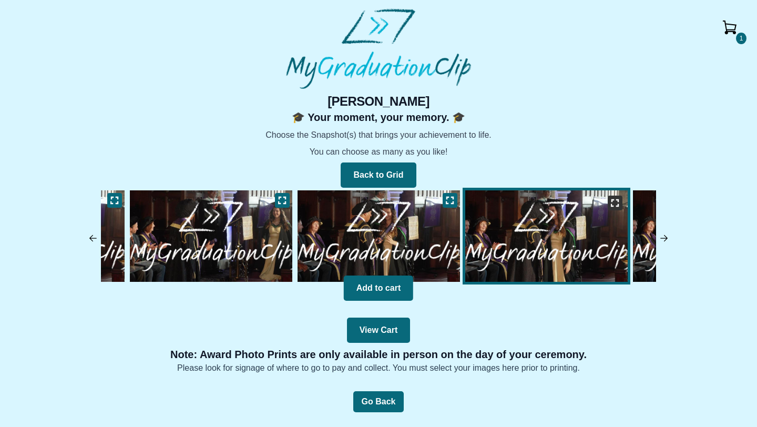
click at [612, 202] on icon at bounding box center [615, 203] width 8 height 8
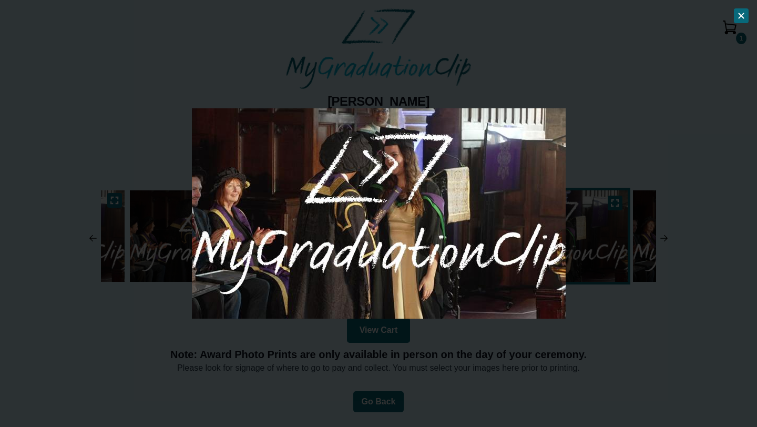
click at [671, 317] on div at bounding box center [378, 213] width 757 height 427
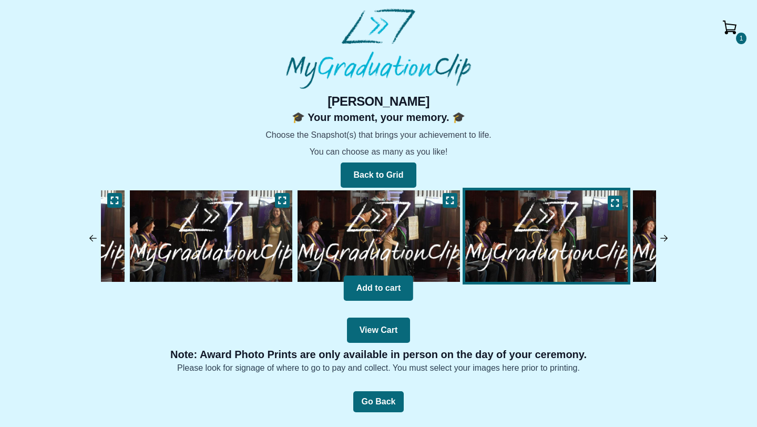
click at [665, 237] on img at bounding box center [664, 238] width 11 height 11
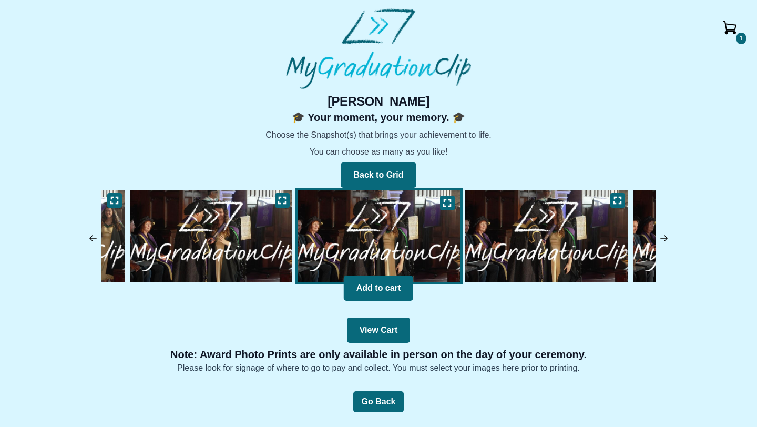
click at [609, 203] on img at bounding box center [547, 236] width 168 height 97
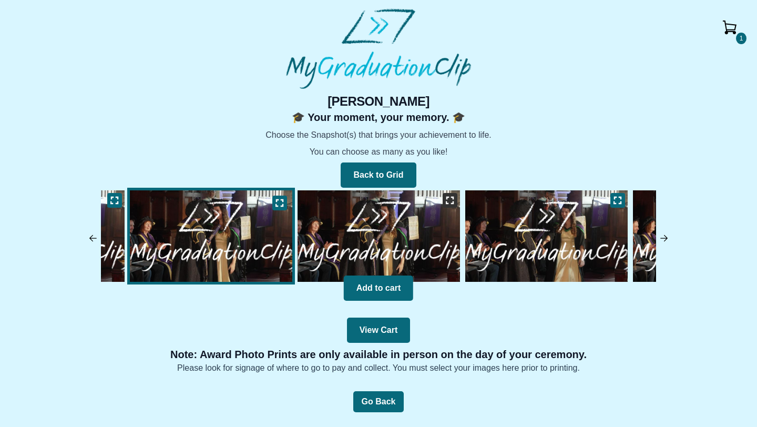
click at [449, 204] on icon at bounding box center [450, 200] width 8 height 8
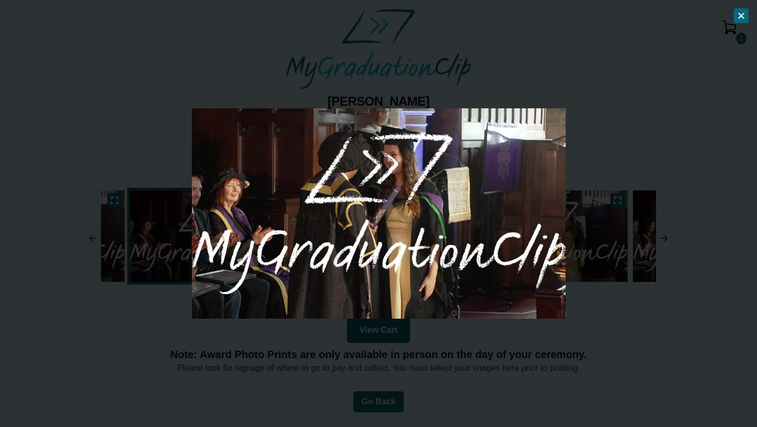
click at [674, 315] on div at bounding box center [378, 213] width 757 height 427
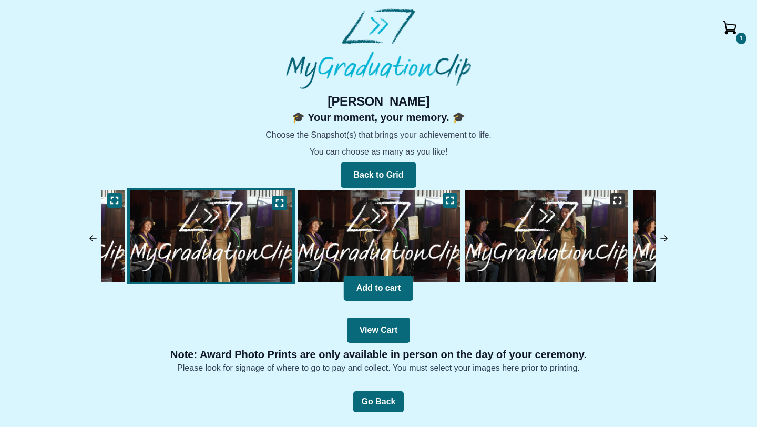
click at [615, 201] on icon at bounding box center [617, 200] width 8 height 8
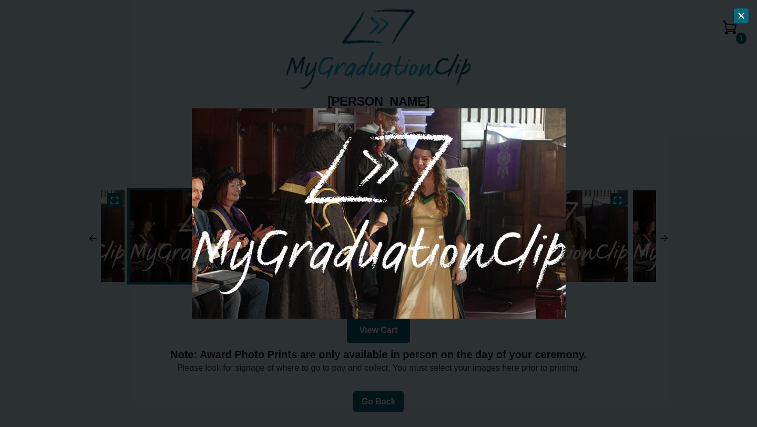
click at [686, 291] on div at bounding box center [378, 213] width 757 height 427
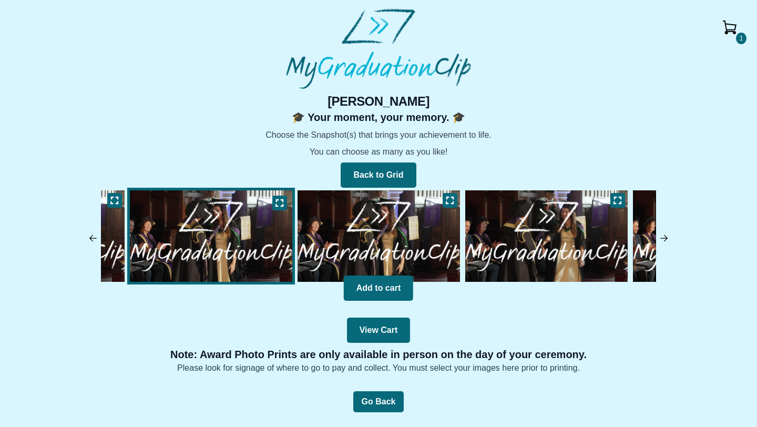
click at [668, 239] on img at bounding box center [664, 238] width 11 height 11
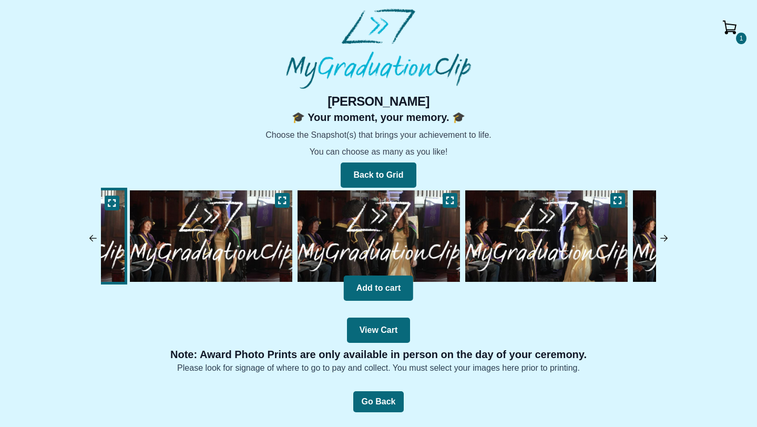
click at [665, 235] on img at bounding box center [664, 238] width 11 height 11
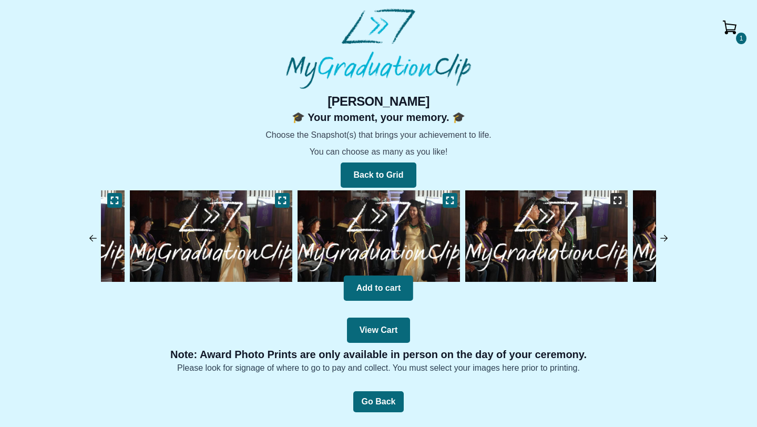
click at [613, 203] on button at bounding box center [617, 200] width 15 height 15
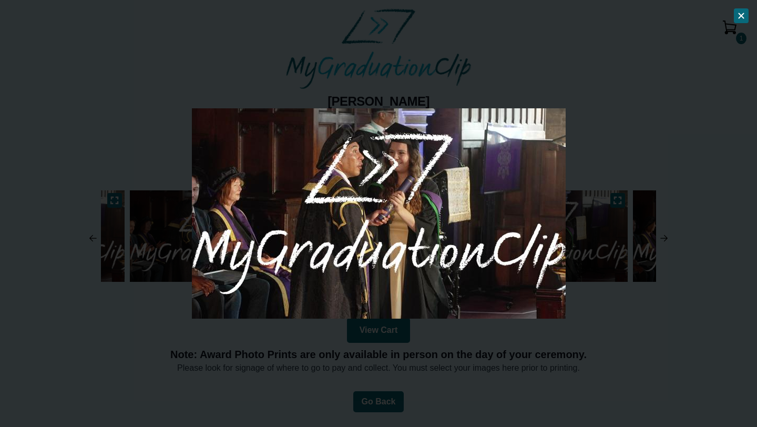
click at [678, 267] on div at bounding box center [378, 213] width 757 height 427
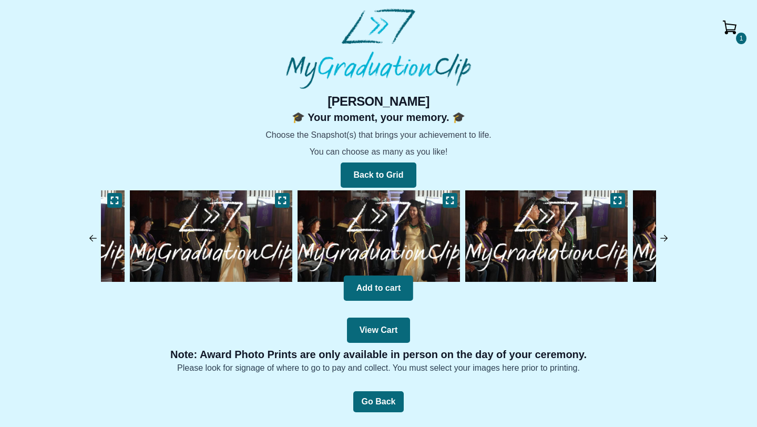
click at [666, 238] on img at bounding box center [664, 238] width 11 height 11
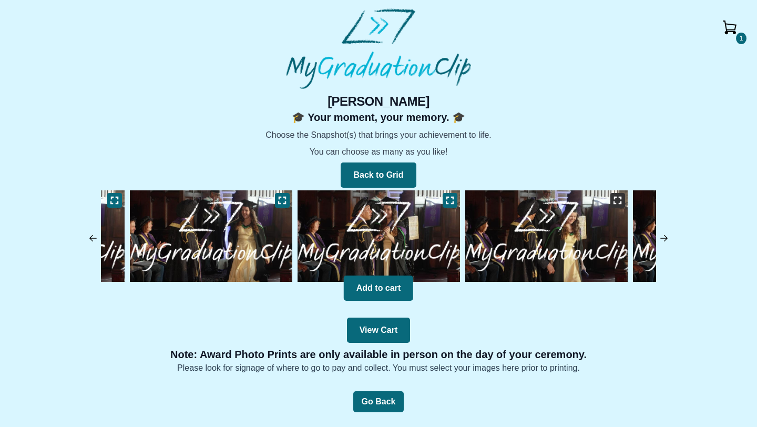
click at [621, 205] on button at bounding box center [617, 200] width 15 height 15
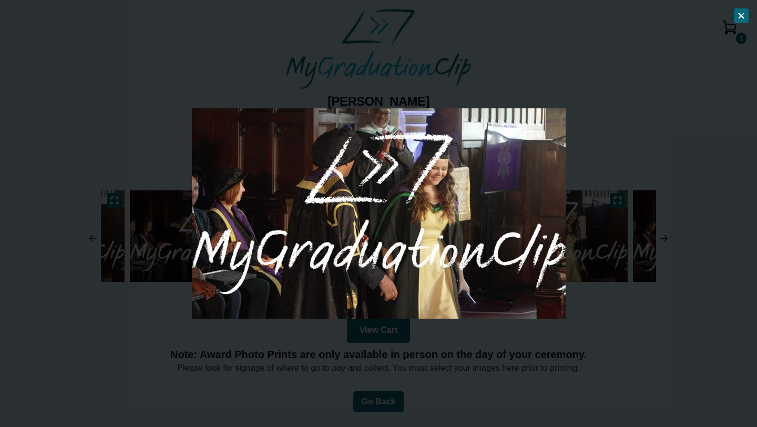
click at [678, 273] on div at bounding box center [378, 213] width 757 height 427
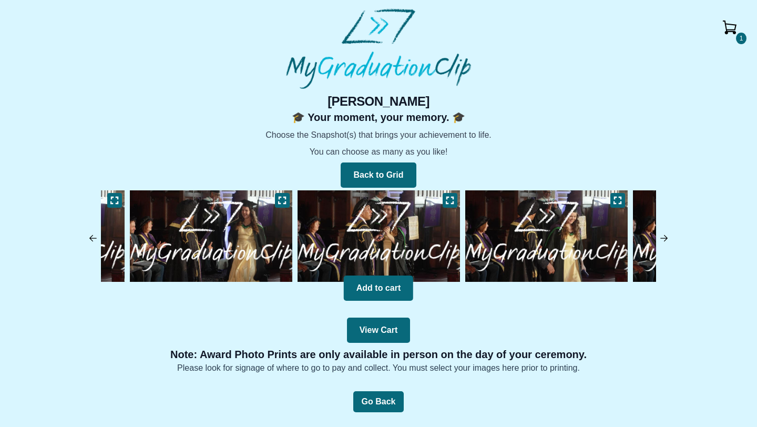
click at [666, 240] on img at bounding box center [664, 238] width 11 height 11
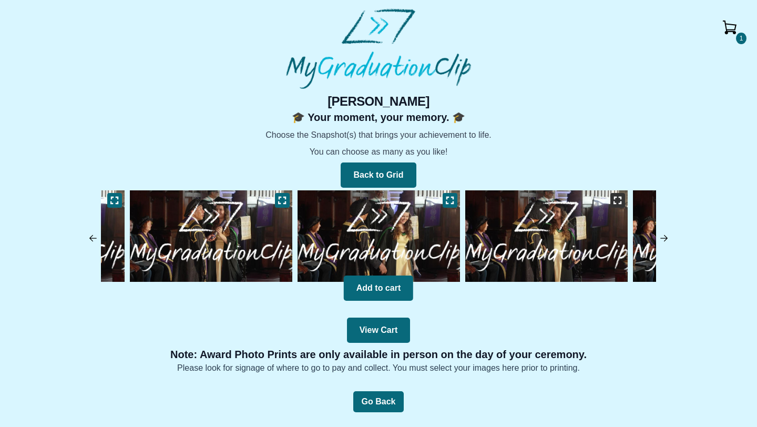
click at [618, 204] on icon at bounding box center [617, 200] width 8 height 8
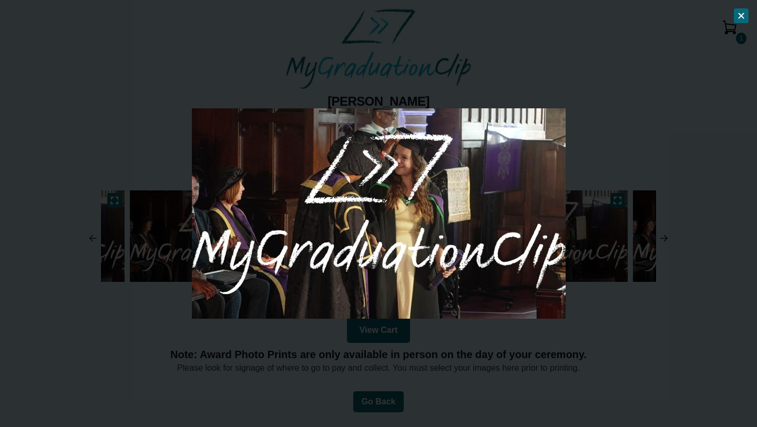
click at [682, 277] on div at bounding box center [378, 213] width 757 height 427
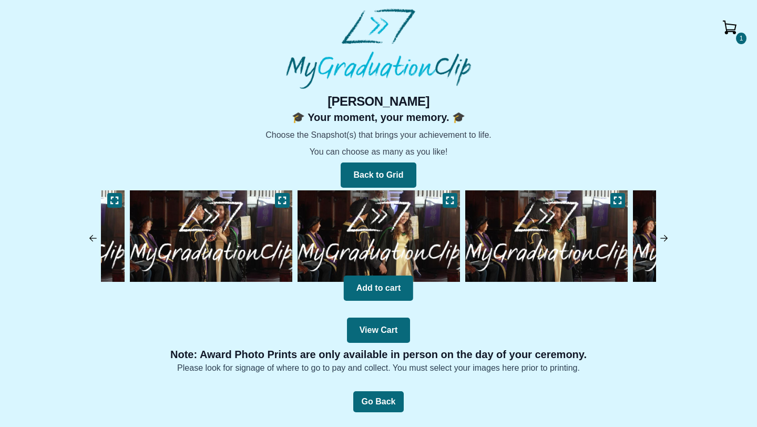
click at [662, 231] on div "1 [PERSON_NAME] 🎓 Your moment, your memory. 🎓 Choose the Snapshot(s) that bring…" at bounding box center [378, 233] width 740 height 281
click at [663, 240] on img at bounding box center [664, 238] width 11 height 11
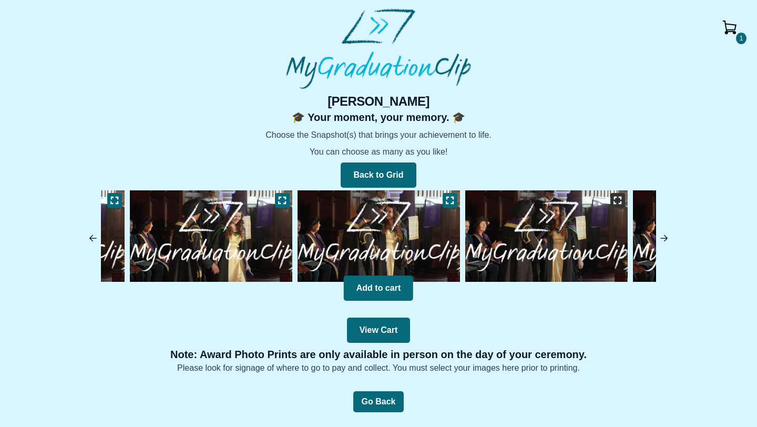
click at [615, 205] on button at bounding box center [617, 200] width 15 height 15
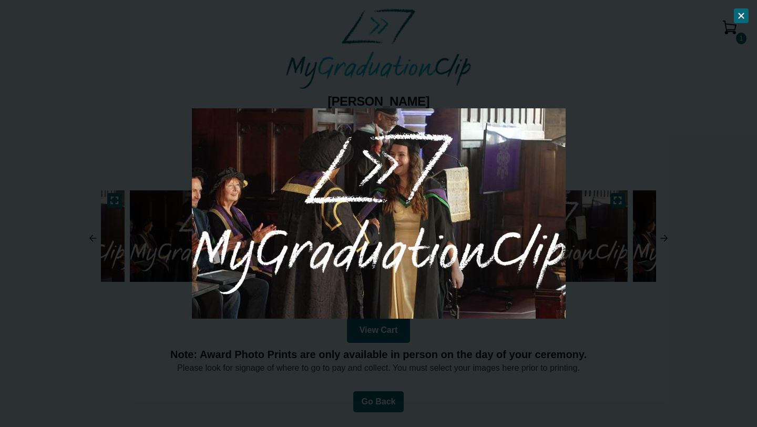
click at [666, 275] on div at bounding box center [378, 213] width 757 height 427
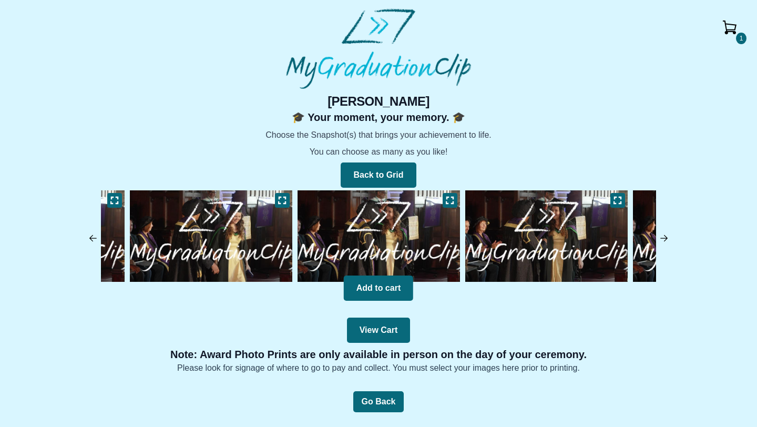
click at [663, 235] on img at bounding box center [664, 238] width 11 height 11
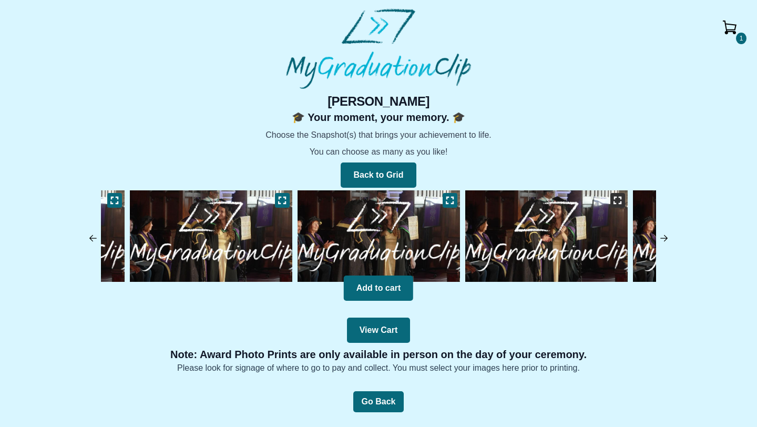
click at [621, 202] on icon at bounding box center [617, 200] width 7 height 7
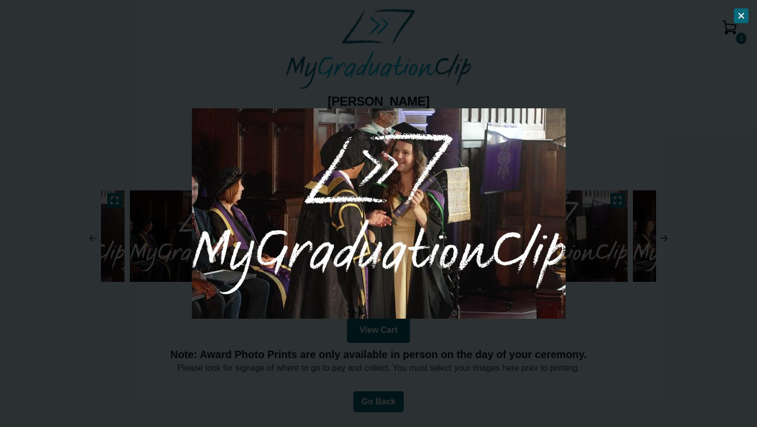
click at [689, 254] on div at bounding box center [378, 213] width 757 height 427
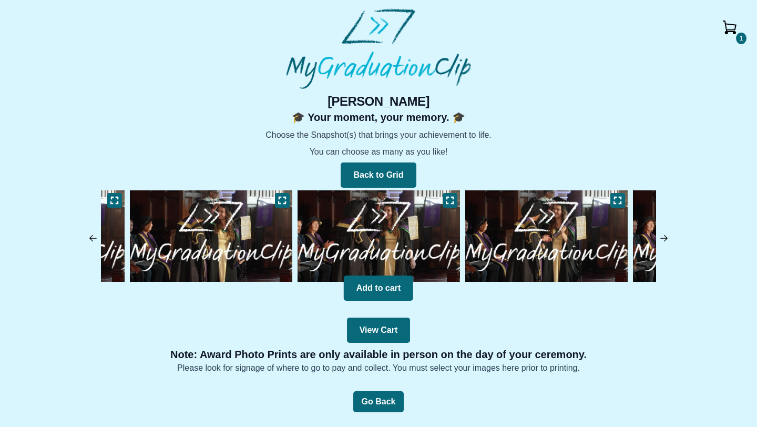
click at [660, 237] on img at bounding box center [664, 238] width 11 height 11
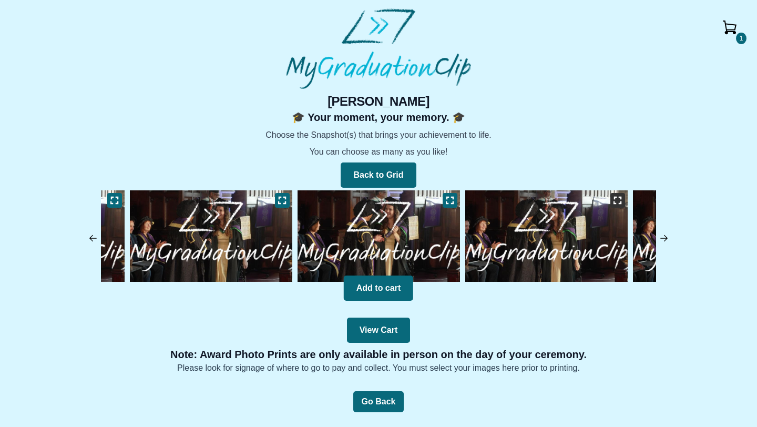
click at [620, 206] on button at bounding box center [617, 200] width 15 height 15
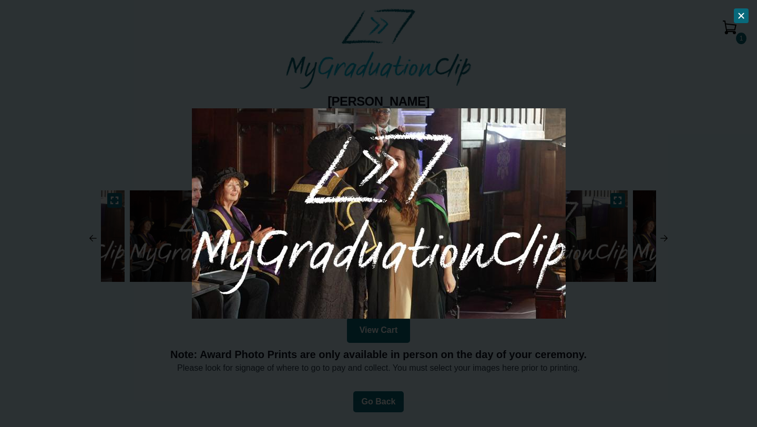
click at [694, 285] on div at bounding box center [378, 213] width 757 height 427
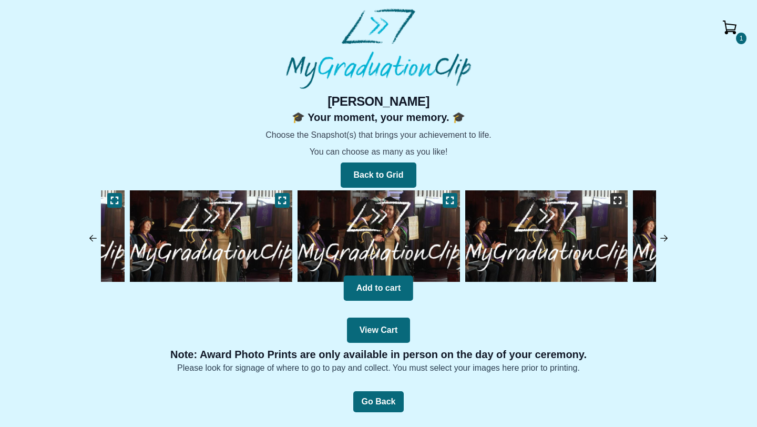
click at [612, 202] on button at bounding box center [617, 200] width 15 height 15
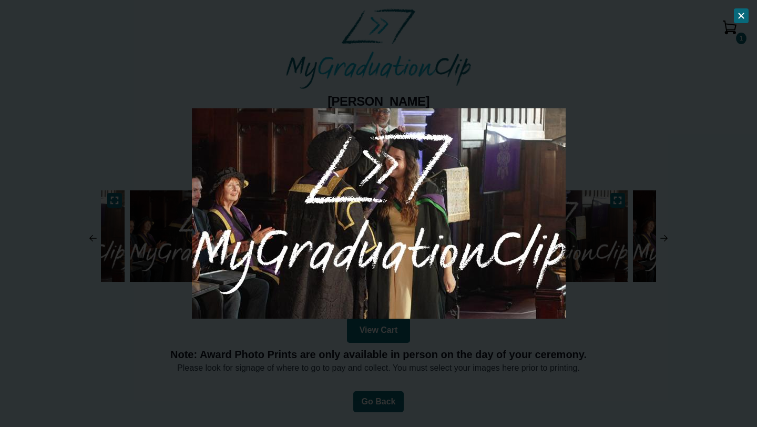
click at [654, 263] on div at bounding box center [378, 213] width 757 height 427
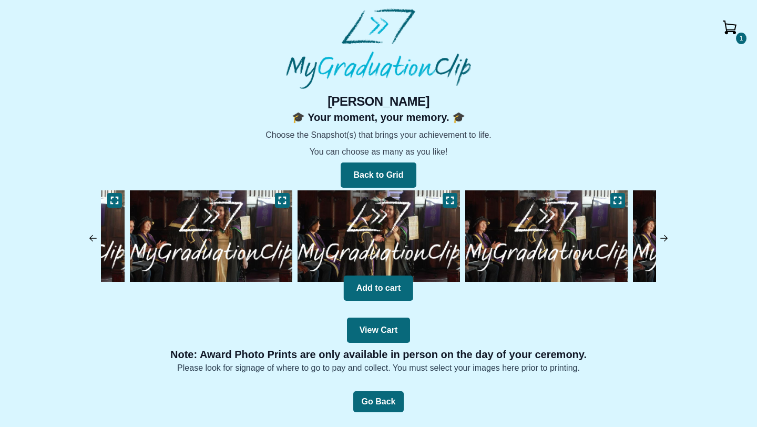
click at [666, 235] on img at bounding box center [664, 238] width 11 height 11
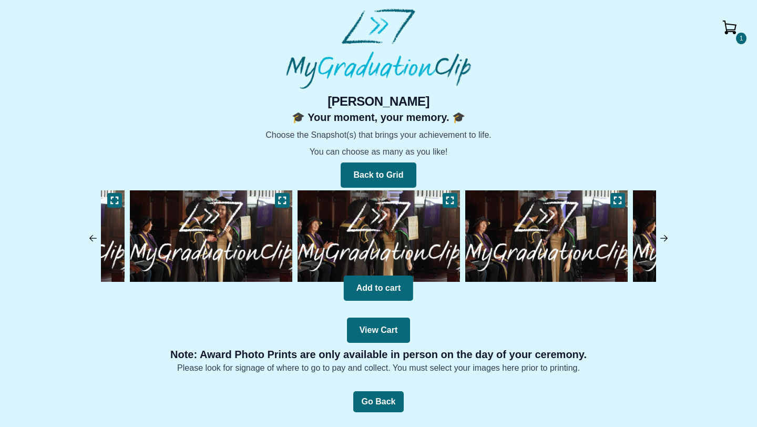
click at [666, 235] on img at bounding box center [664, 238] width 11 height 11
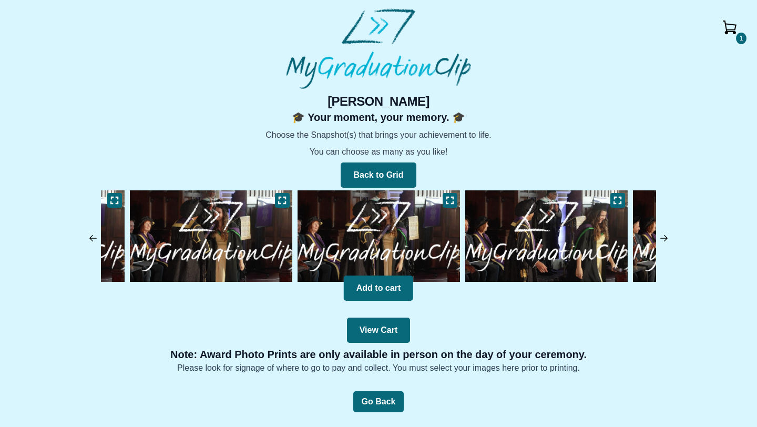
click at [666, 235] on img at bounding box center [664, 238] width 11 height 11
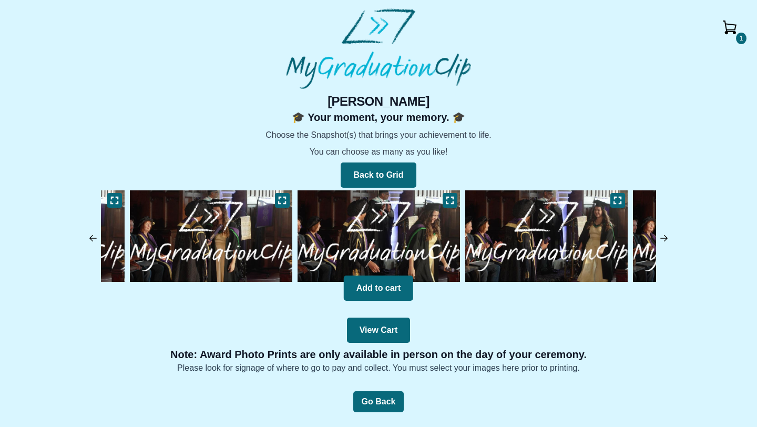
click at [666, 235] on img at bounding box center [664, 238] width 11 height 11
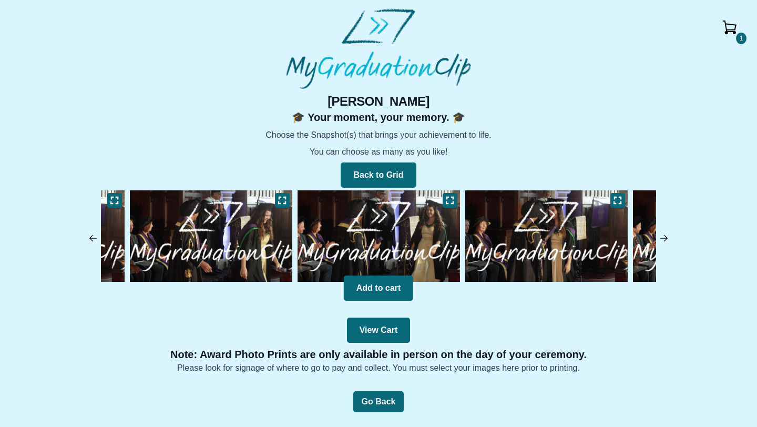
click at [666, 235] on img at bounding box center [664, 238] width 11 height 11
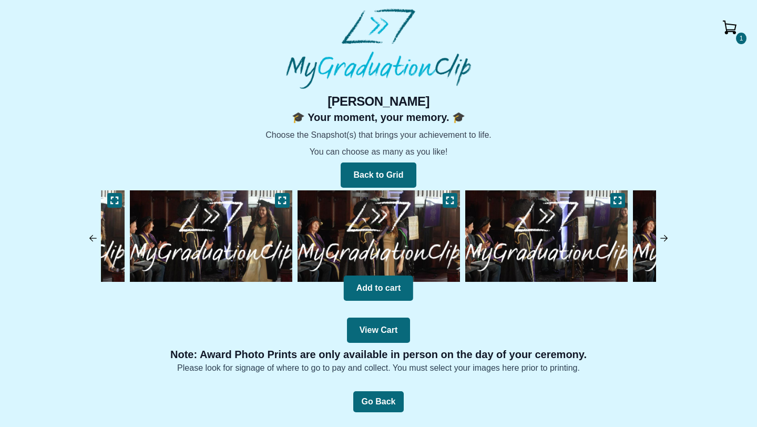
click at [666, 235] on img at bounding box center [664, 238] width 11 height 11
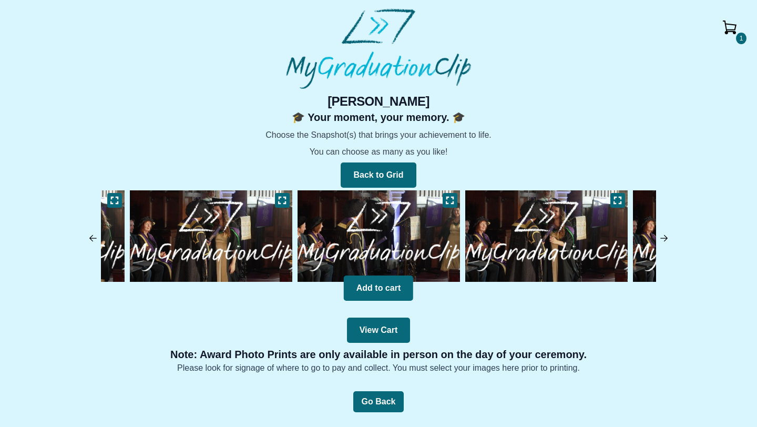
click at [666, 235] on img at bounding box center [664, 238] width 11 height 11
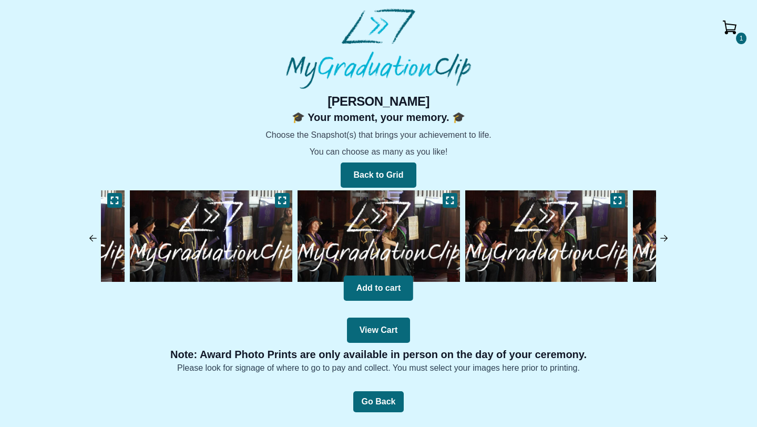
click at [666, 235] on img at bounding box center [664, 238] width 11 height 11
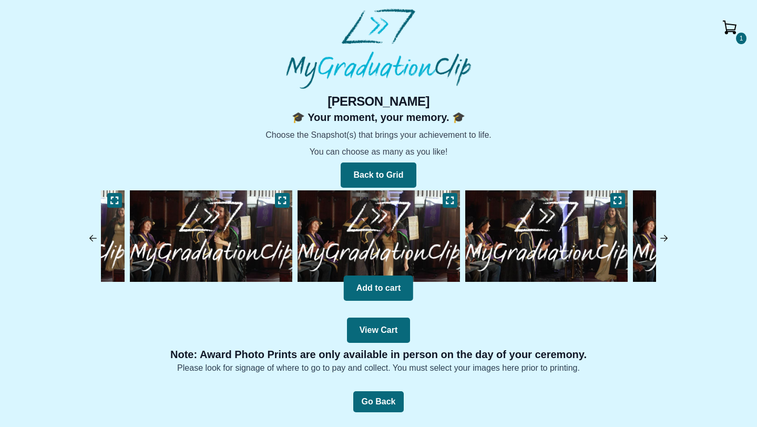
click at [666, 235] on img at bounding box center [664, 238] width 11 height 11
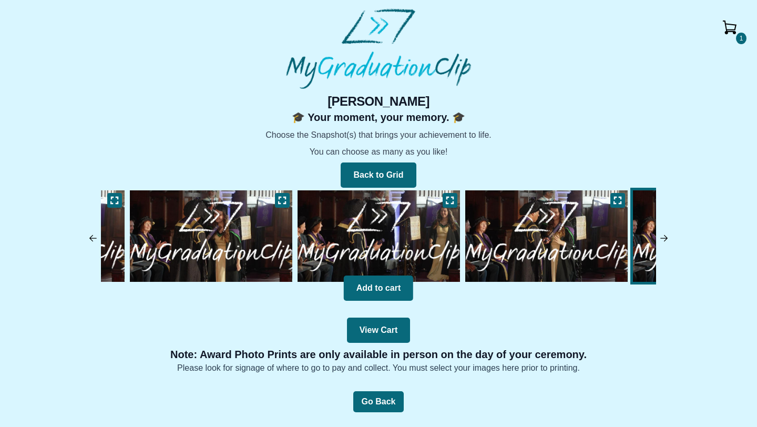
click at [666, 235] on img at bounding box center [664, 238] width 11 height 11
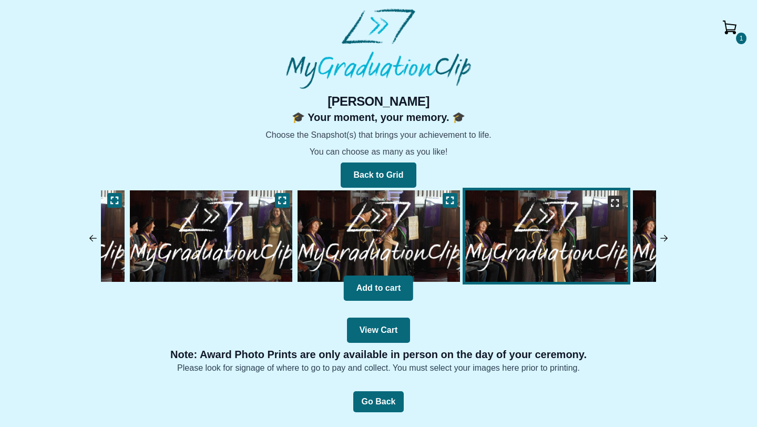
click at [613, 201] on icon at bounding box center [615, 203] width 8 height 8
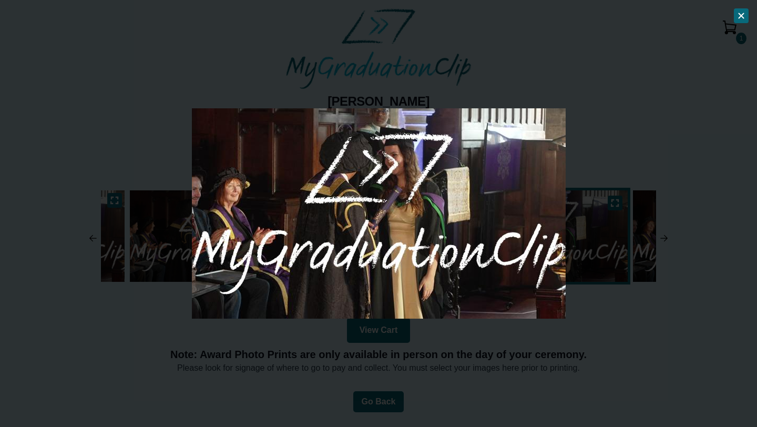
click at [704, 355] on div at bounding box center [378, 213] width 757 height 427
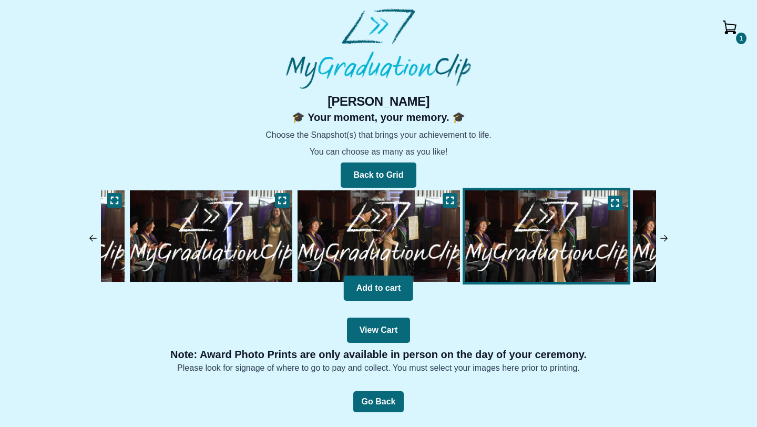
click at [268, 213] on img at bounding box center [211, 236] width 168 height 97
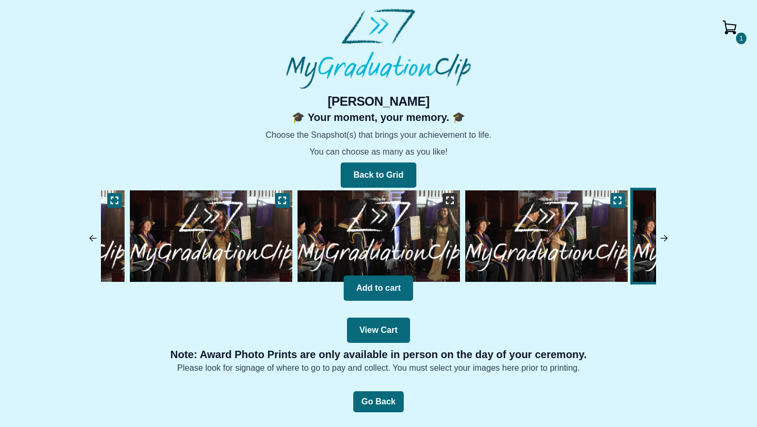
click at [447, 203] on icon at bounding box center [449, 200] width 7 height 7
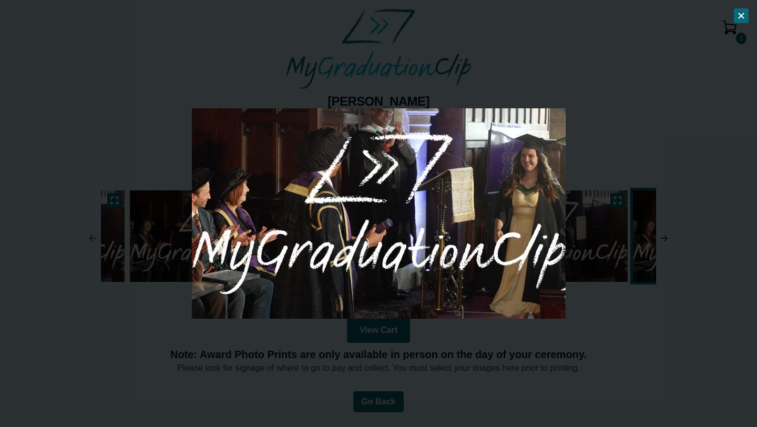
click at [612, 302] on div at bounding box center [378, 213] width 757 height 427
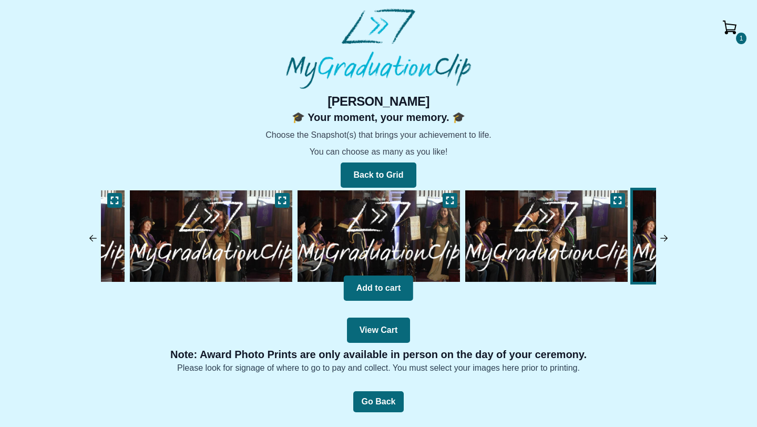
click at [672, 235] on div "1 [PERSON_NAME] 🎓 Your moment, your memory. 🎓 Choose the Snapshot(s) that bring…" at bounding box center [378, 233] width 740 height 281
click at [661, 236] on img at bounding box center [664, 238] width 11 height 11
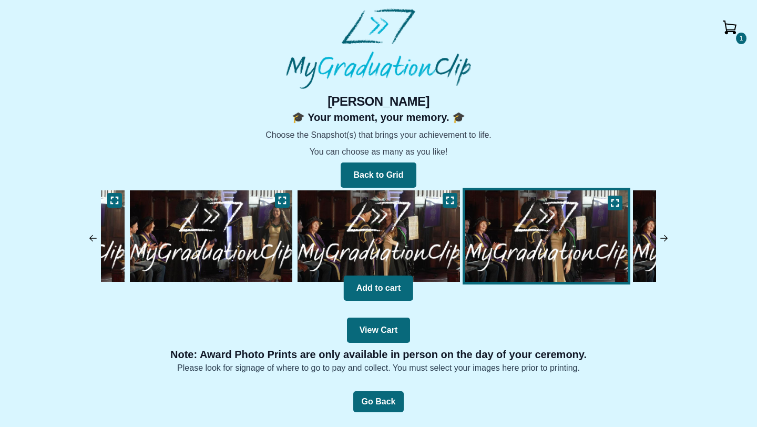
click at [661, 236] on img at bounding box center [664, 238] width 11 height 11
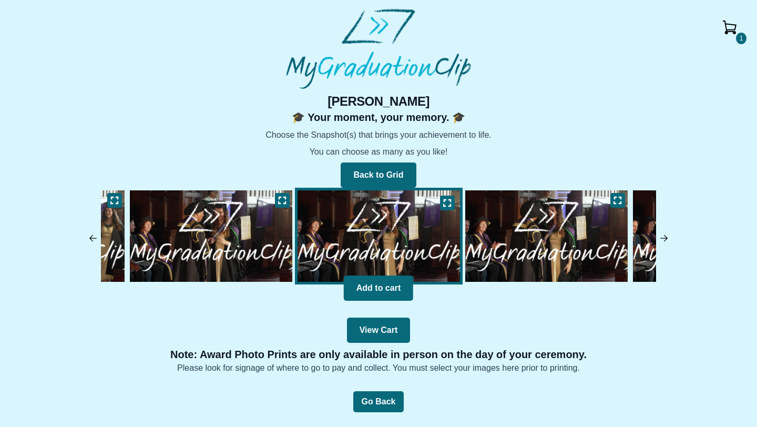
click at [661, 236] on img at bounding box center [664, 238] width 11 height 11
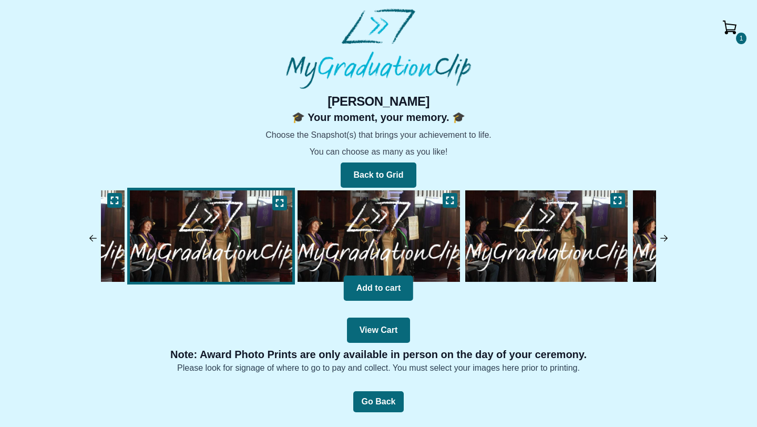
click at [661, 236] on img at bounding box center [664, 238] width 11 height 11
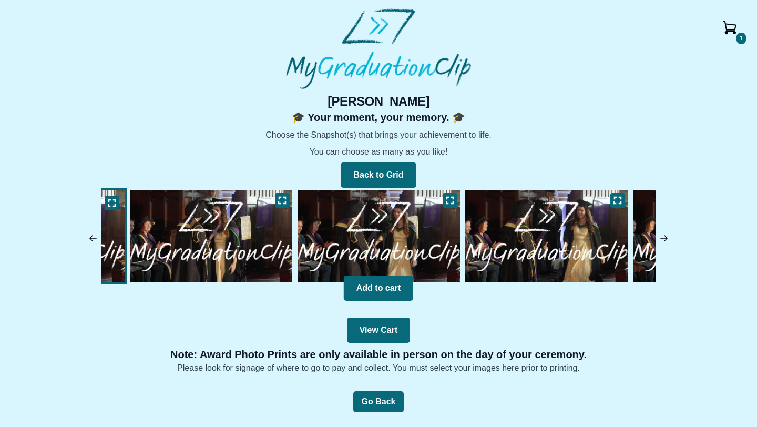
click at [661, 234] on img at bounding box center [664, 238] width 11 height 11
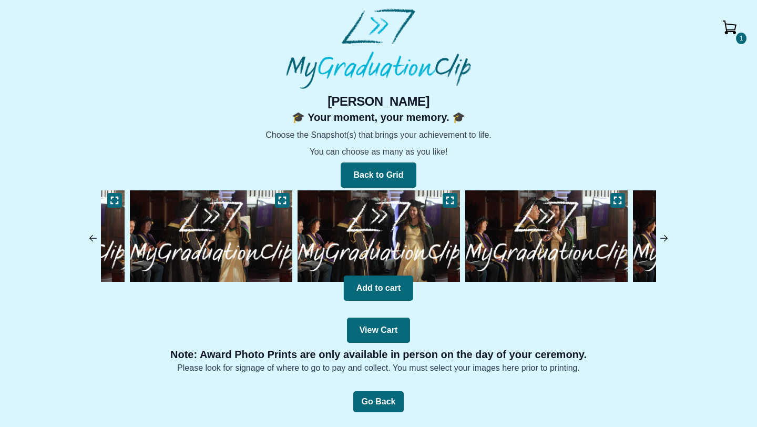
click at [661, 234] on img at bounding box center [664, 238] width 11 height 11
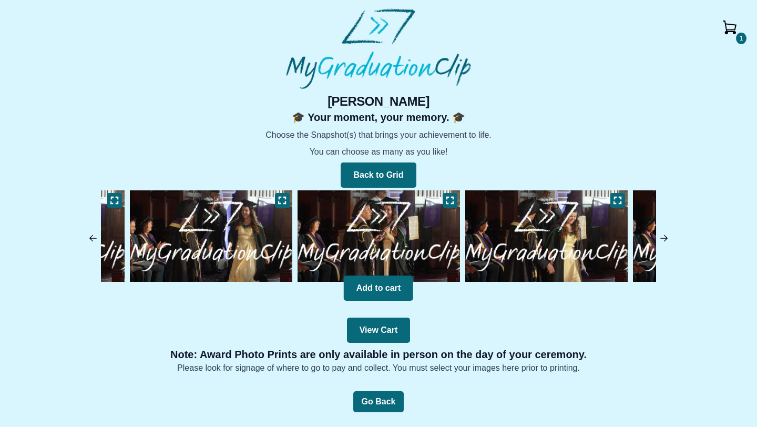
click at [661, 234] on img at bounding box center [664, 238] width 11 height 11
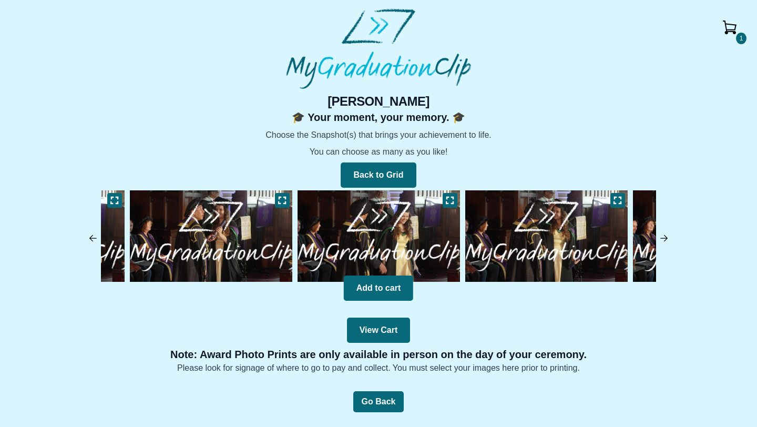
click at [661, 234] on img at bounding box center [664, 238] width 11 height 11
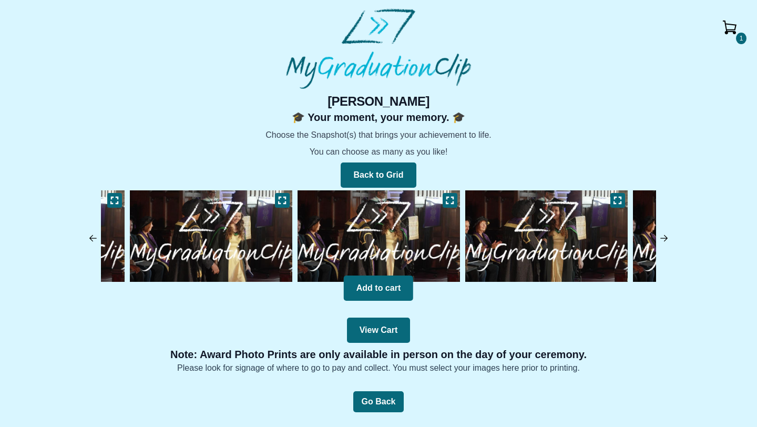
click at [661, 234] on img at bounding box center [664, 238] width 11 height 11
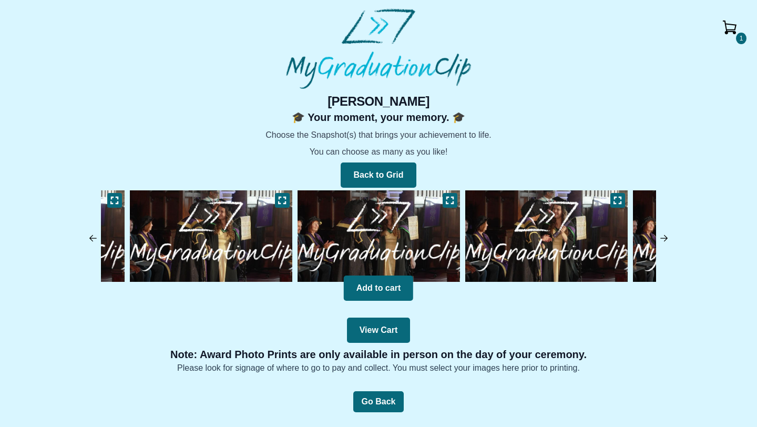
click at [661, 234] on img at bounding box center [664, 238] width 11 height 11
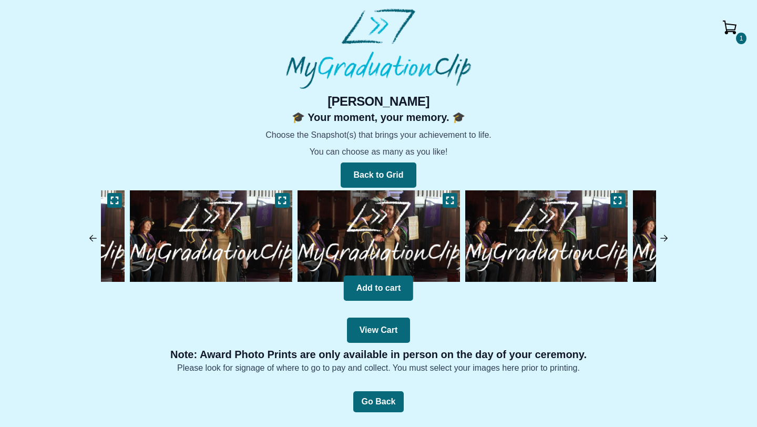
click at [661, 234] on img at bounding box center [664, 238] width 11 height 11
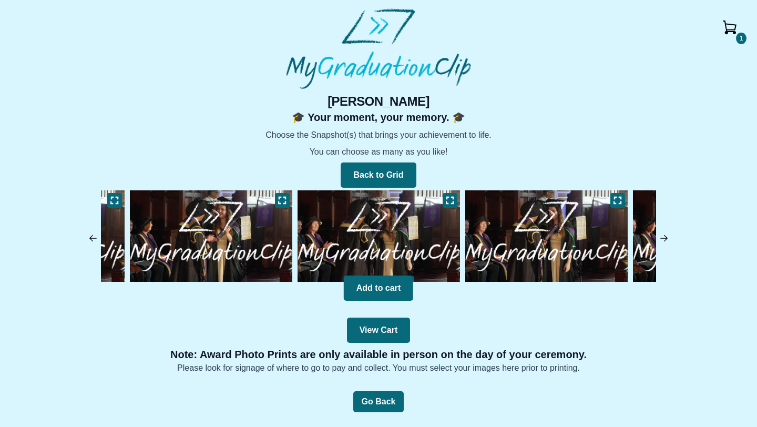
click at [661, 234] on img at bounding box center [664, 238] width 11 height 11
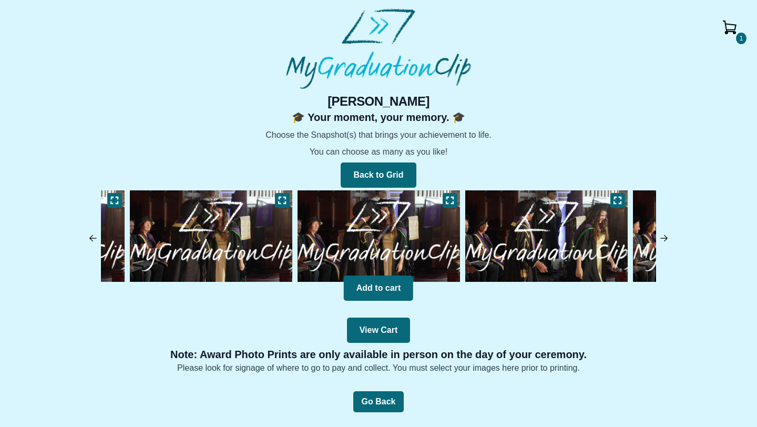
click at [661, 234] on img at bounding box center [664, 238] width 11 height 11
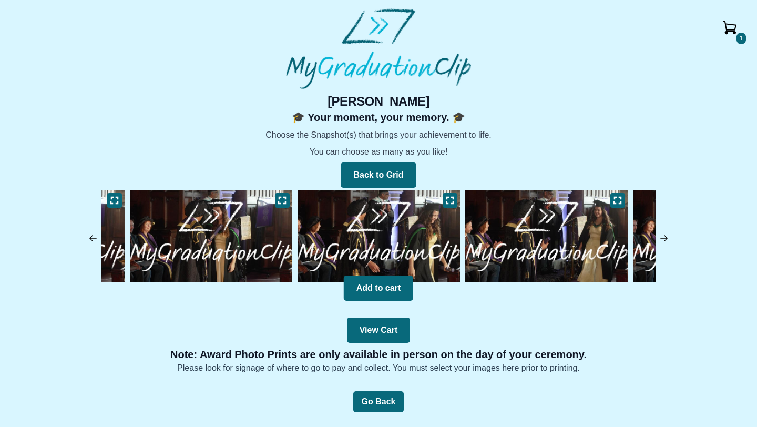
click at [661, 234] on img at bounding box center [664, 238] width 11 height 11
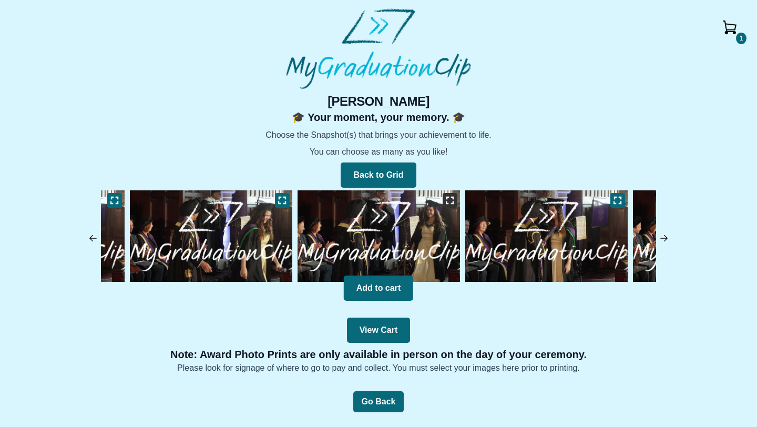
click at [451, 205] on button at bounding box center [450, 200] width 15 height 15
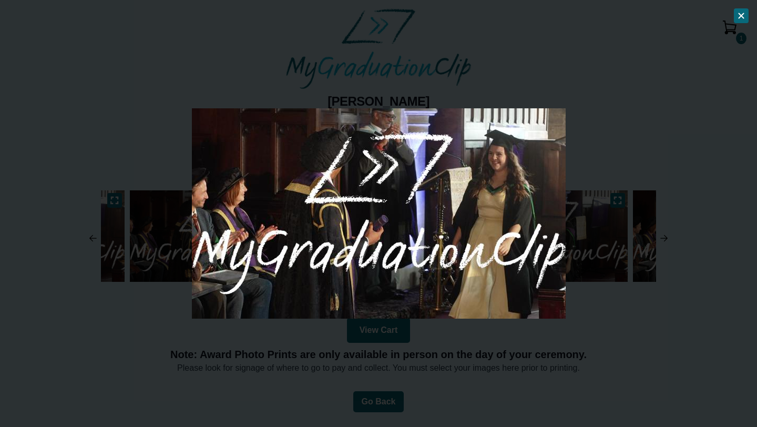
click at [617, 345] on div at bounding box center [378, 213] width 757 height 427
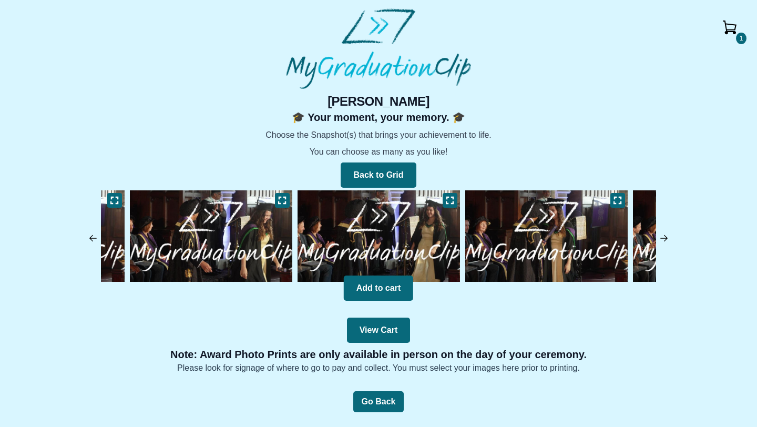
click at [404, 248] on img at bounding box center [379, 236] width 168 height 97
click at [391, 281] on button "Add to cart" at bounding box center [378, 287] width 69 height 25
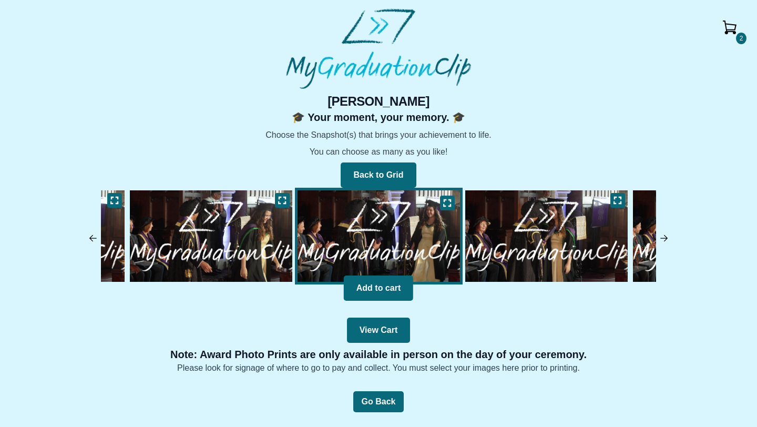
click at [725, 27] on img at bounding box center [729, 27] width 25 height 25
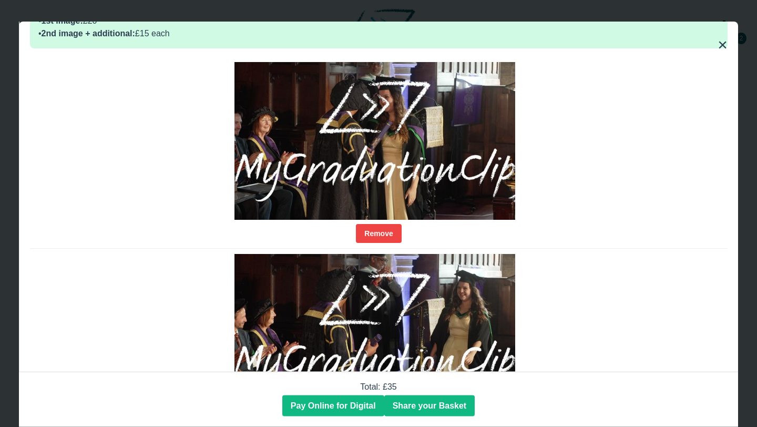
scroll to position [57, 0]
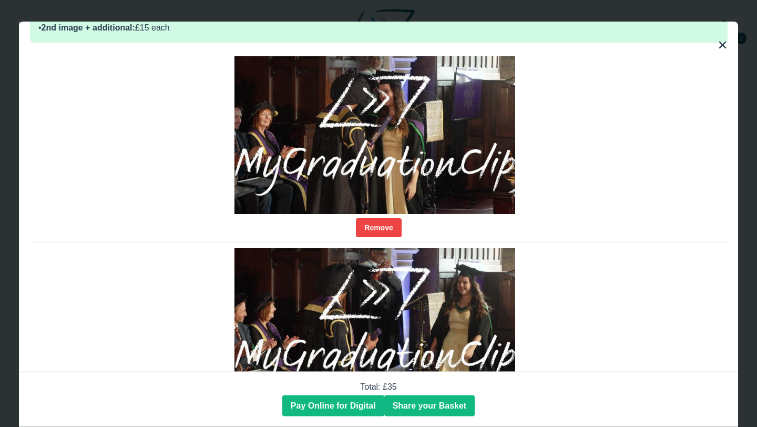
click at [413, 134] on img at bounding box center [374, 135] width 280 height 158
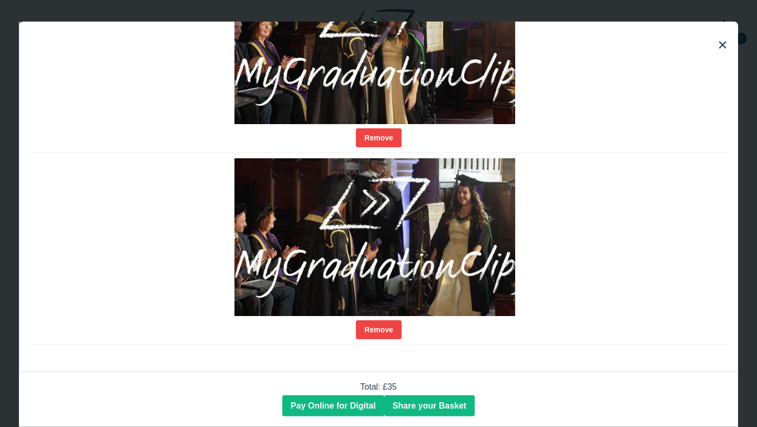
scroll to position [0, 0]
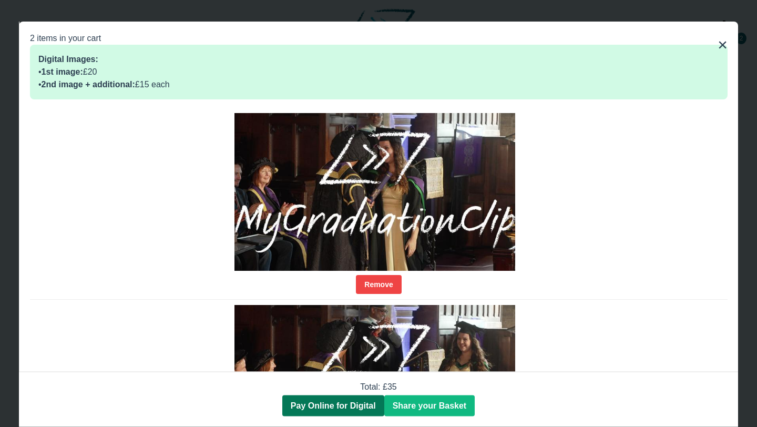
click at [352, 404] on span "Pay Online for Digital" at bounding box center [333, 405] width 85 height 9
